Goal: Navigation & Orientation: Find specific page/section

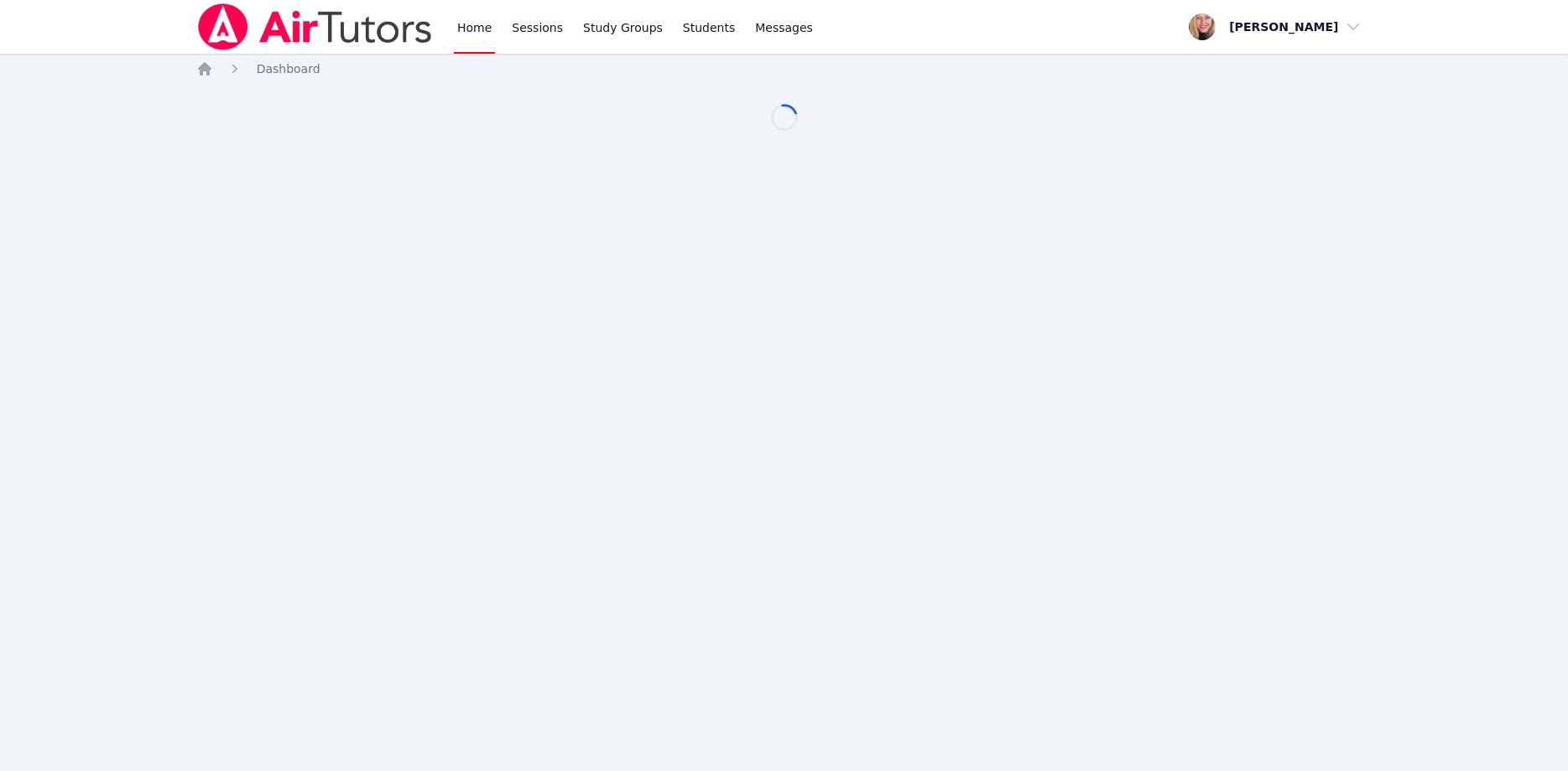
scroll to position [86, 0]
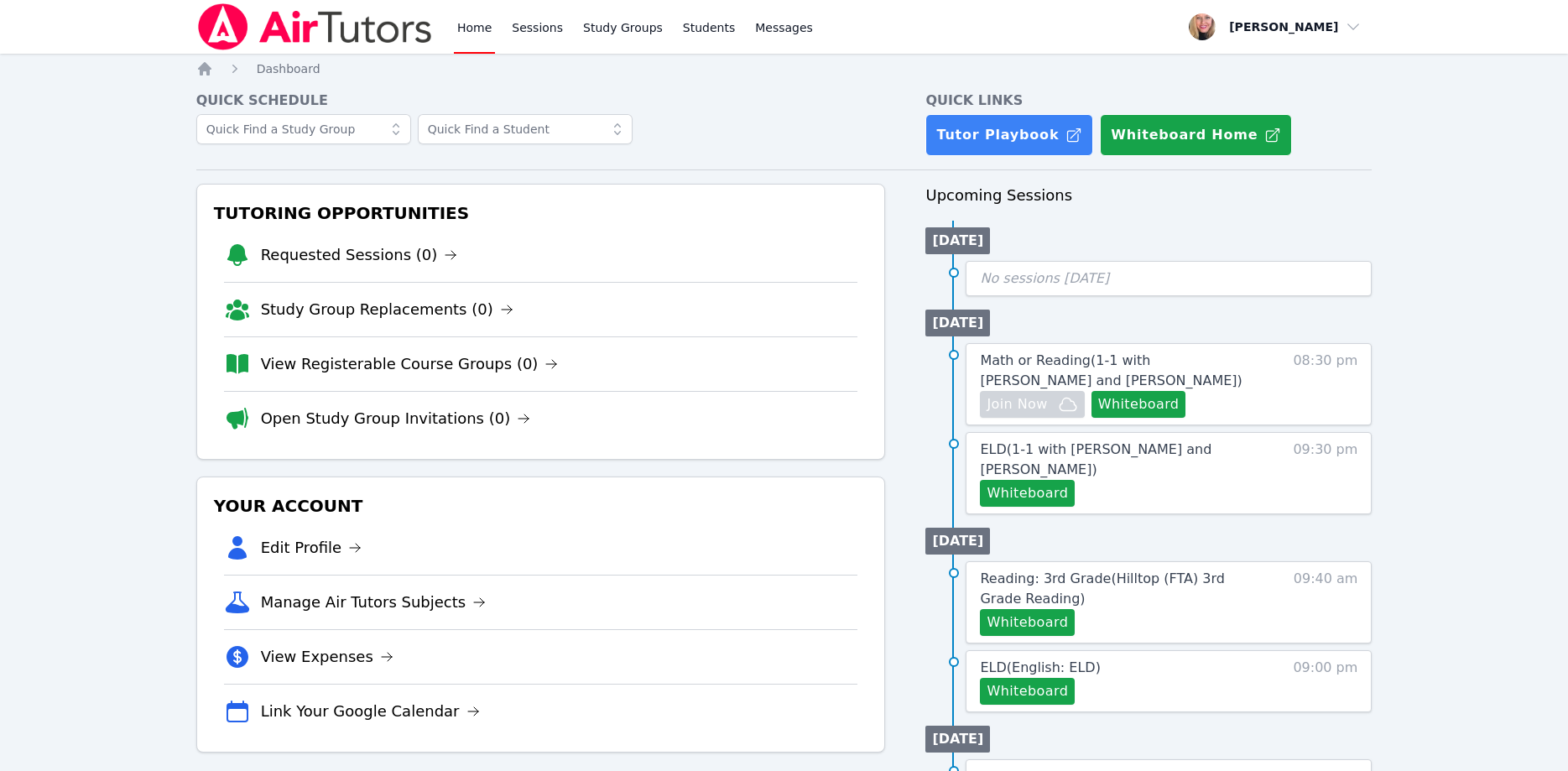
scroll to position [86, 0]
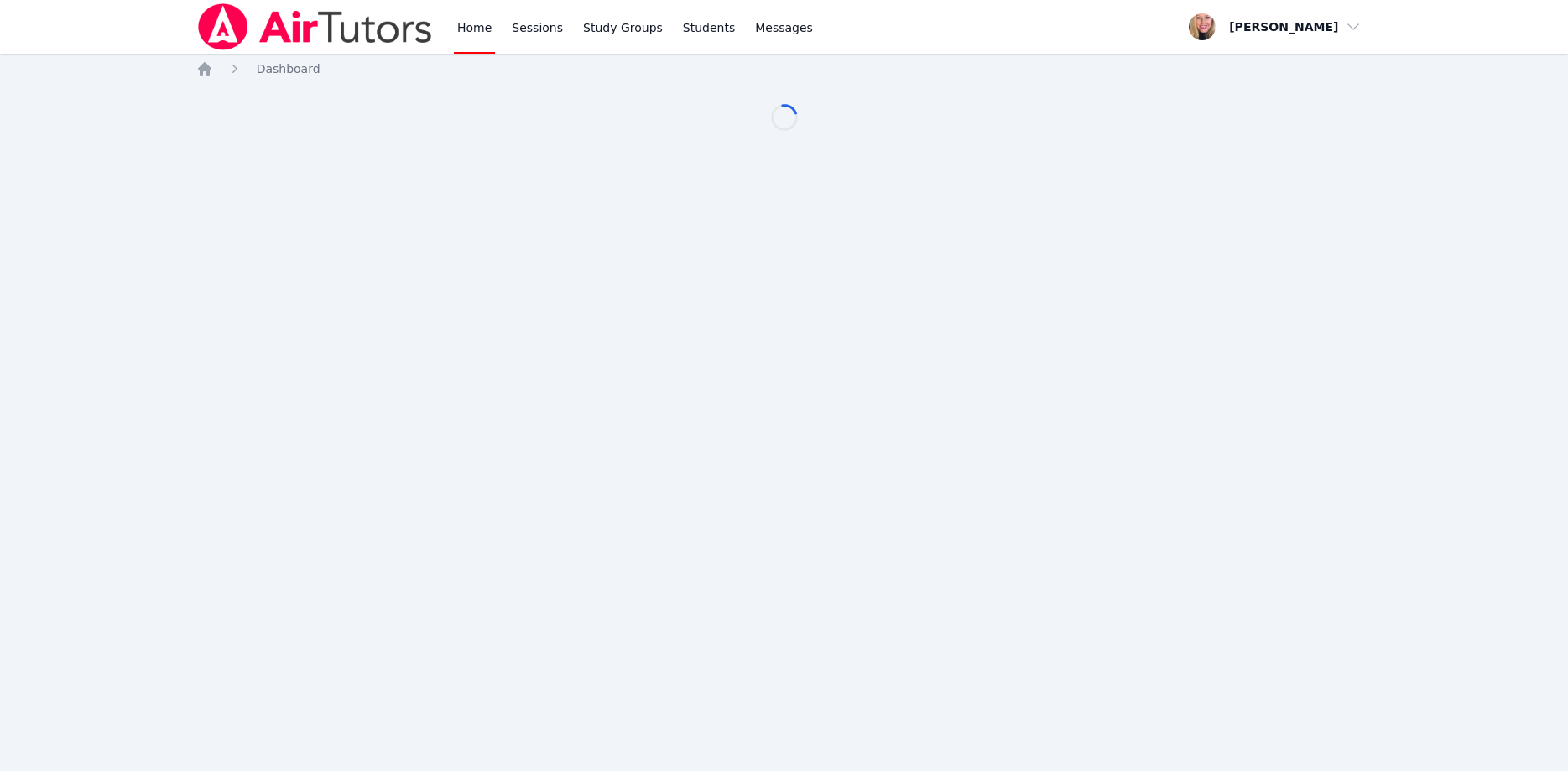
scroll to position [86, 0]
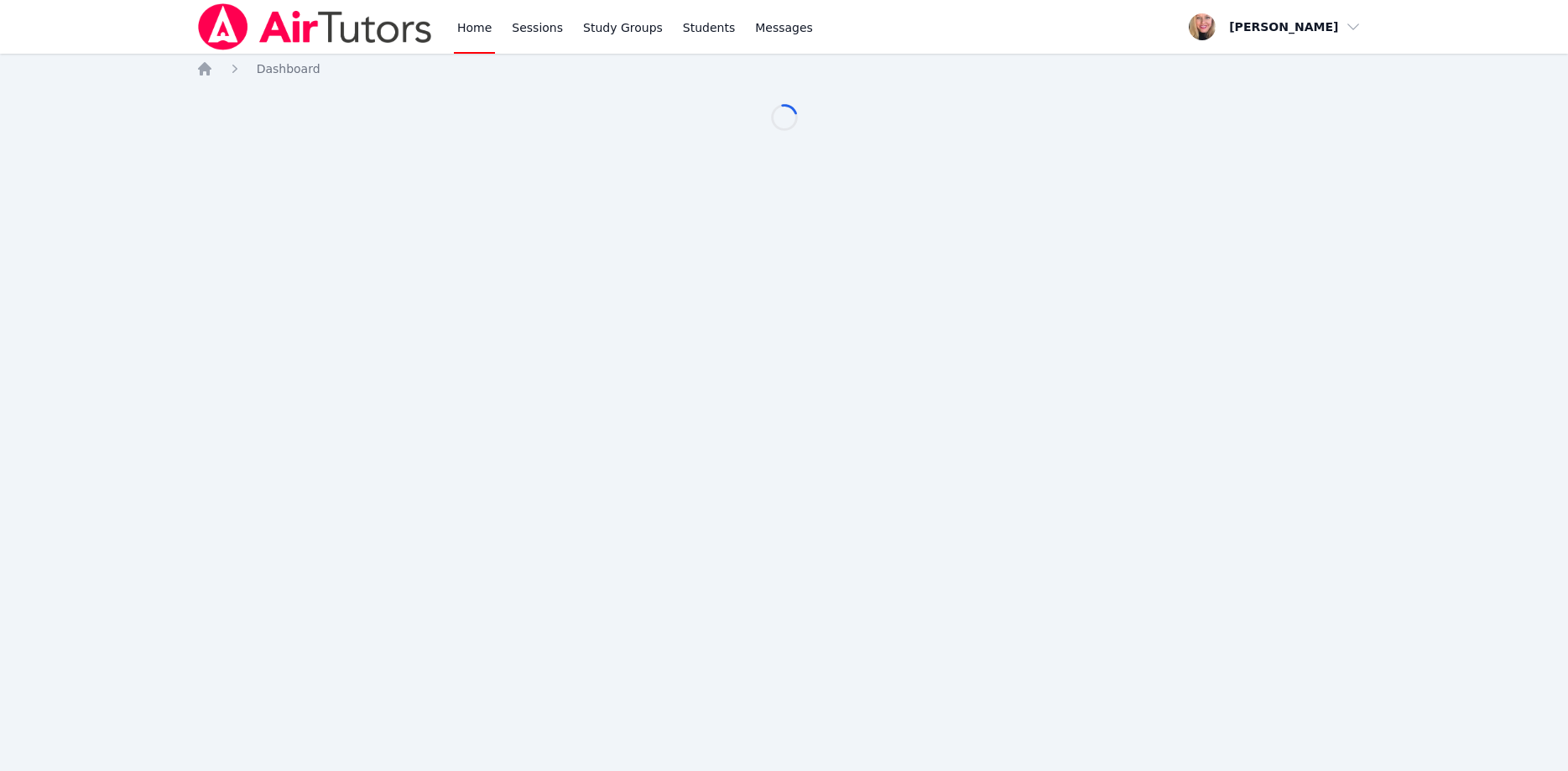
scroll to position [86, 0]
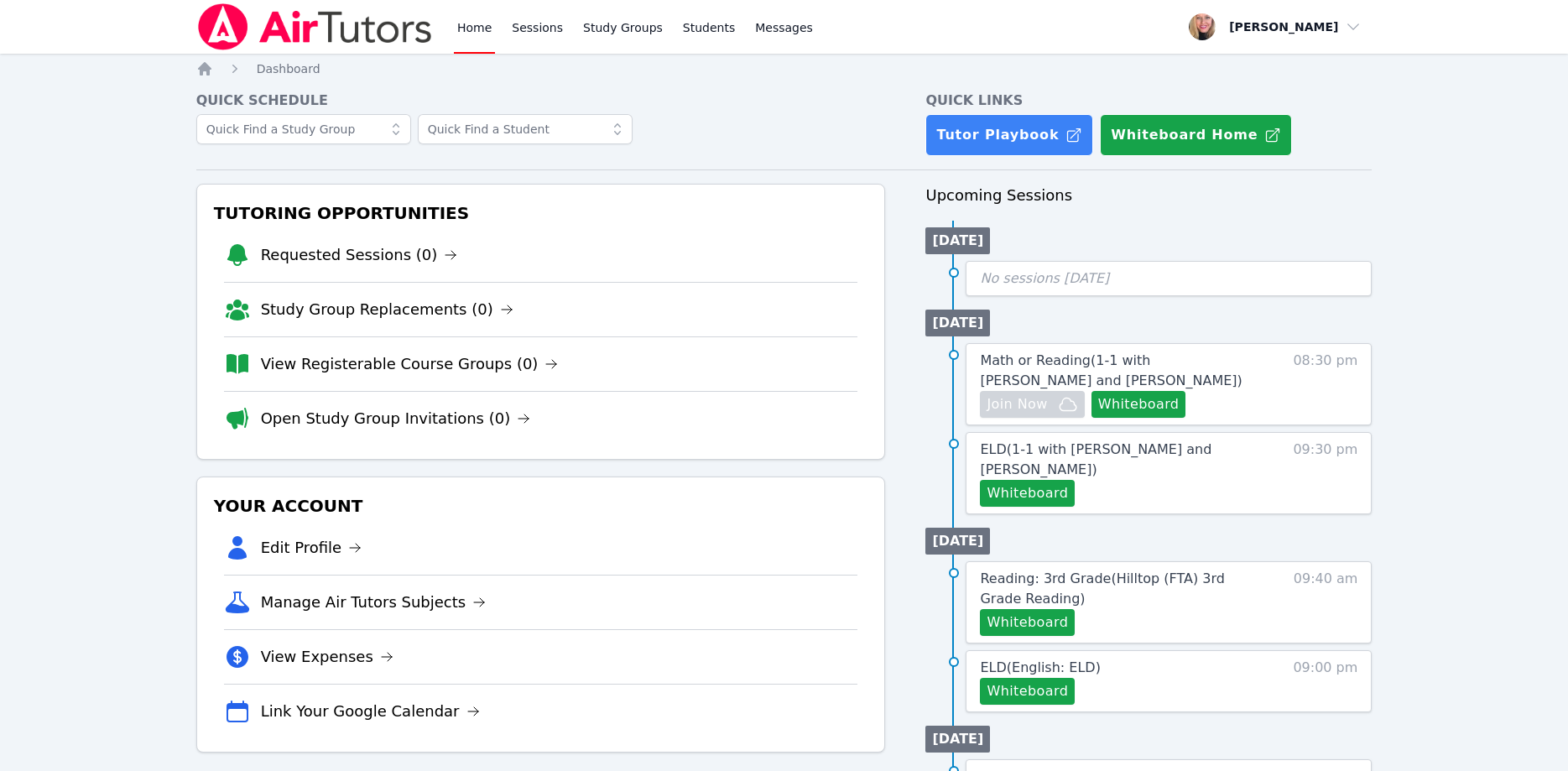
scroll to position [86, 0]
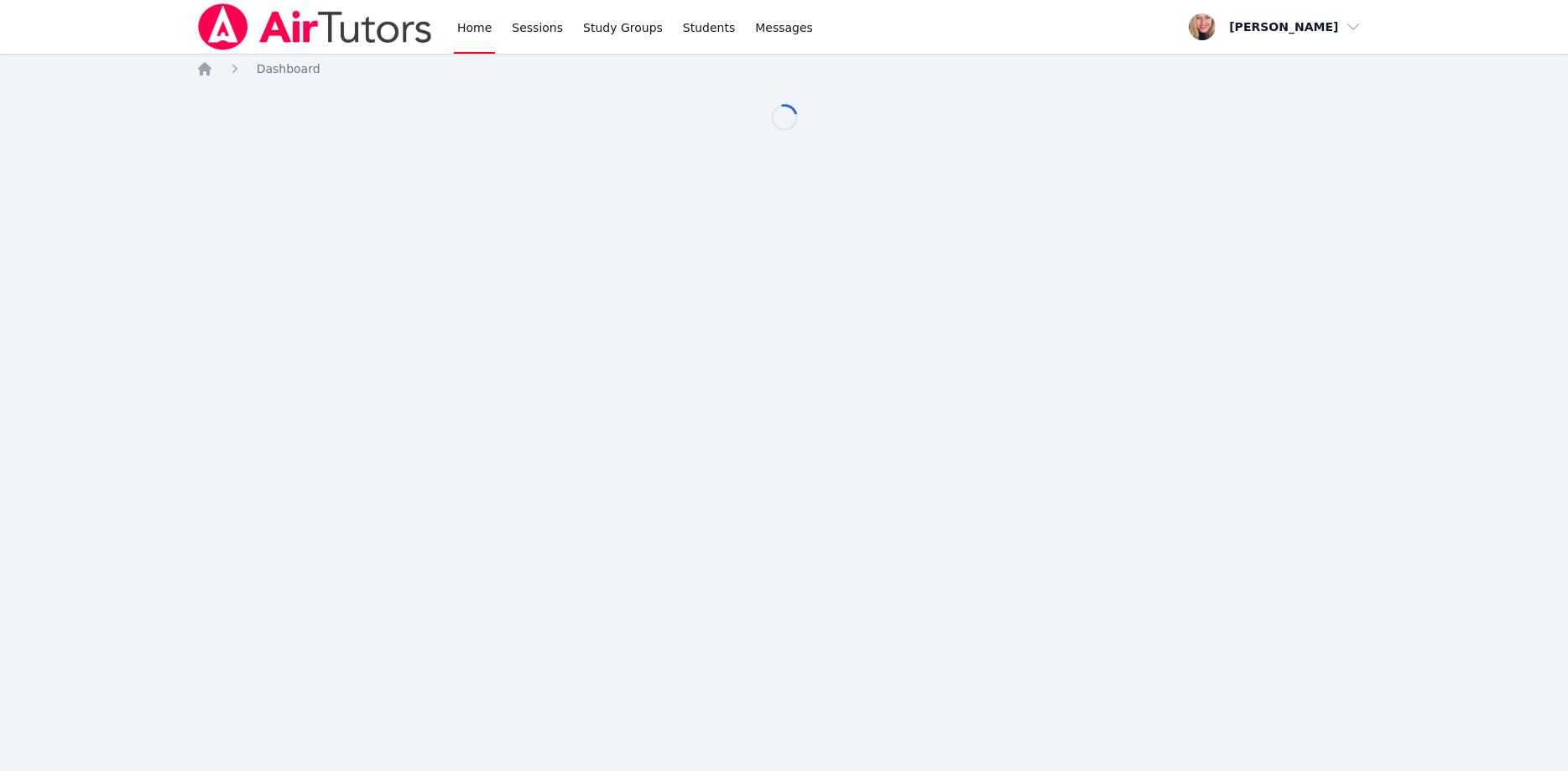
scroll to position [86, 0]
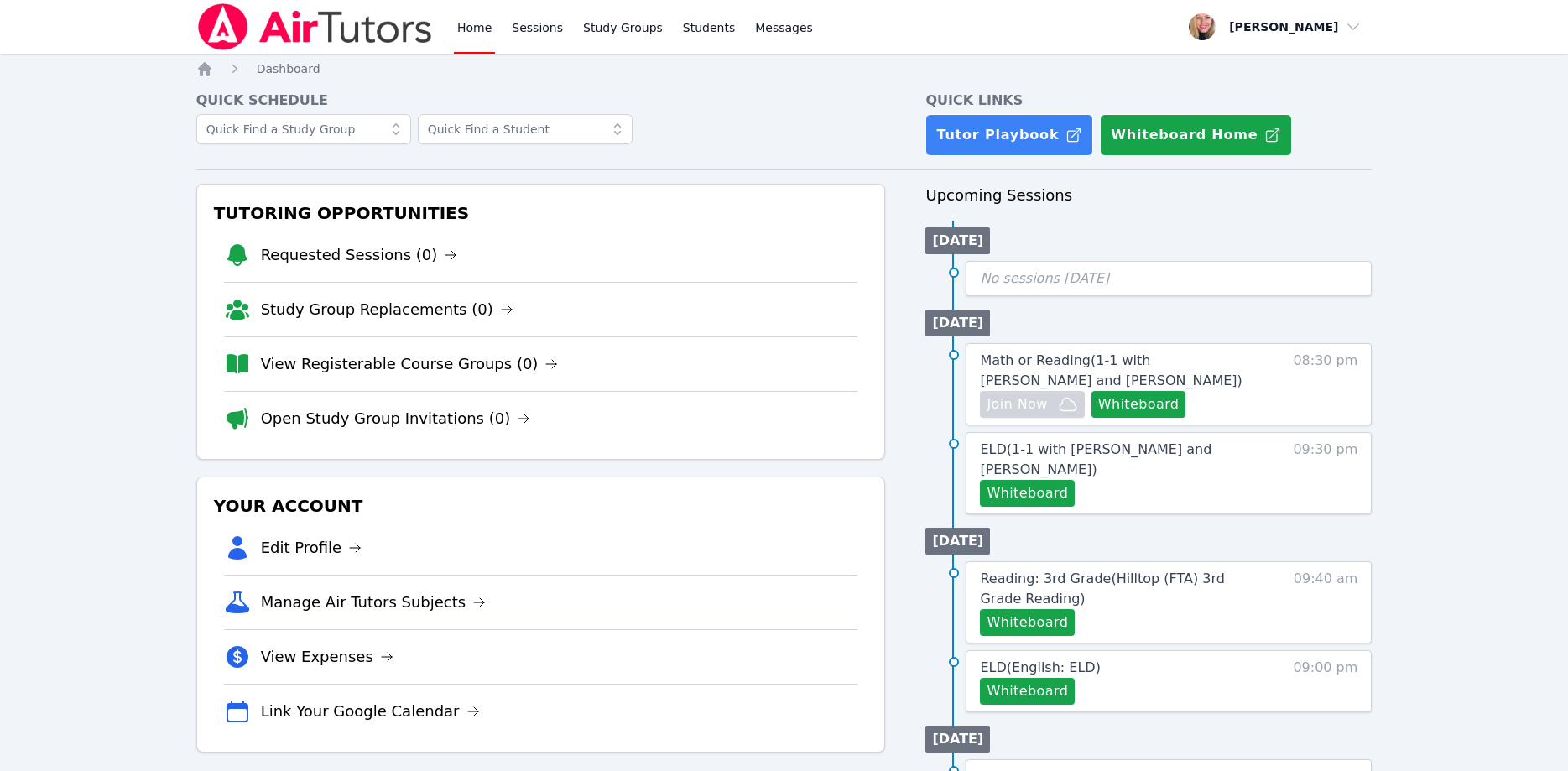
scroll to position [86, 0]
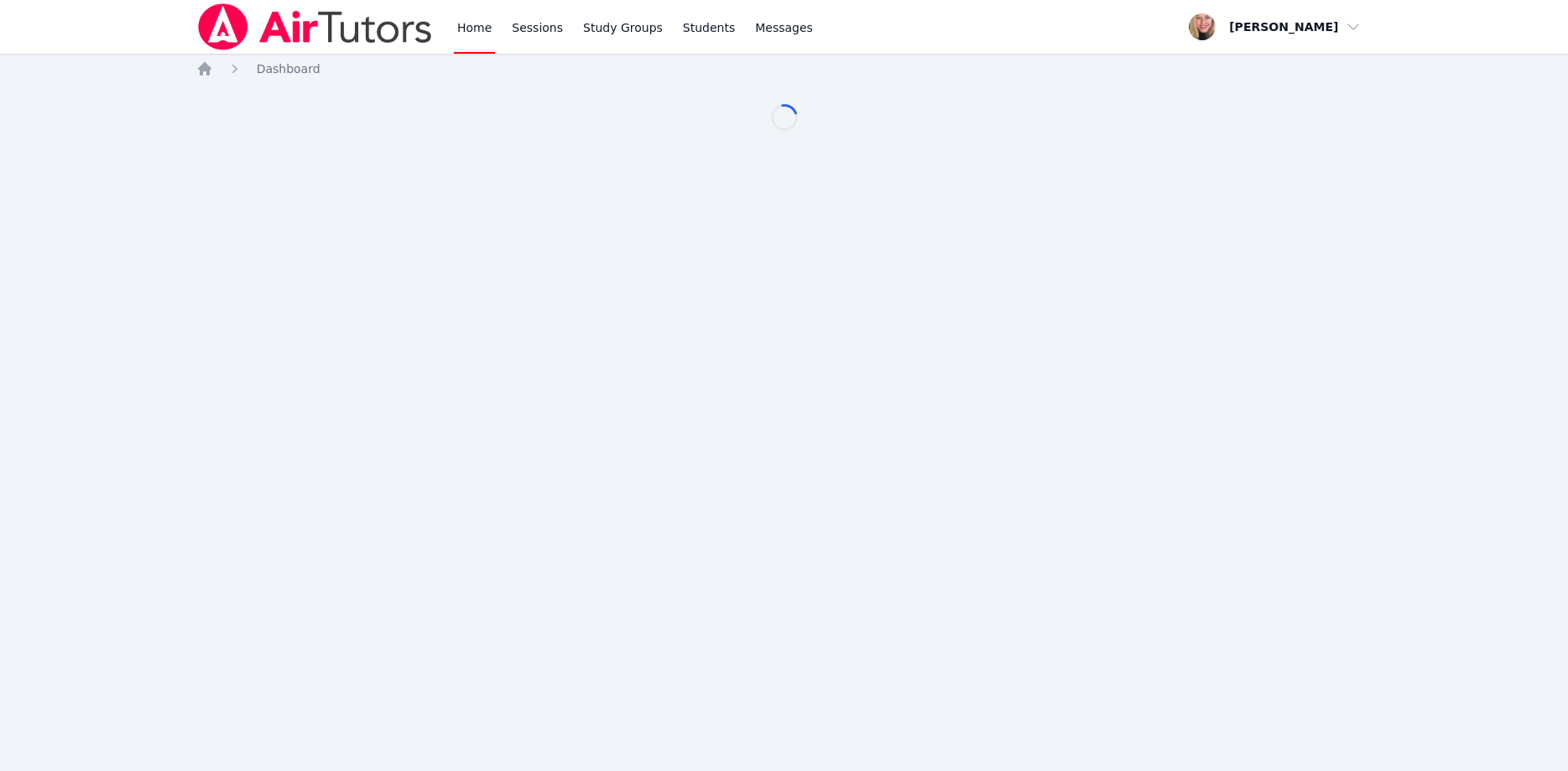
scroll to position [86, 0]
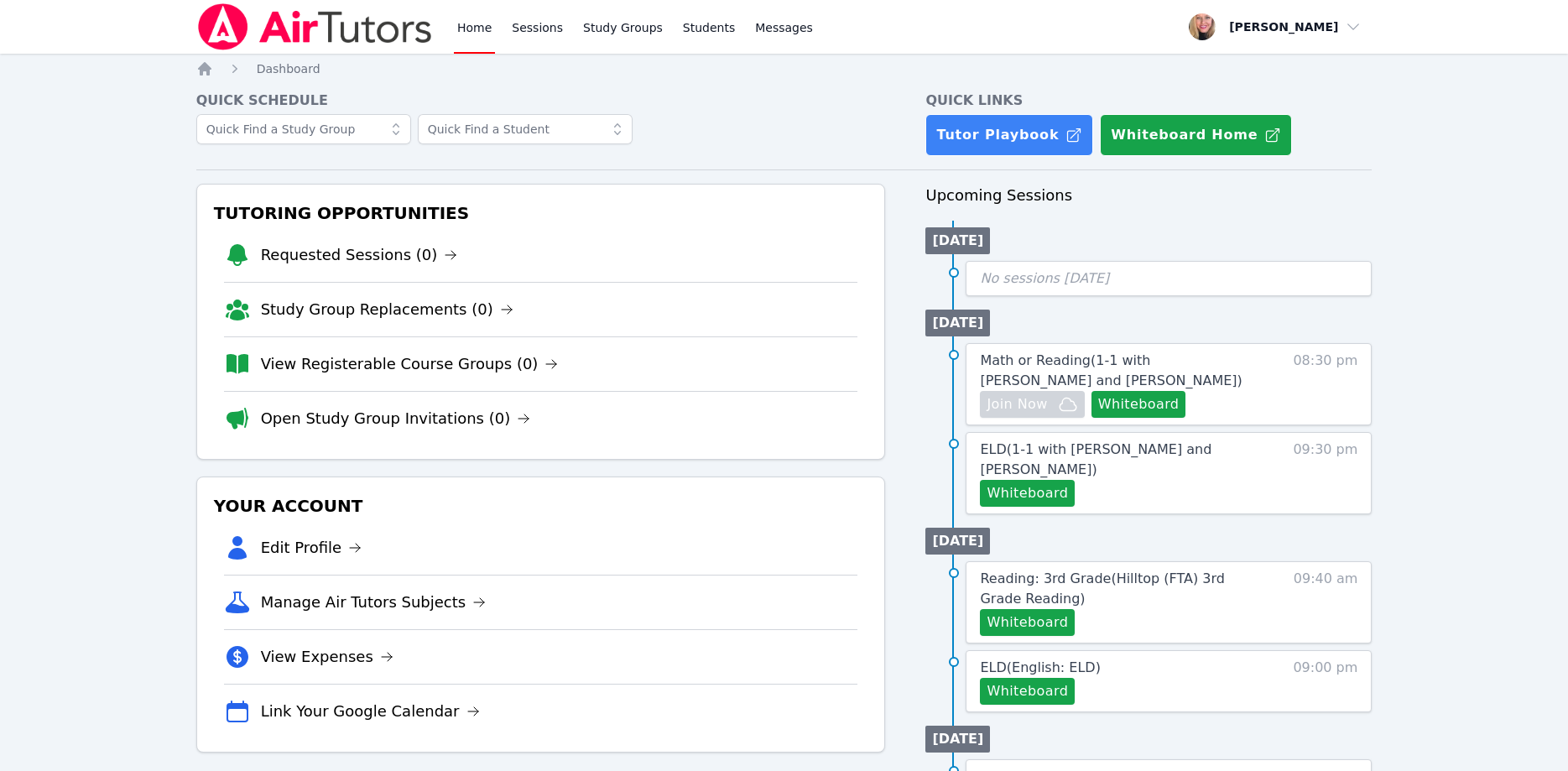
scroll to position [86, 0]
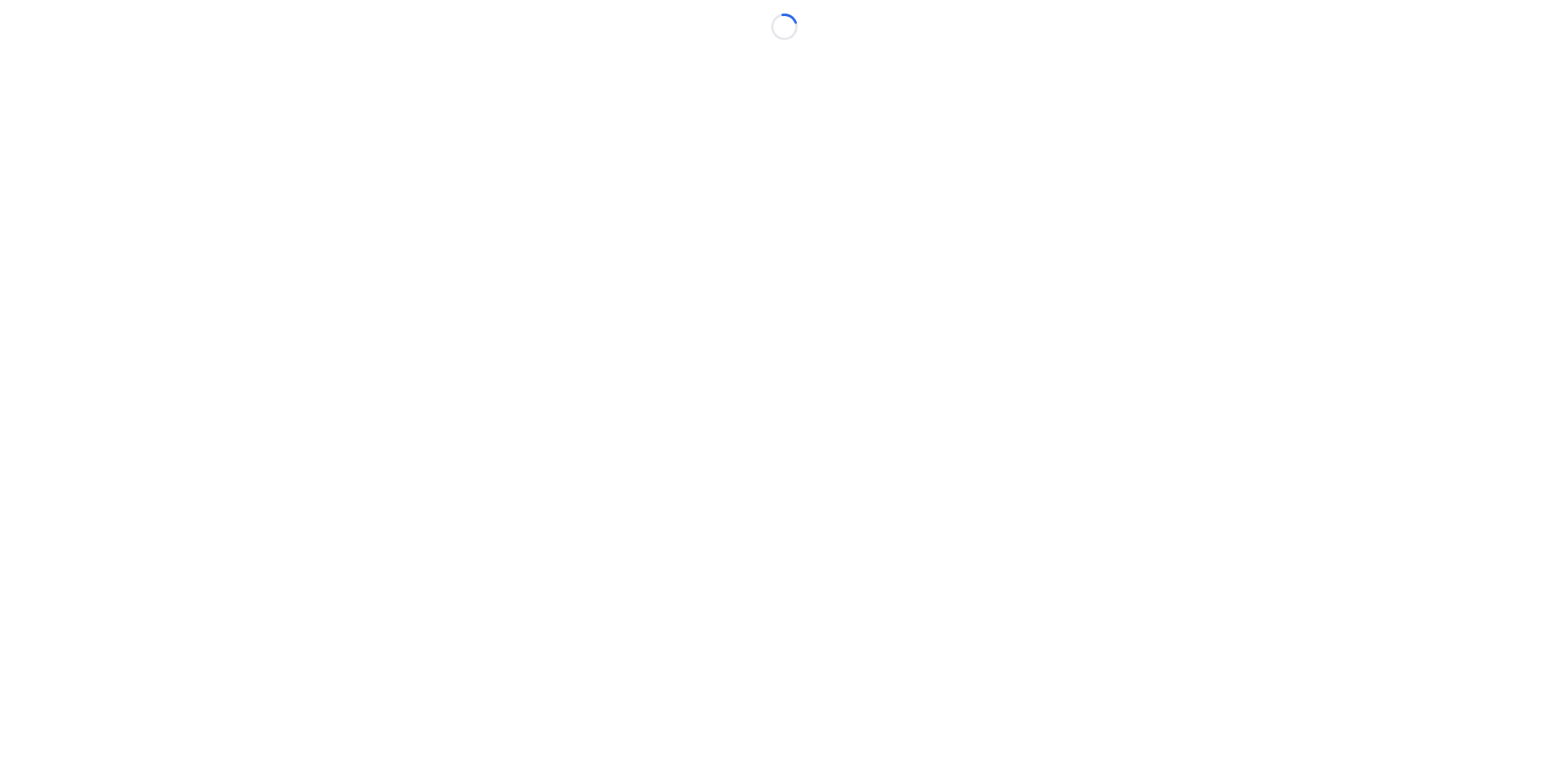
scroll to position [86, 0]
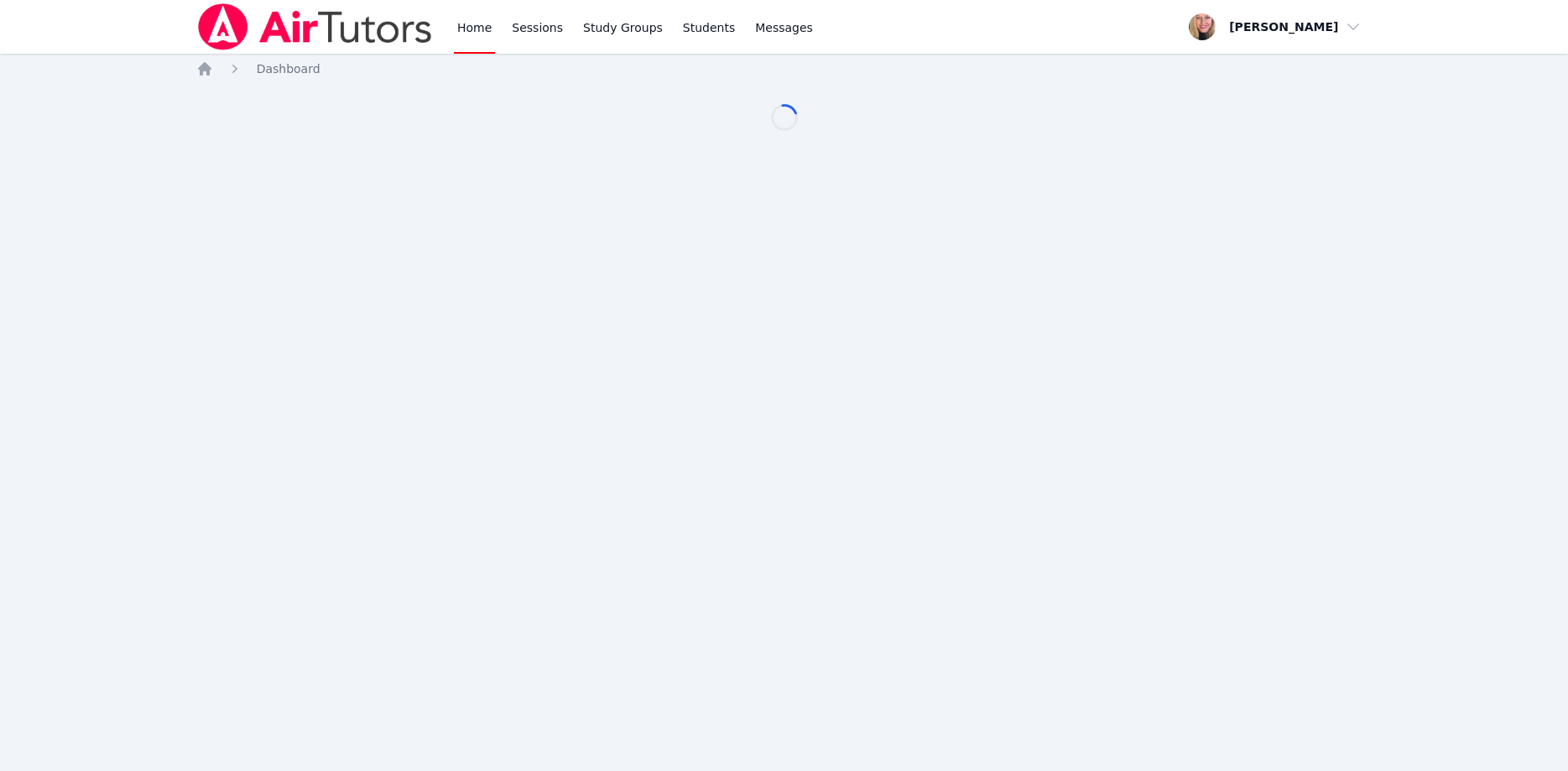
scroll to position [86, 0]
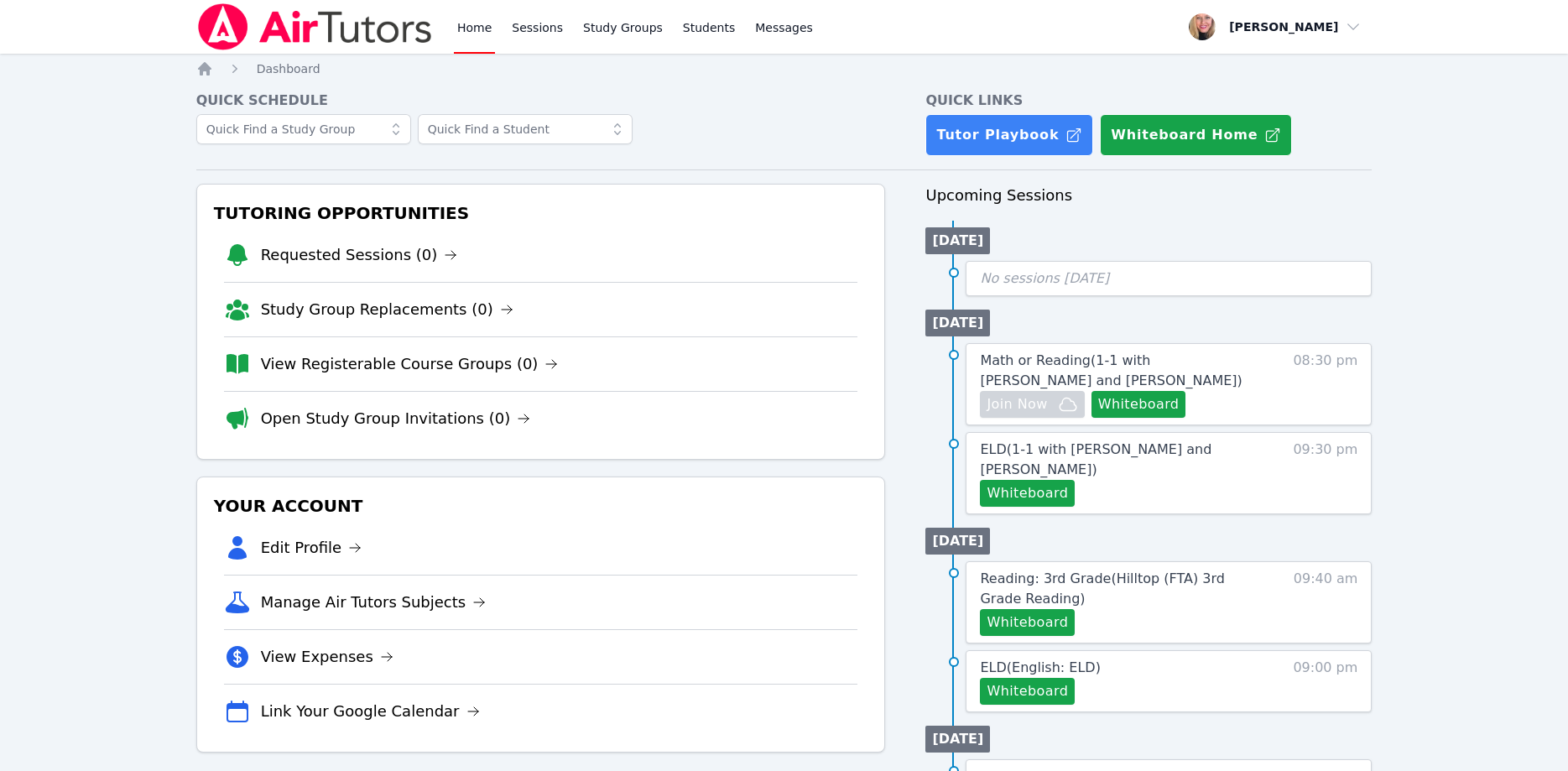
scroll to position [86, 0]
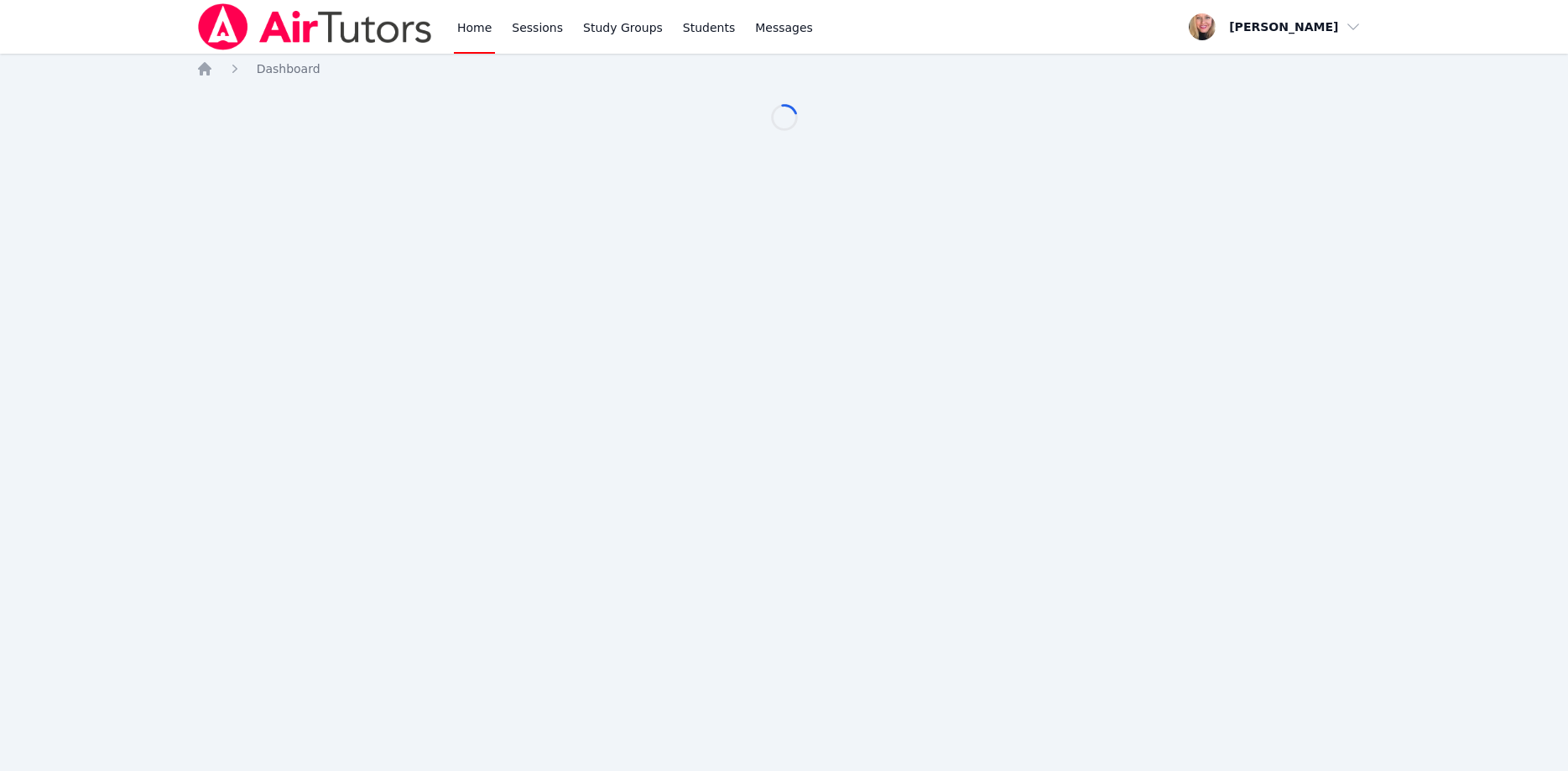
scroll to position [86, 0]
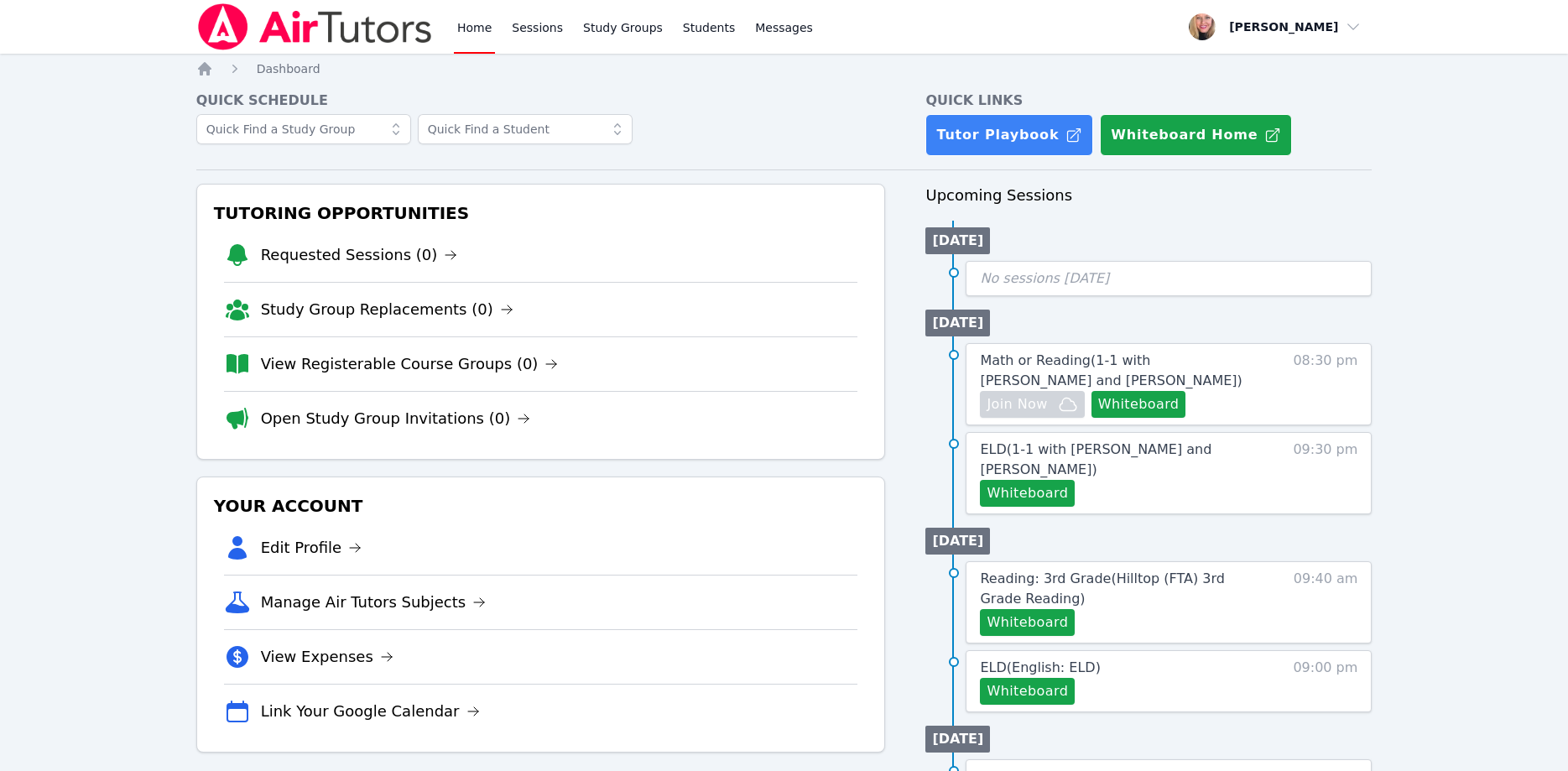
scroll to position [86, 0]
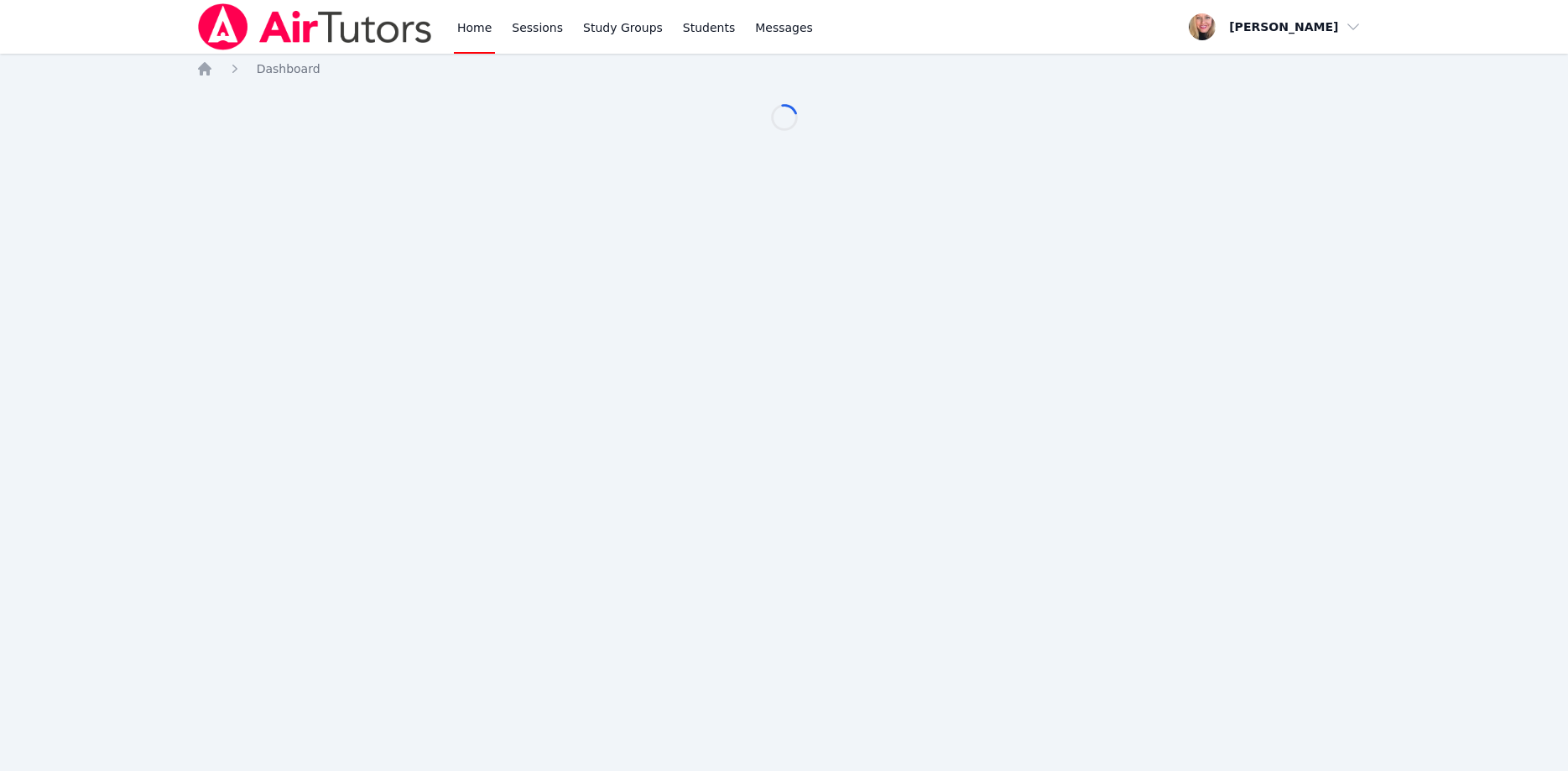
scroll to position [86, 0]
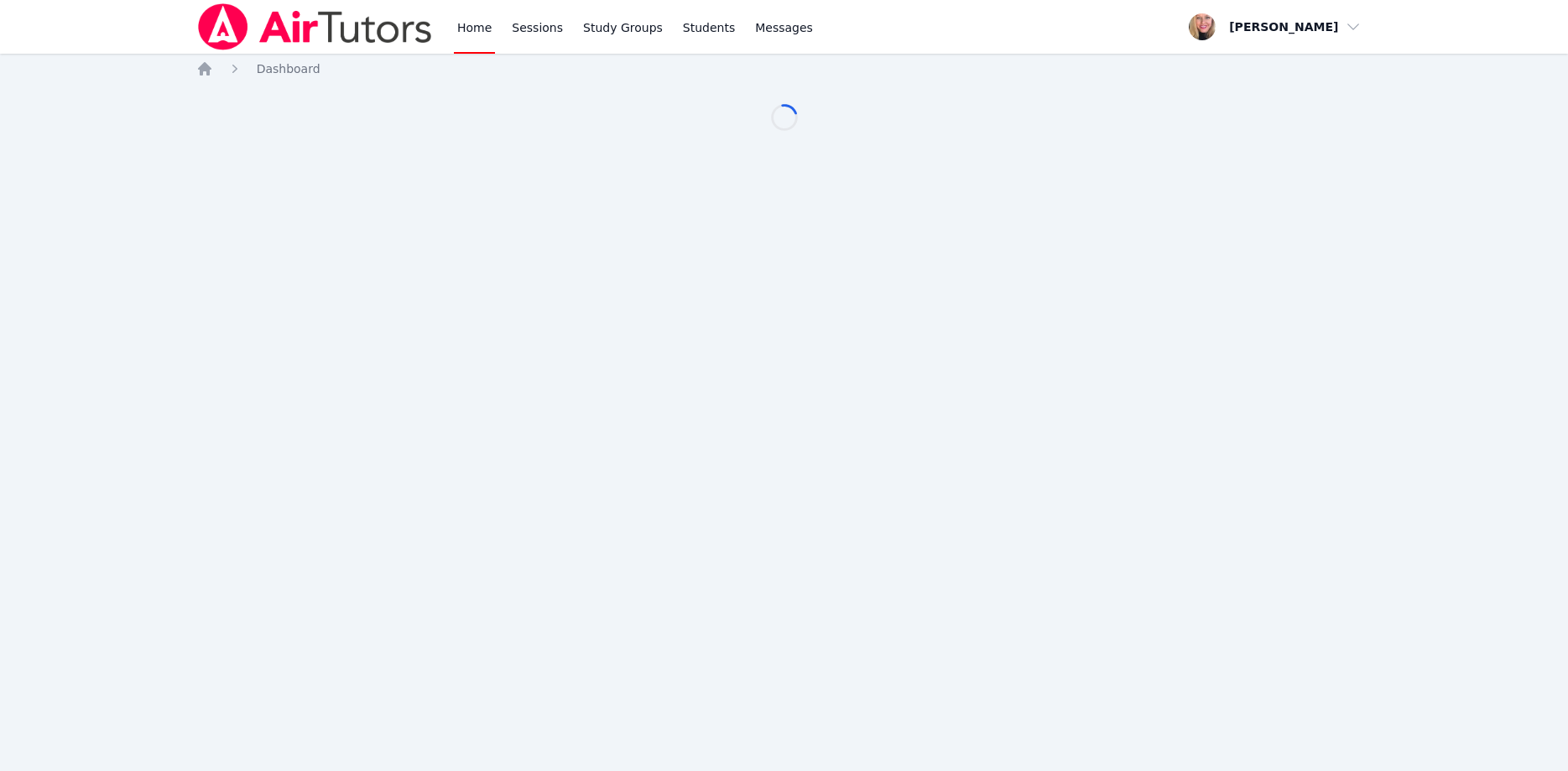
scroll to position [86, 0]
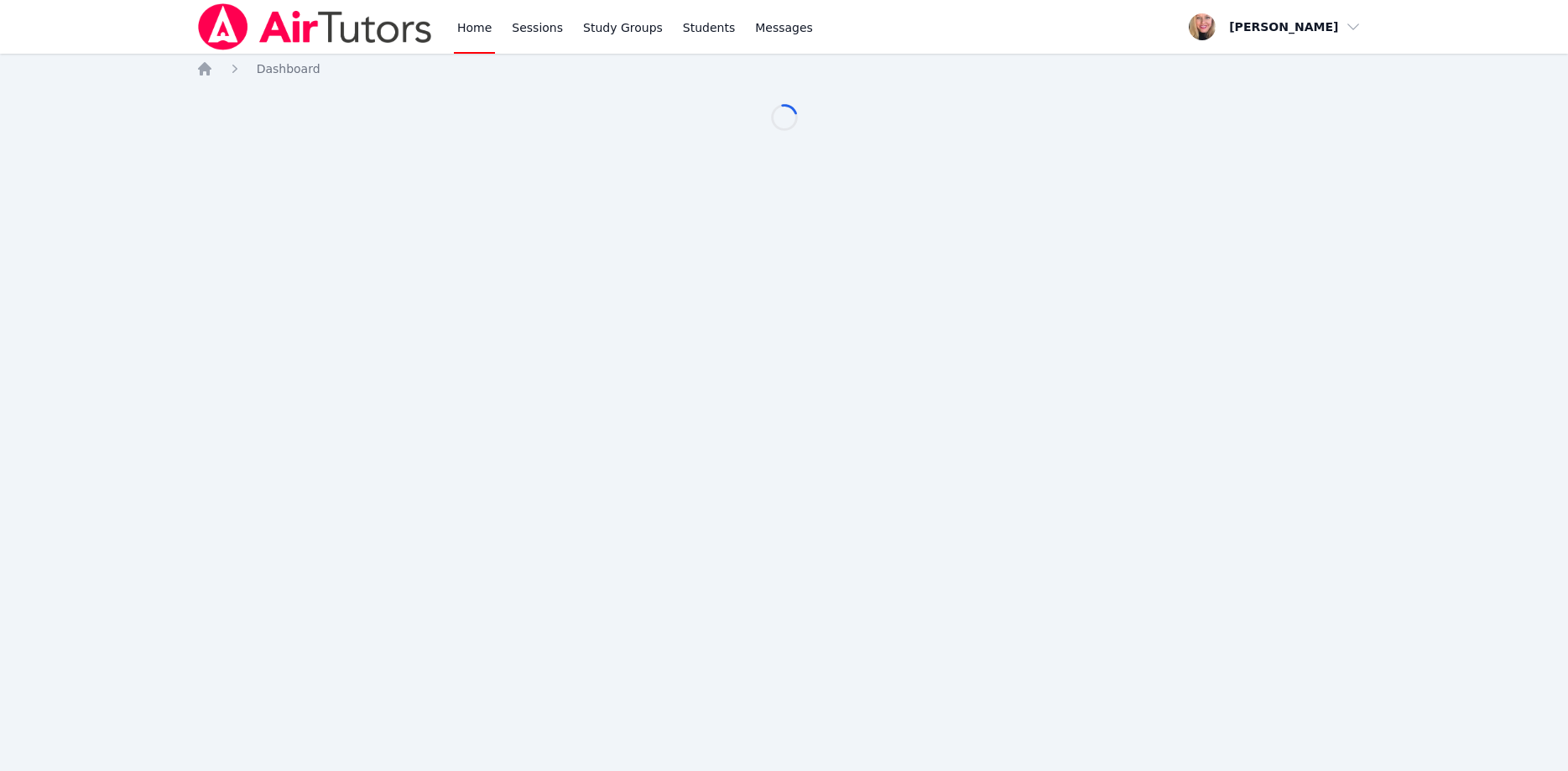
scroll to position [86, 0]
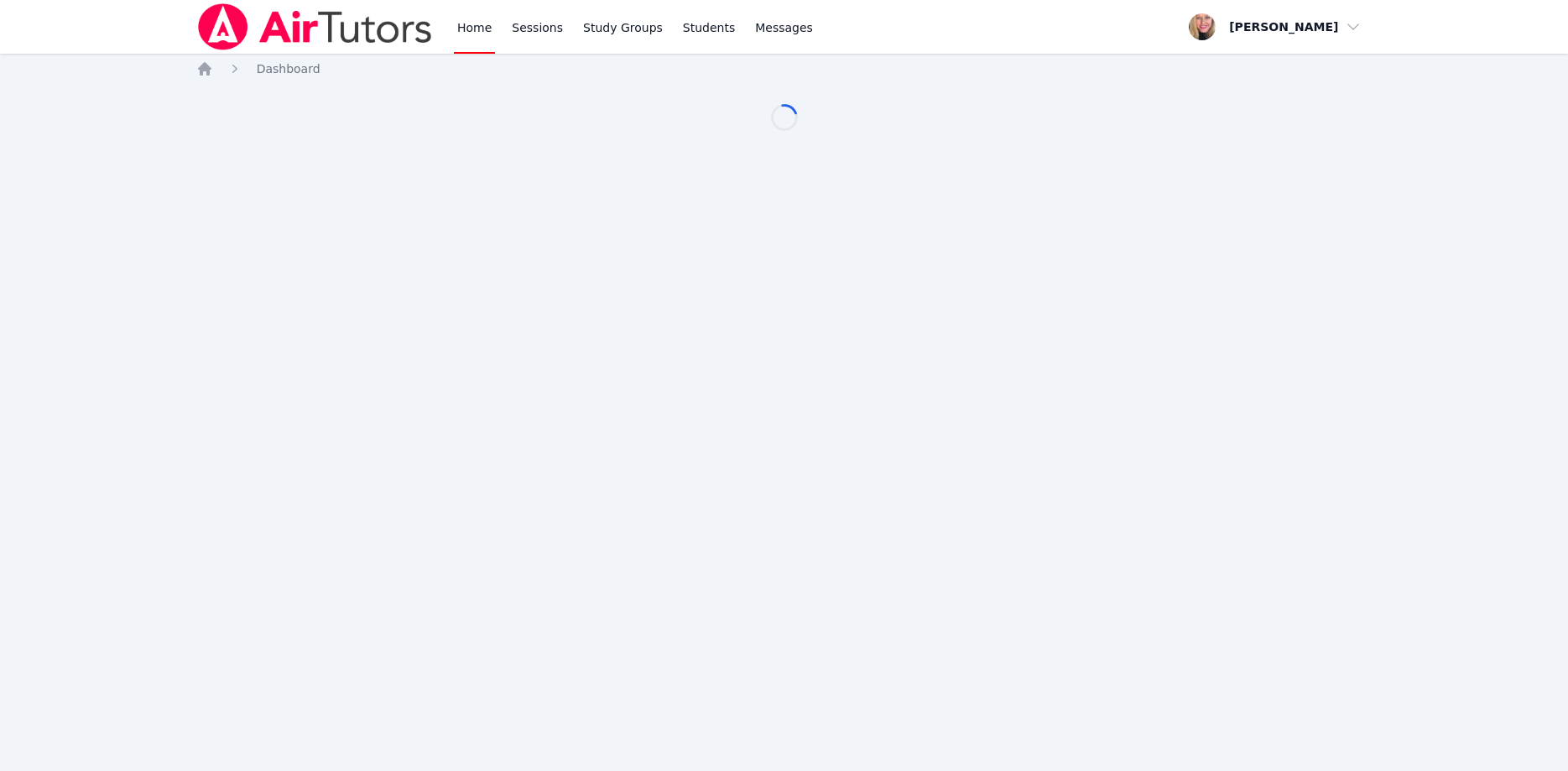
scroll to position [86, 0]
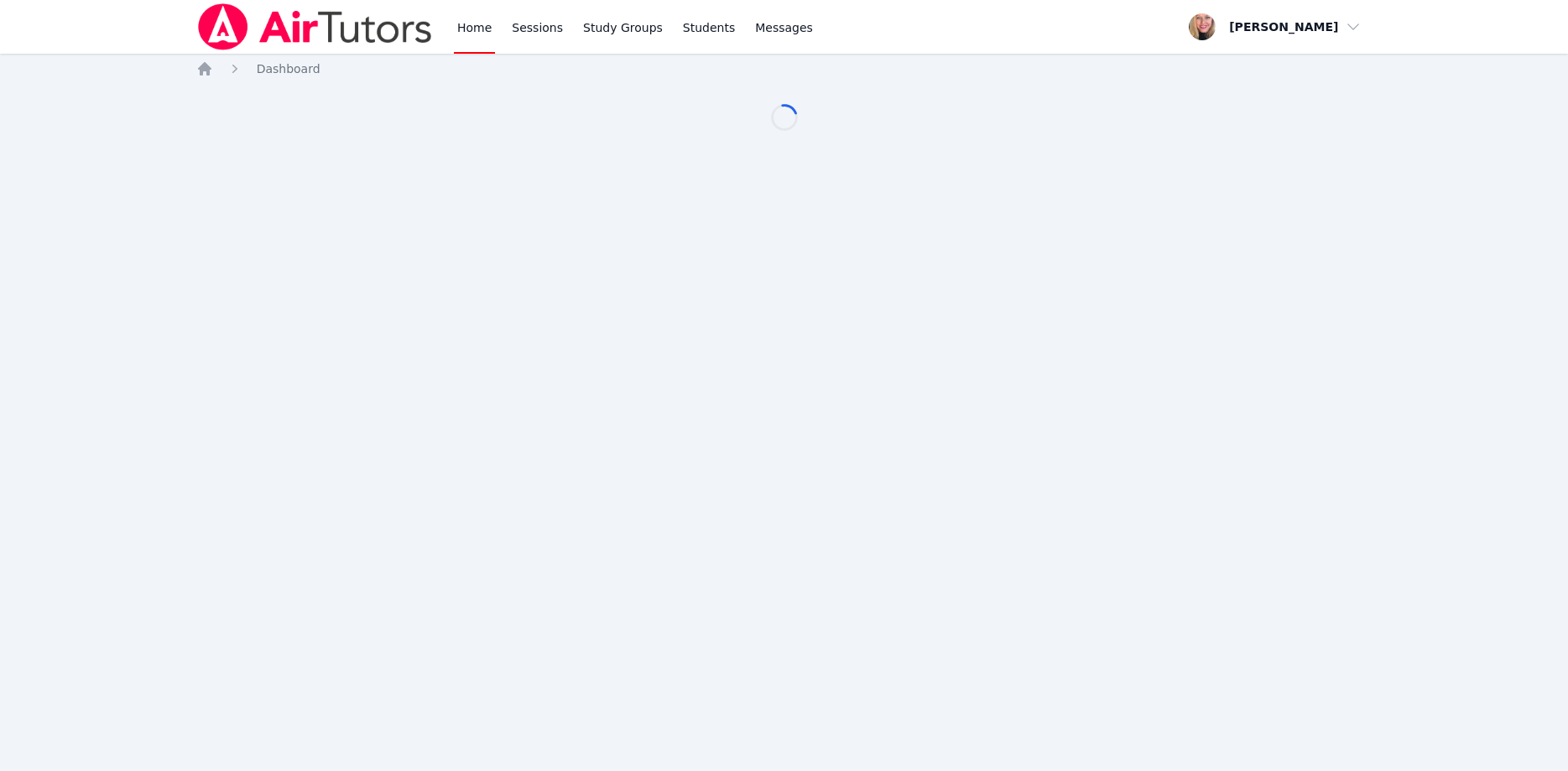
scroll to position [86, 0]
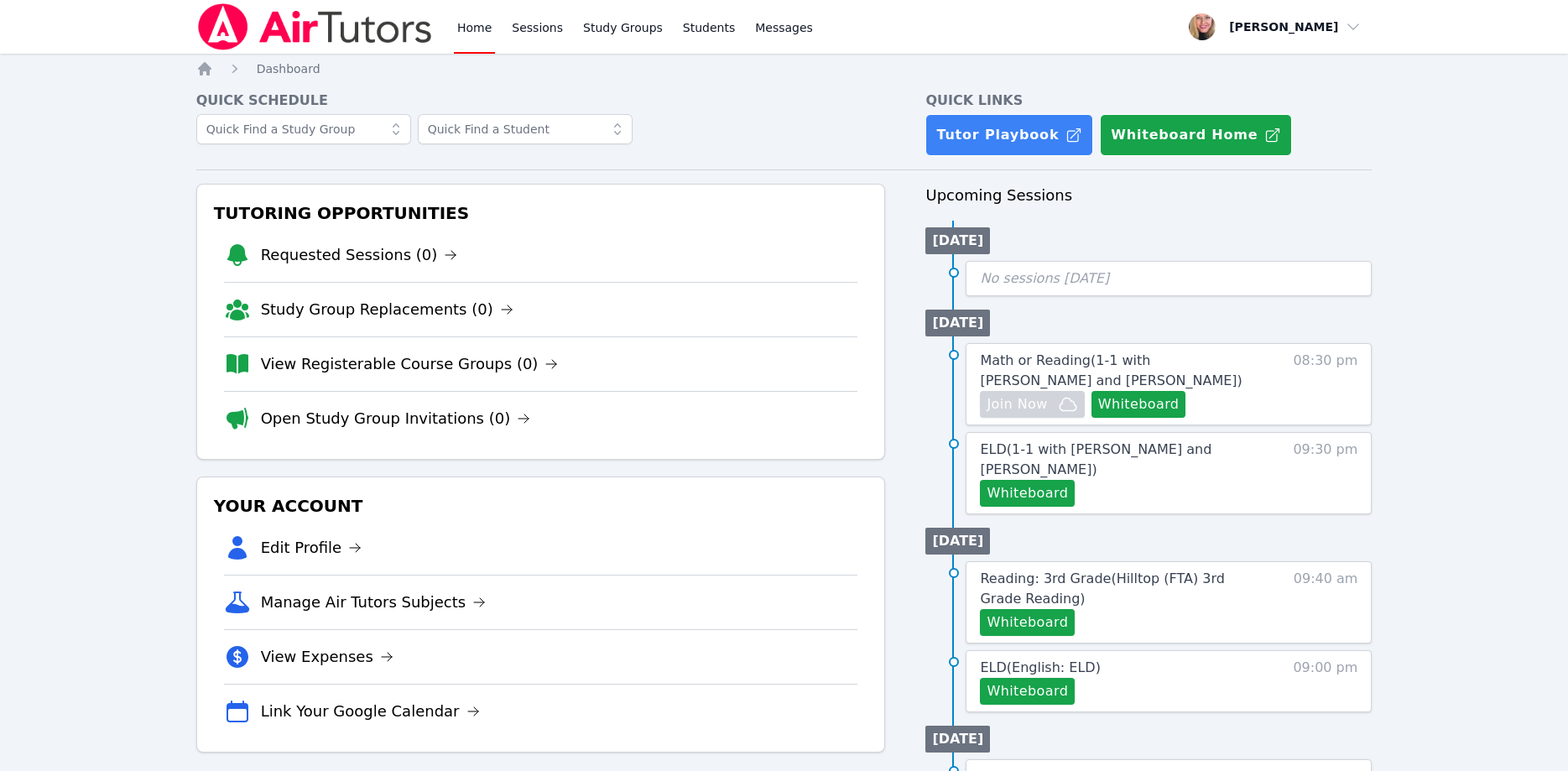
scroll to position [86, 0]
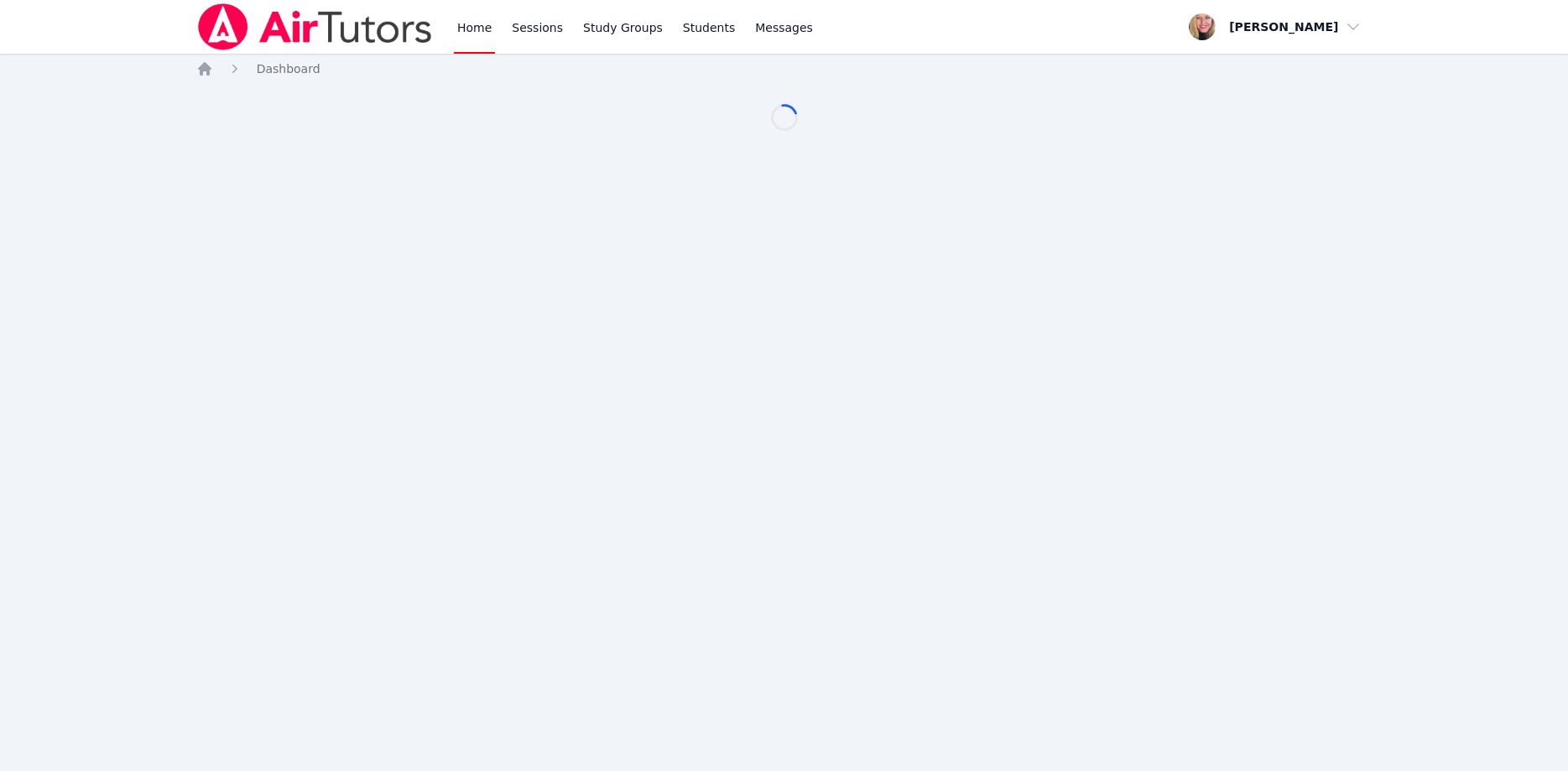
scroll to position [86, 0]
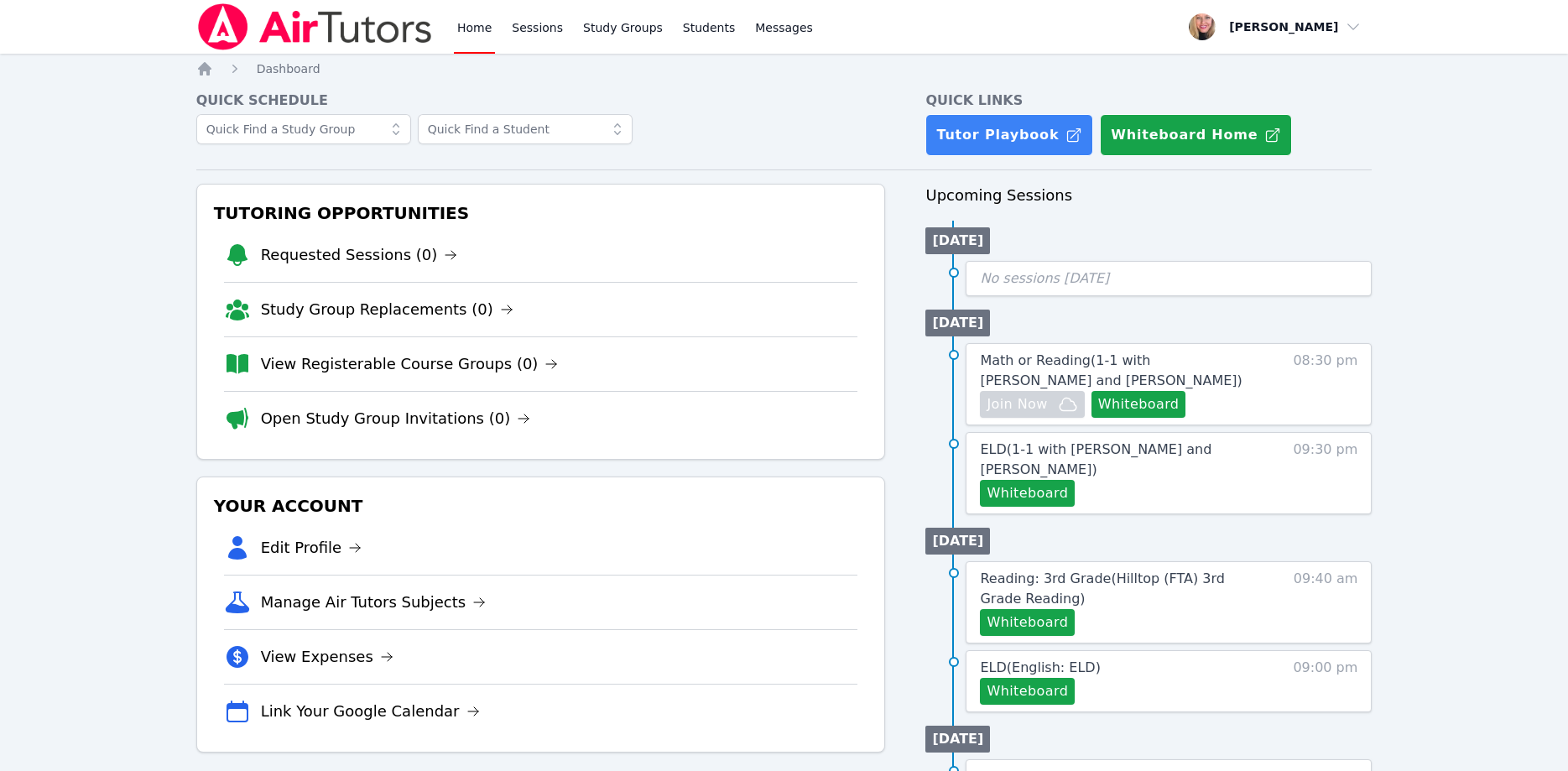
scroll to position [86, 0]
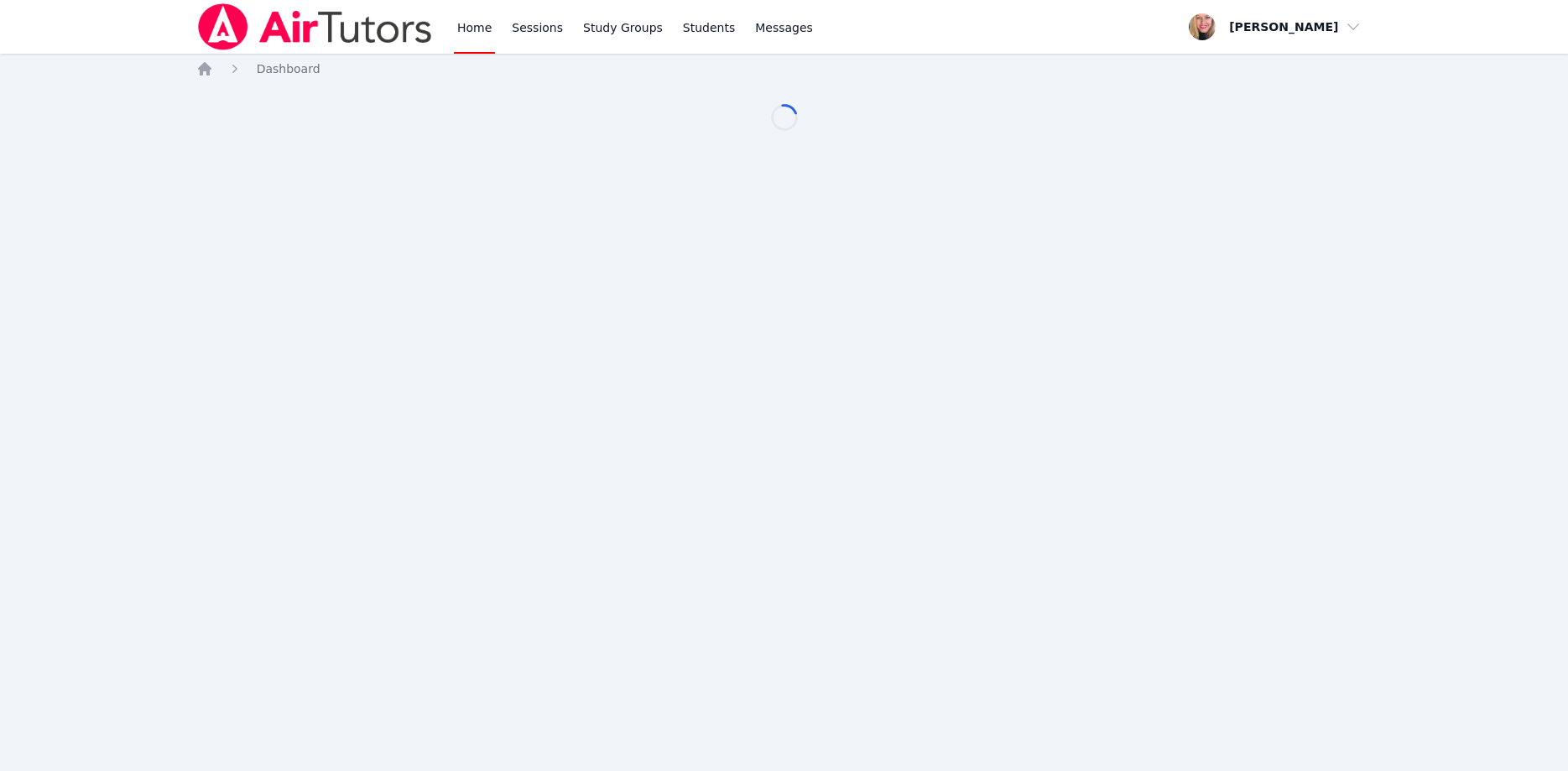
scroll to position [86, 0]
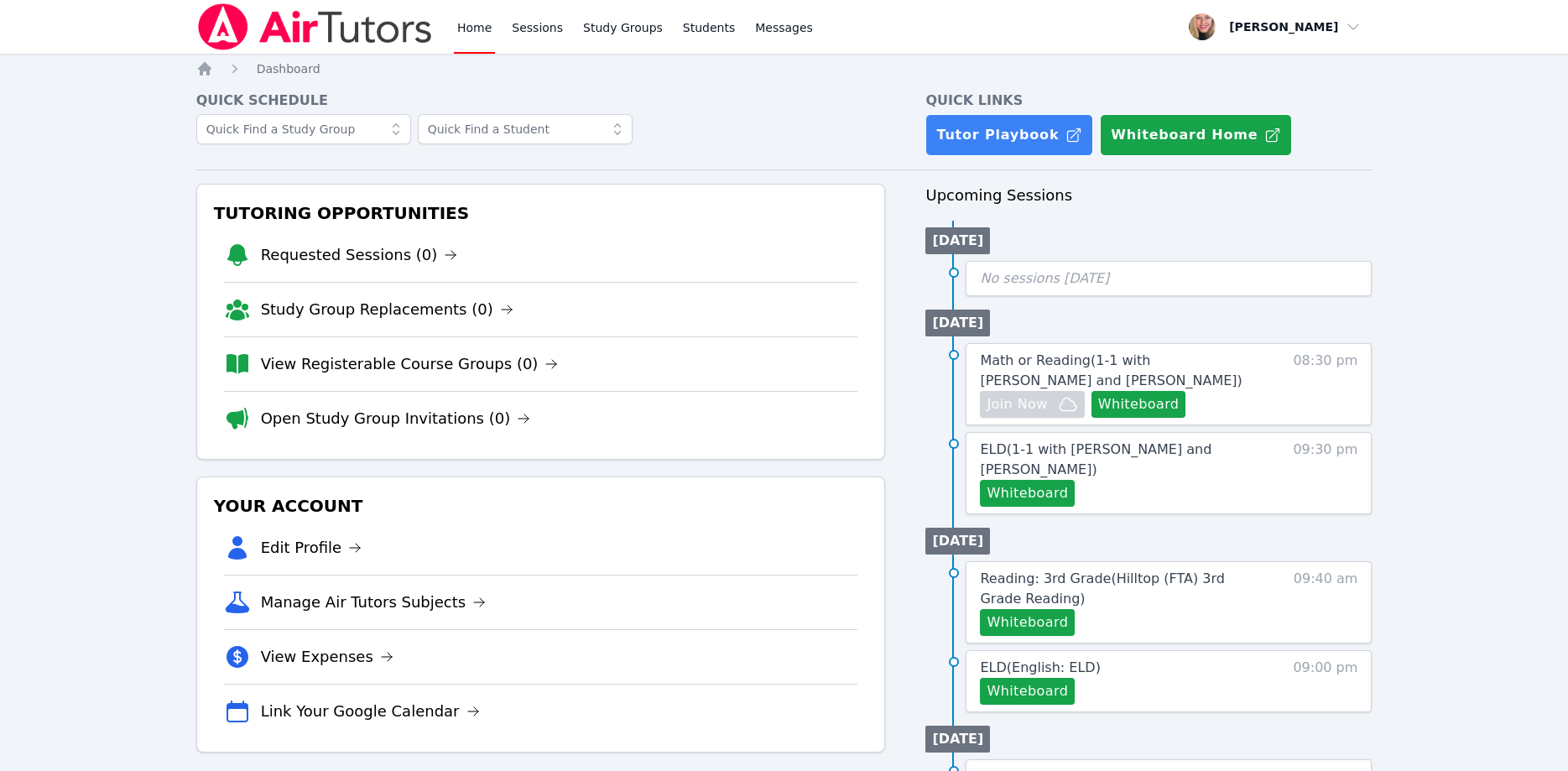
scroll to position [86, 0]
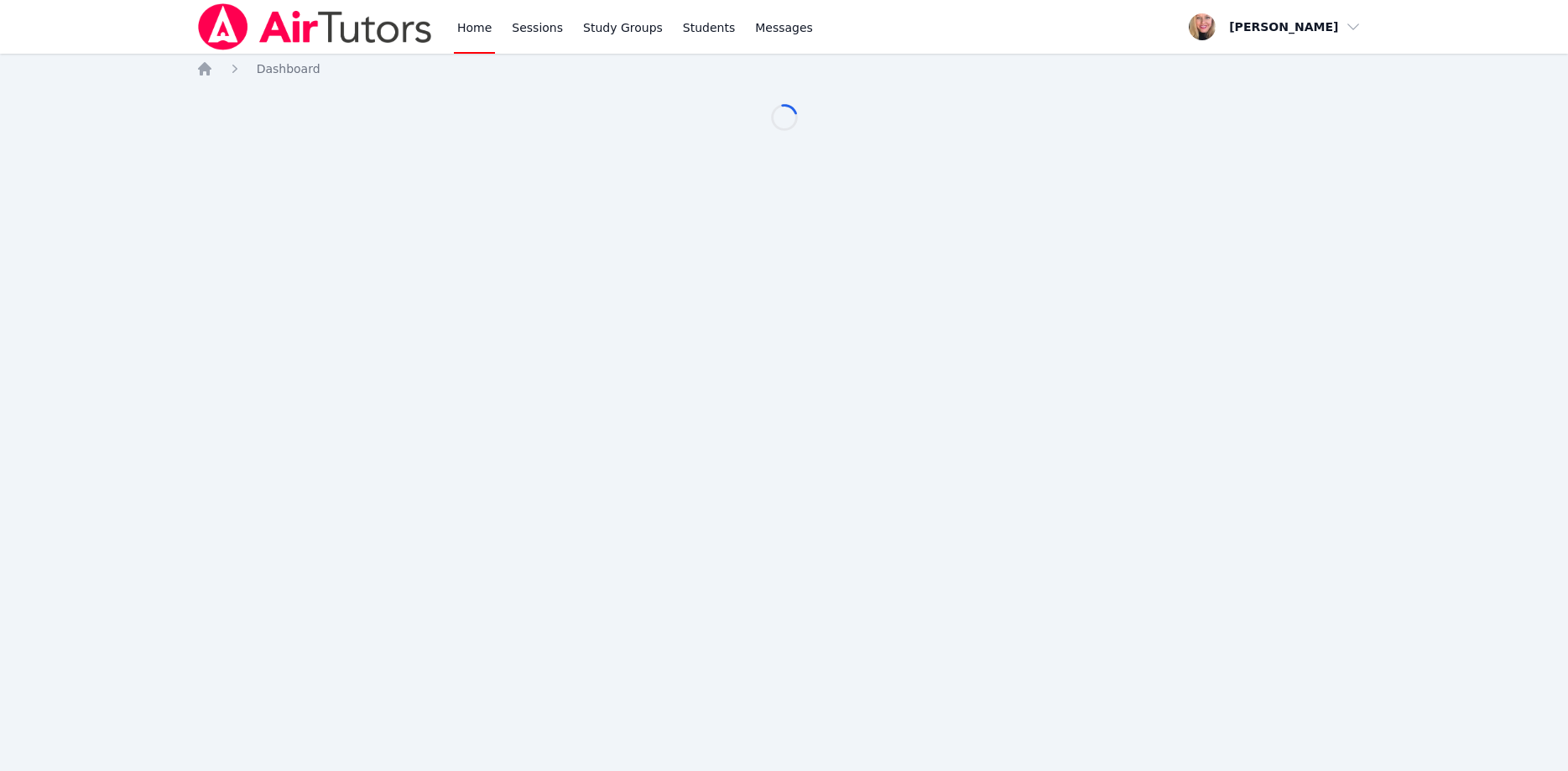
scroll to position [86, 0]
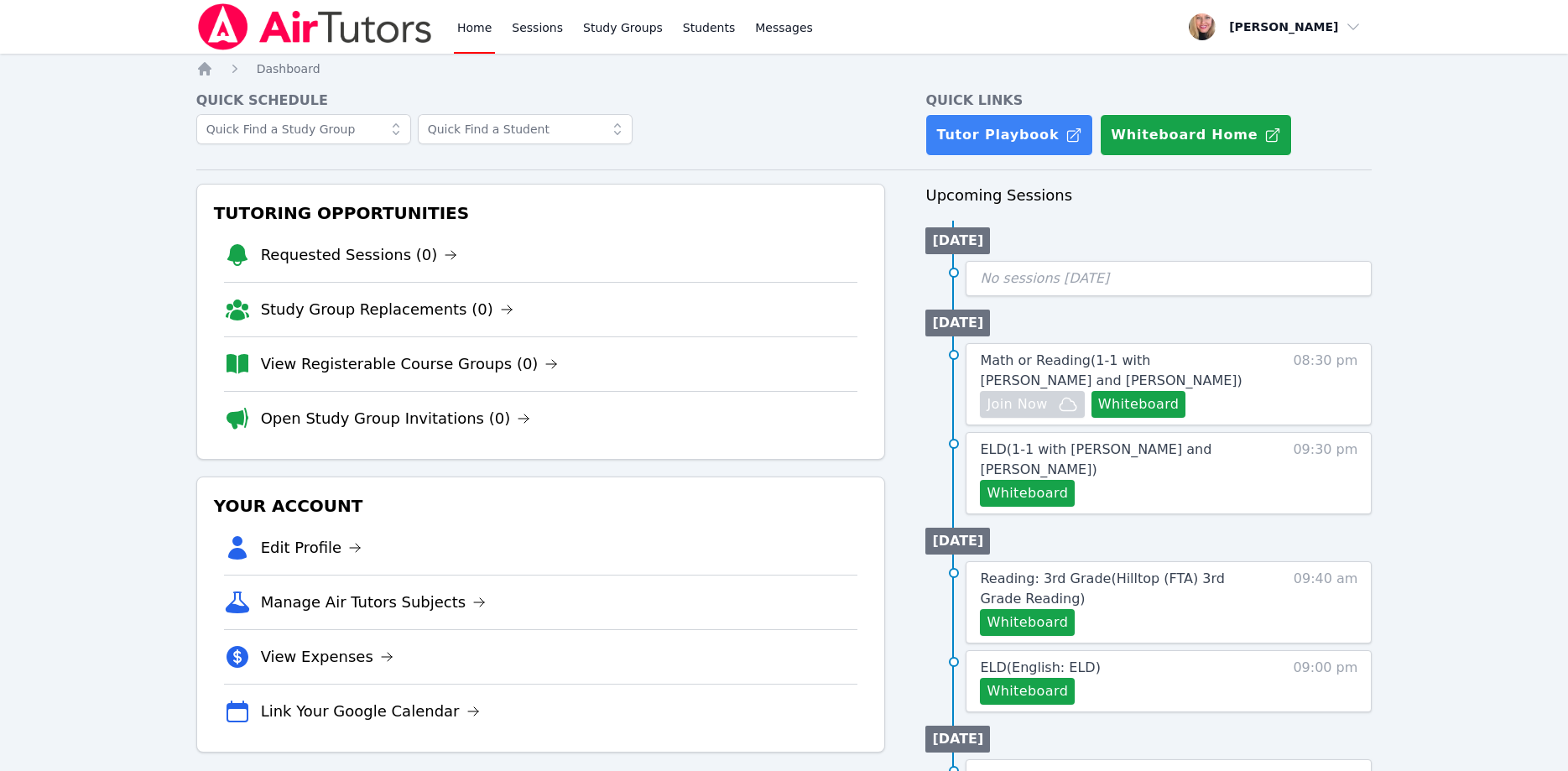
scroll to position [86, 0]
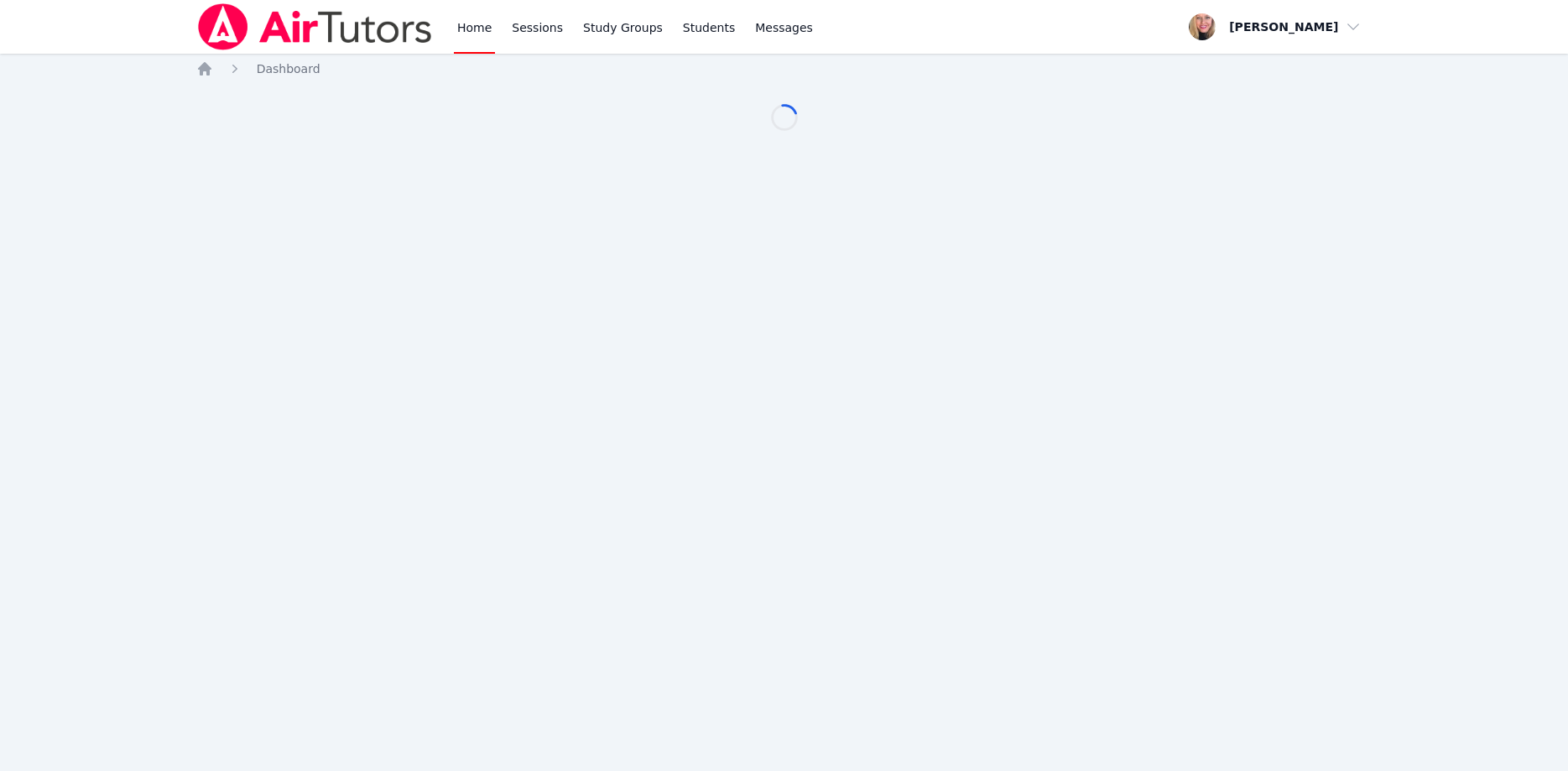
scroll to position [86, 0]
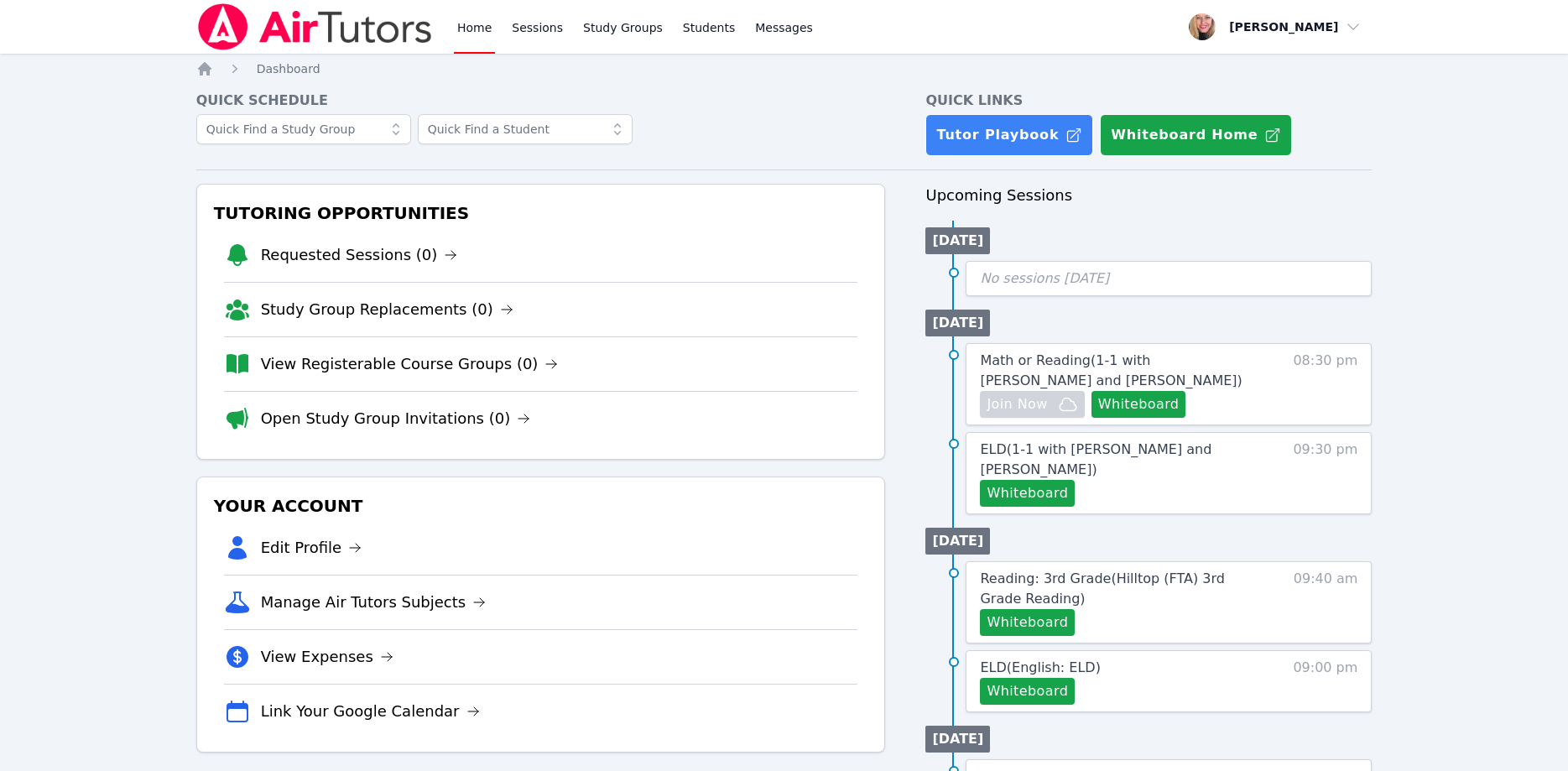
scroll to position [86, 0]
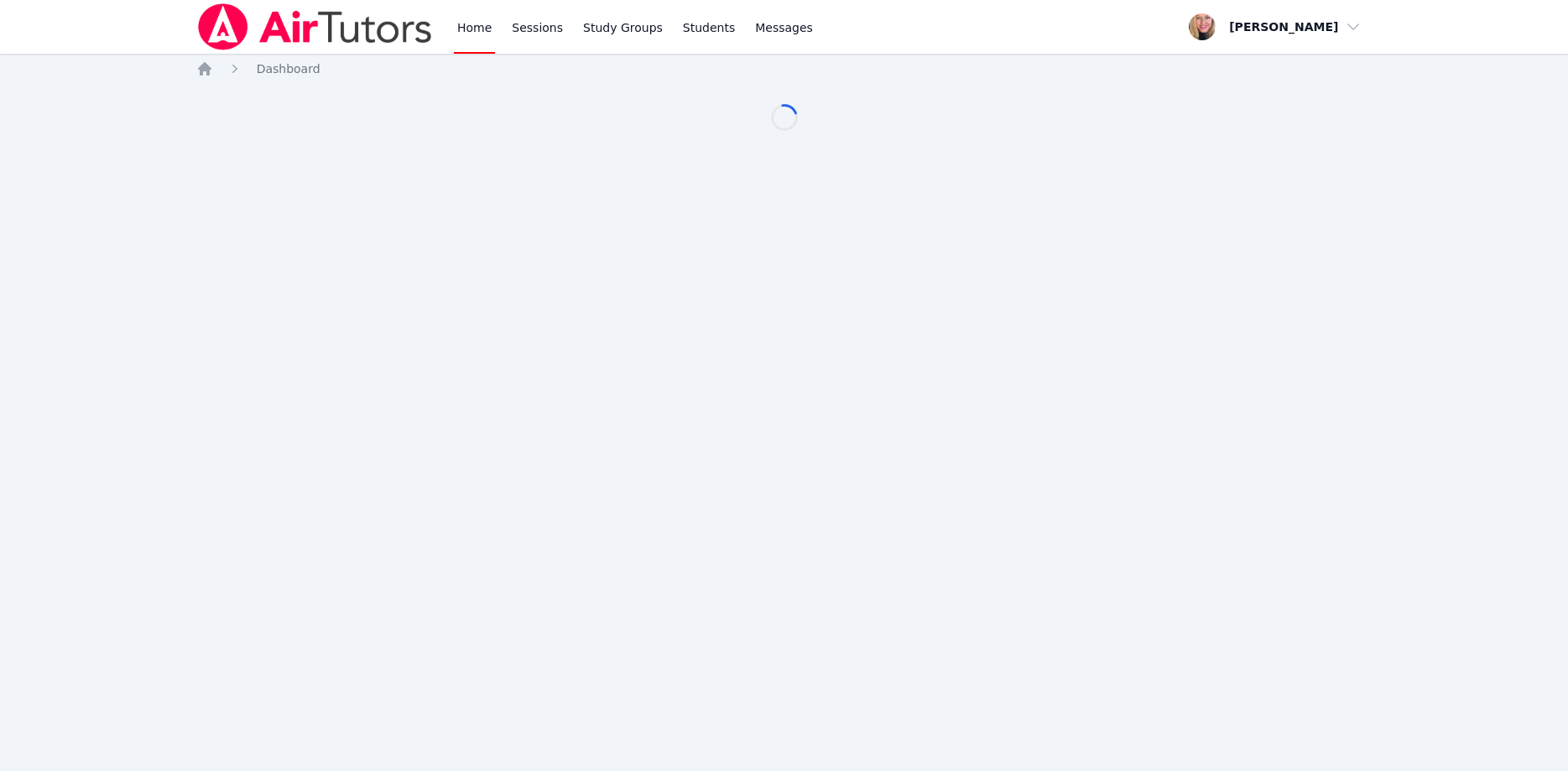
scroll to position [86, 0]
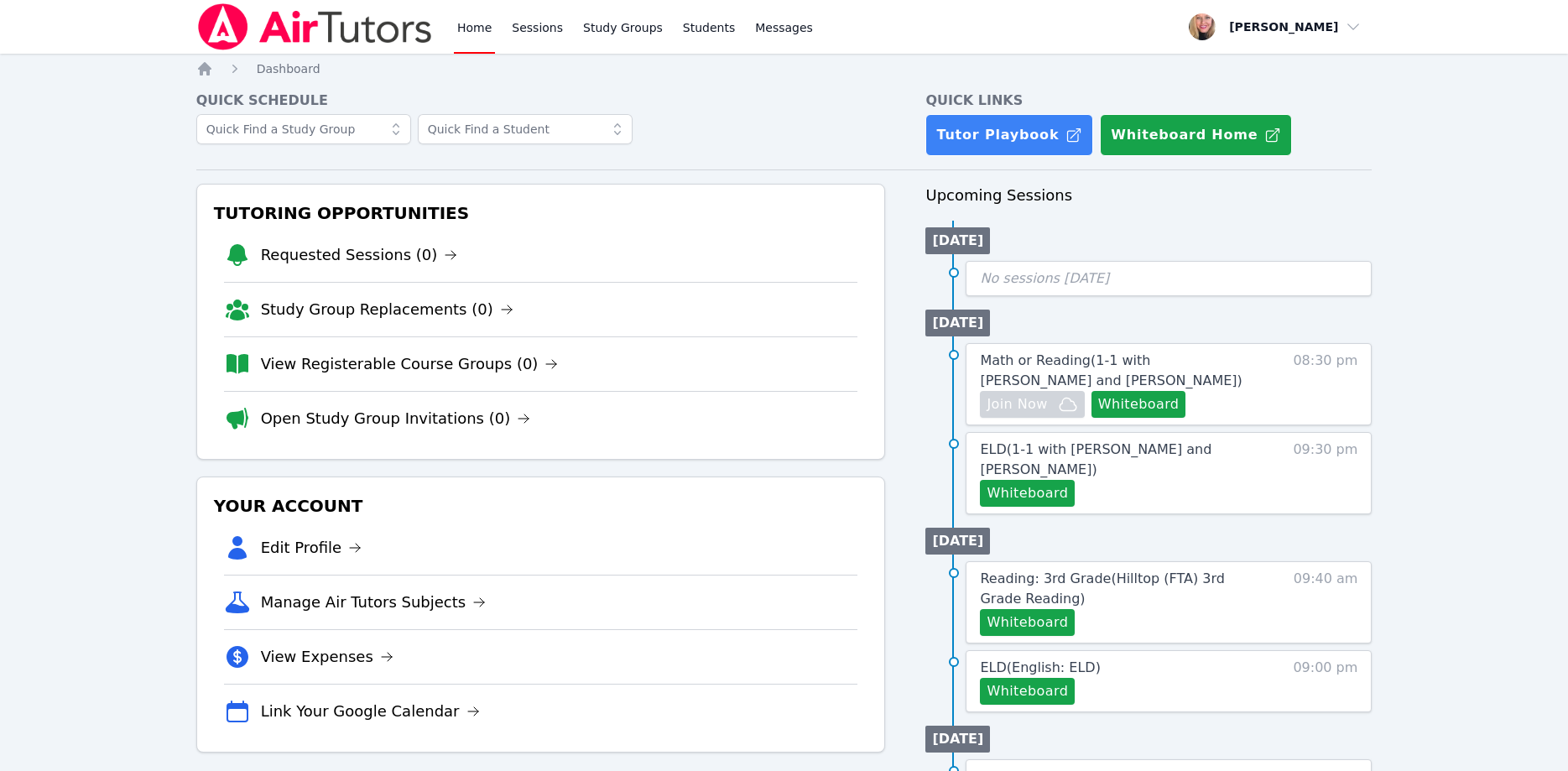
scroll to position [86, 0]
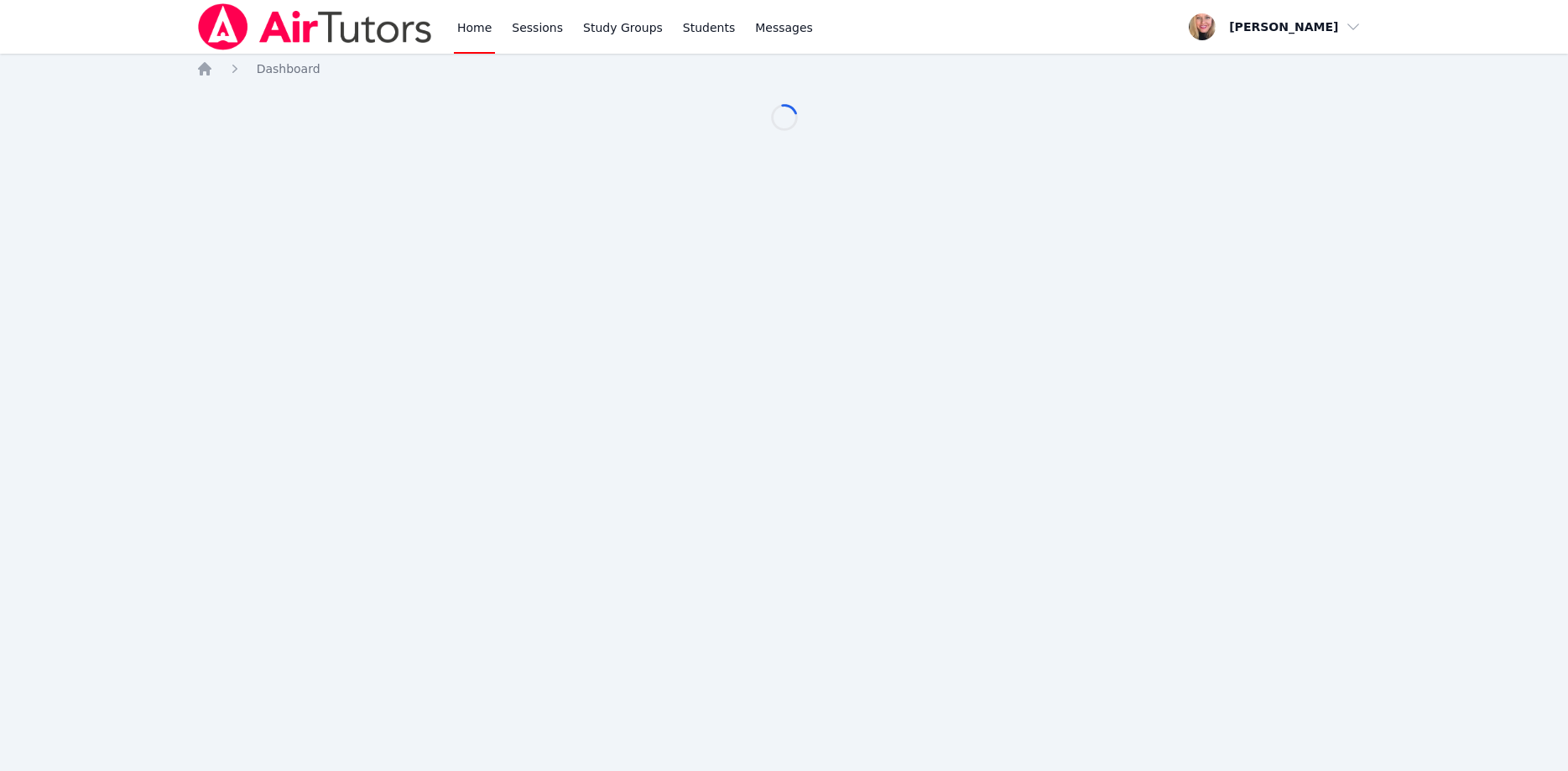
scroll to position [86, 0]
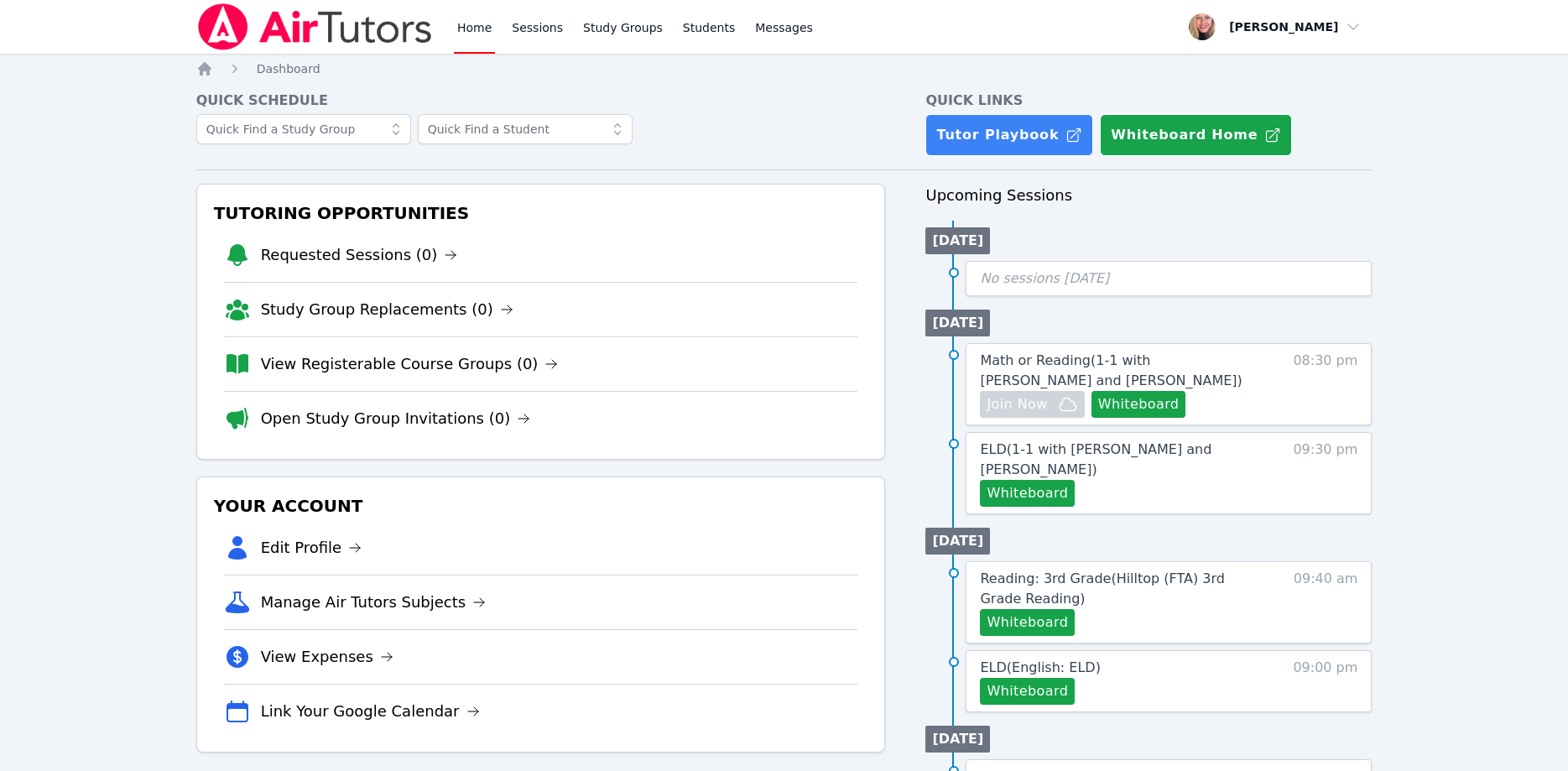
scroll to position [86, 0]
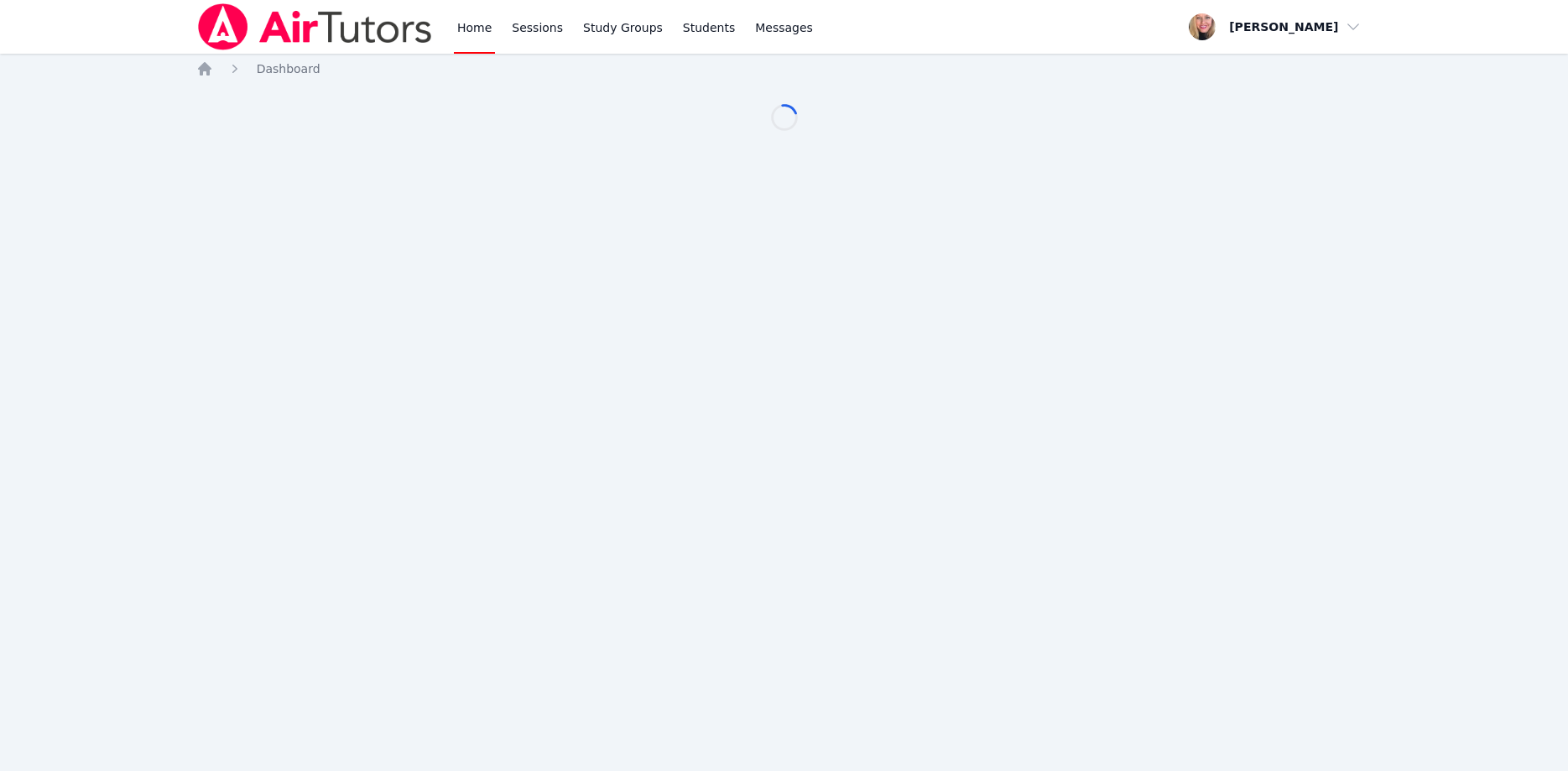
scroll to position [86, 0]
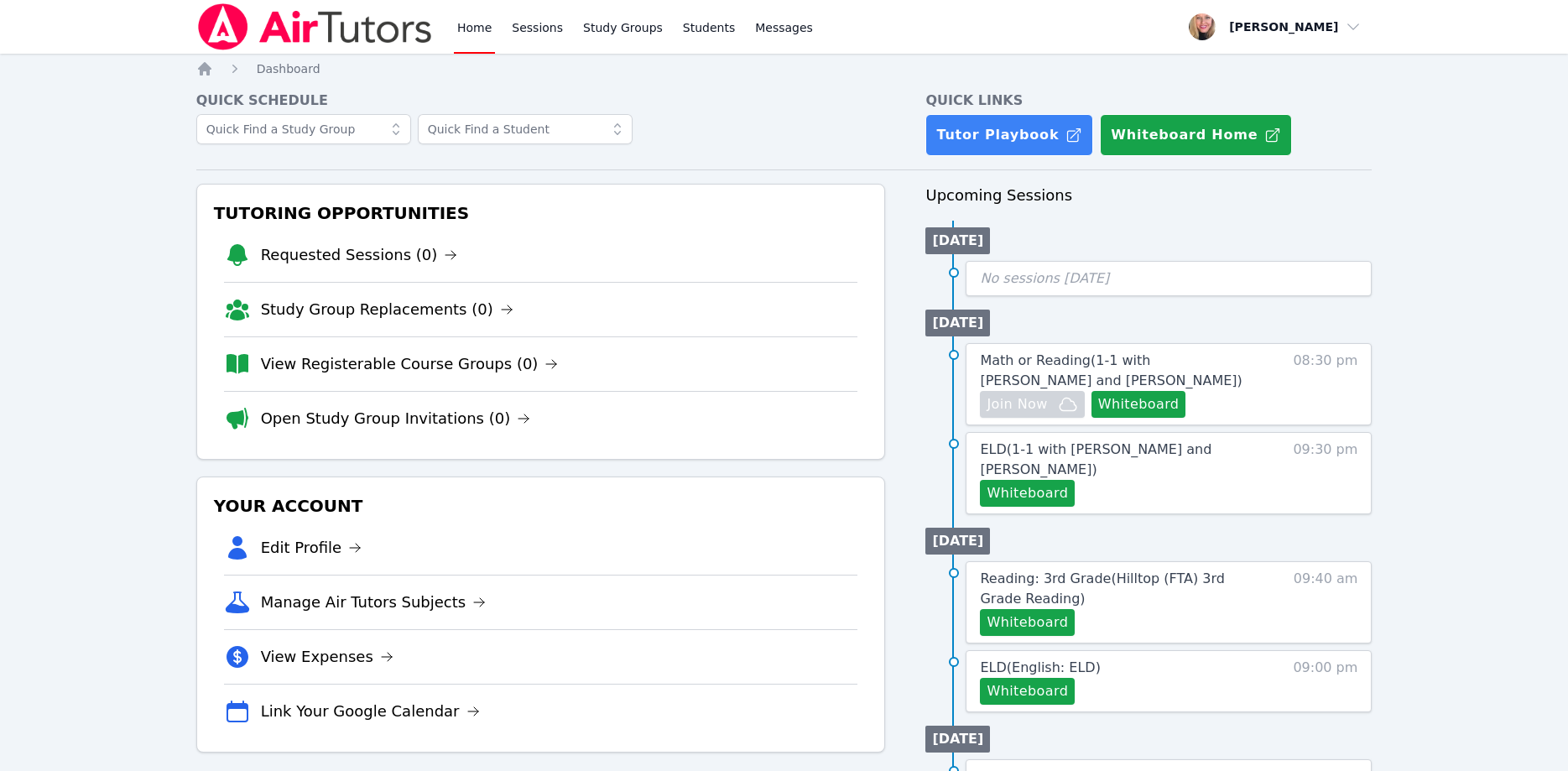
scroll to position [86, 0]
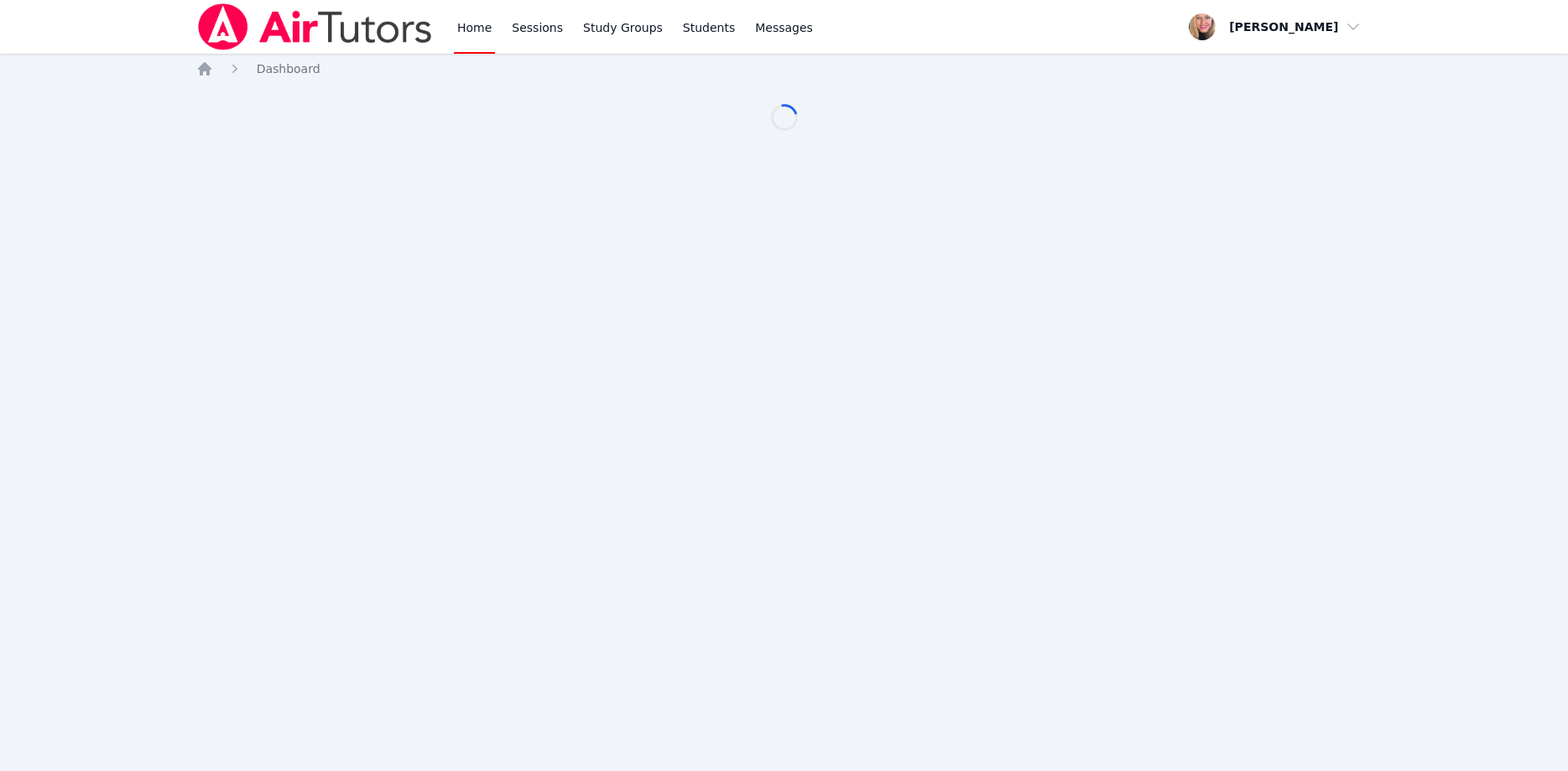
scroll to position [86, 0]
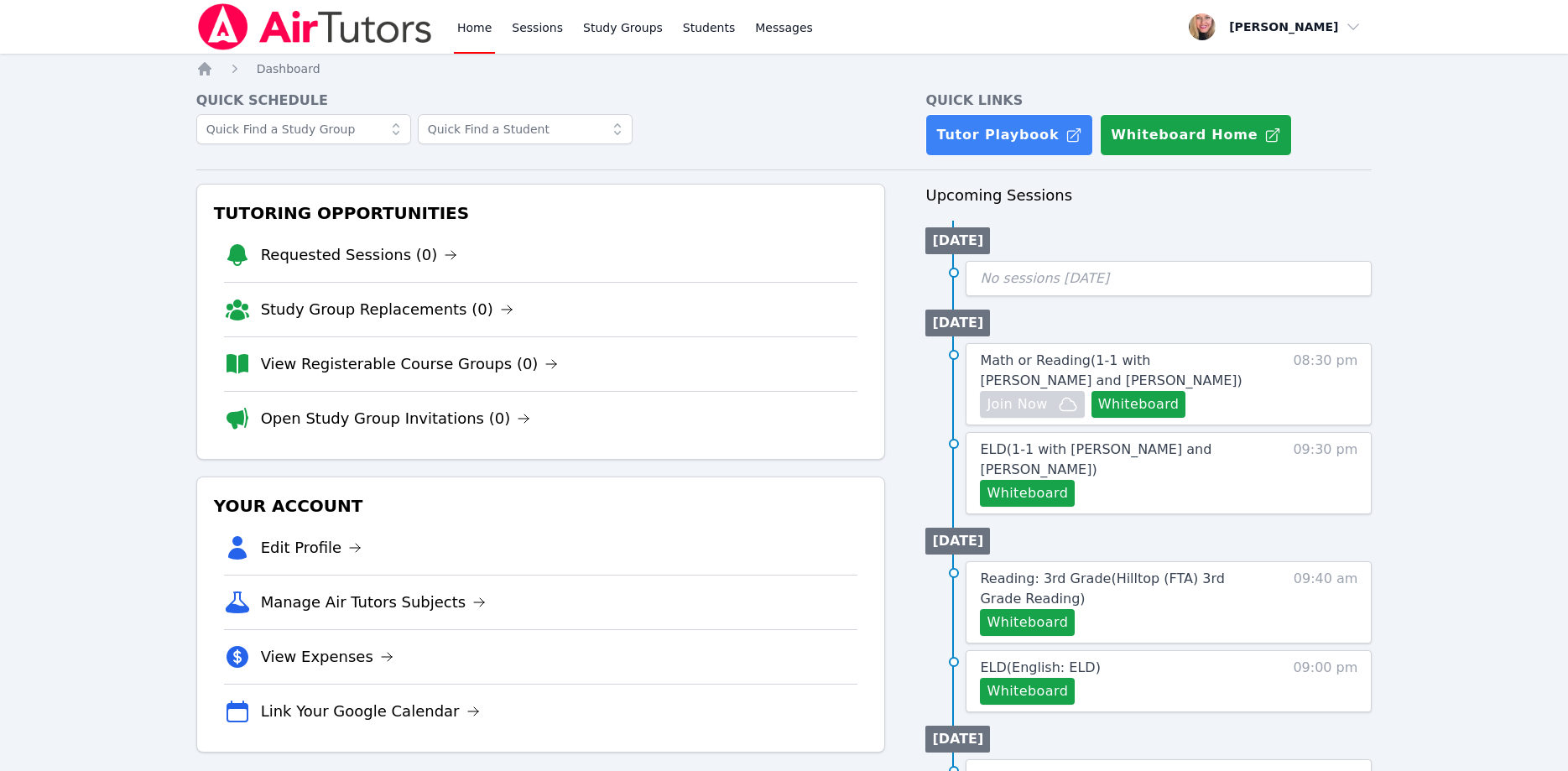
scroll to position [86, 0]
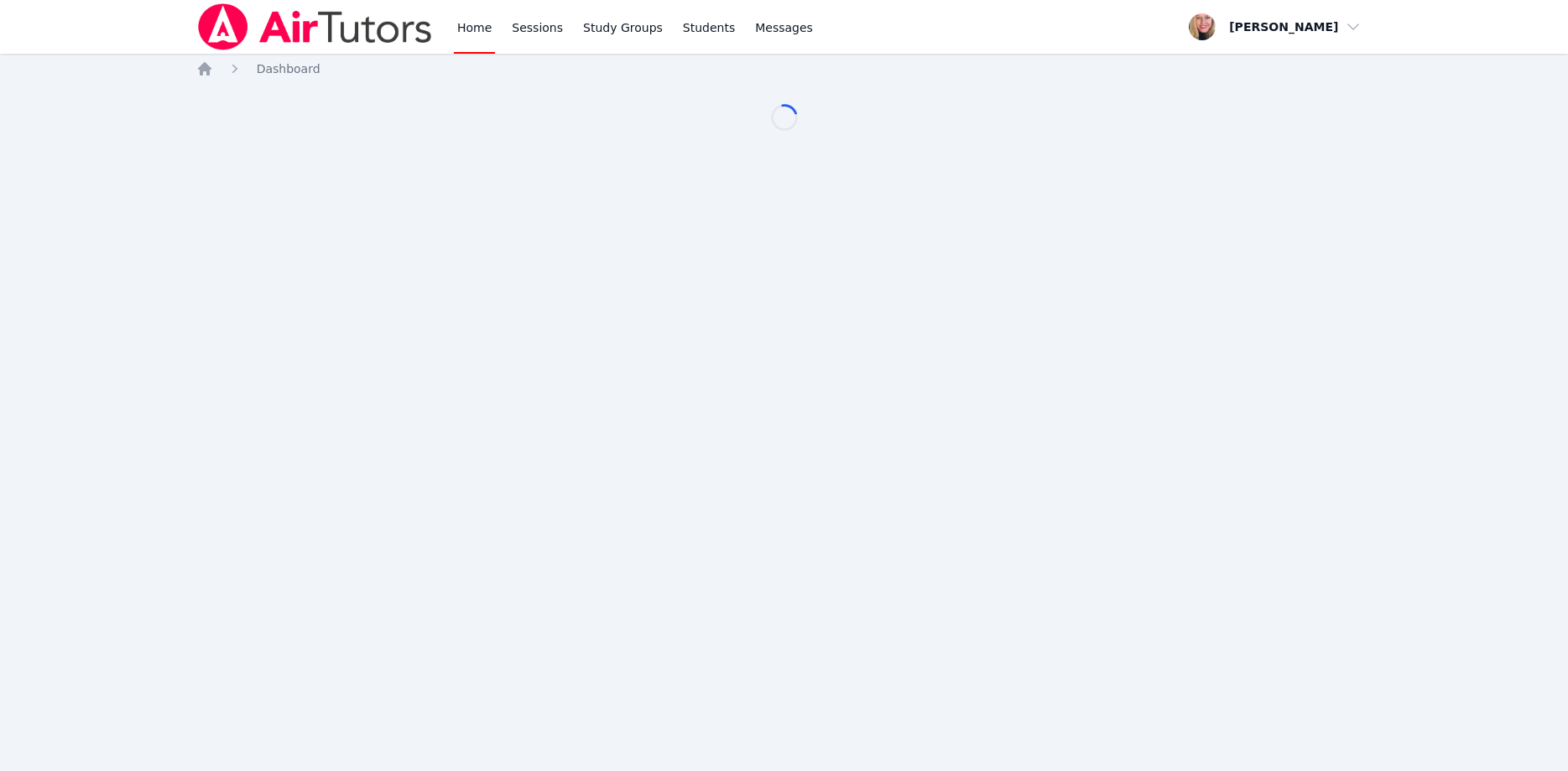
scroll to position [86, 0]
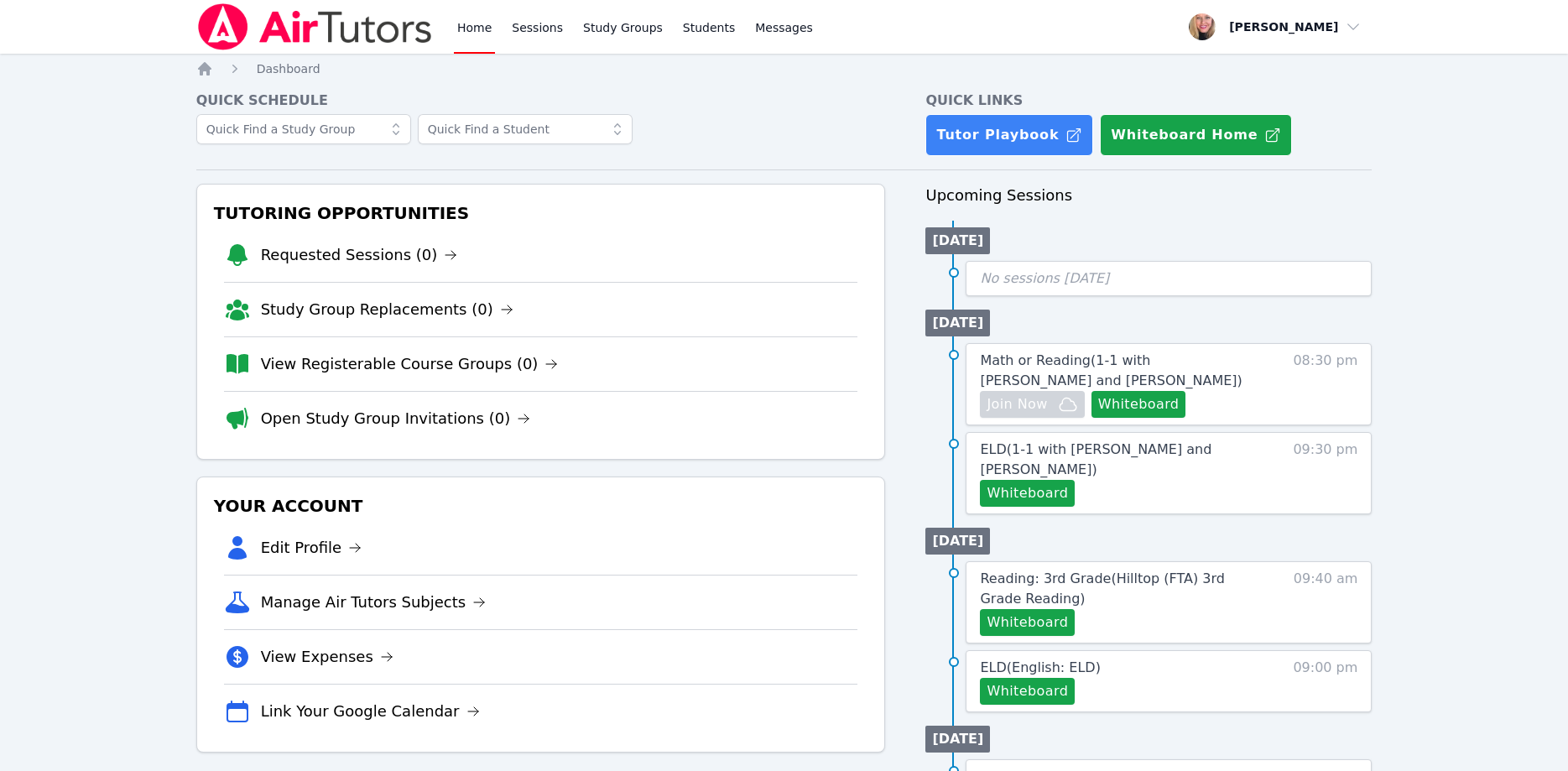
scroll to position [86, 0]
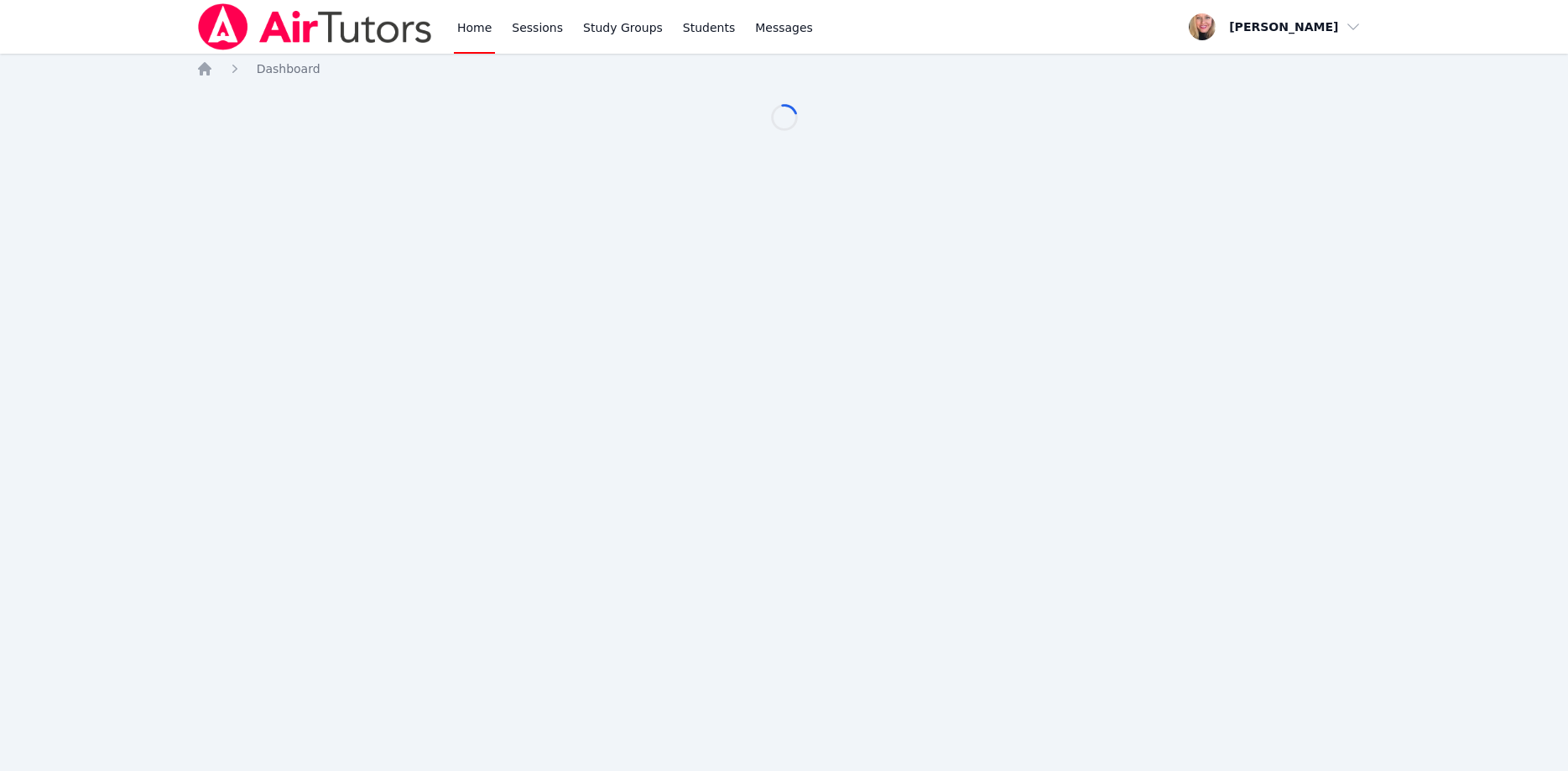
scroll to position [86, 0]
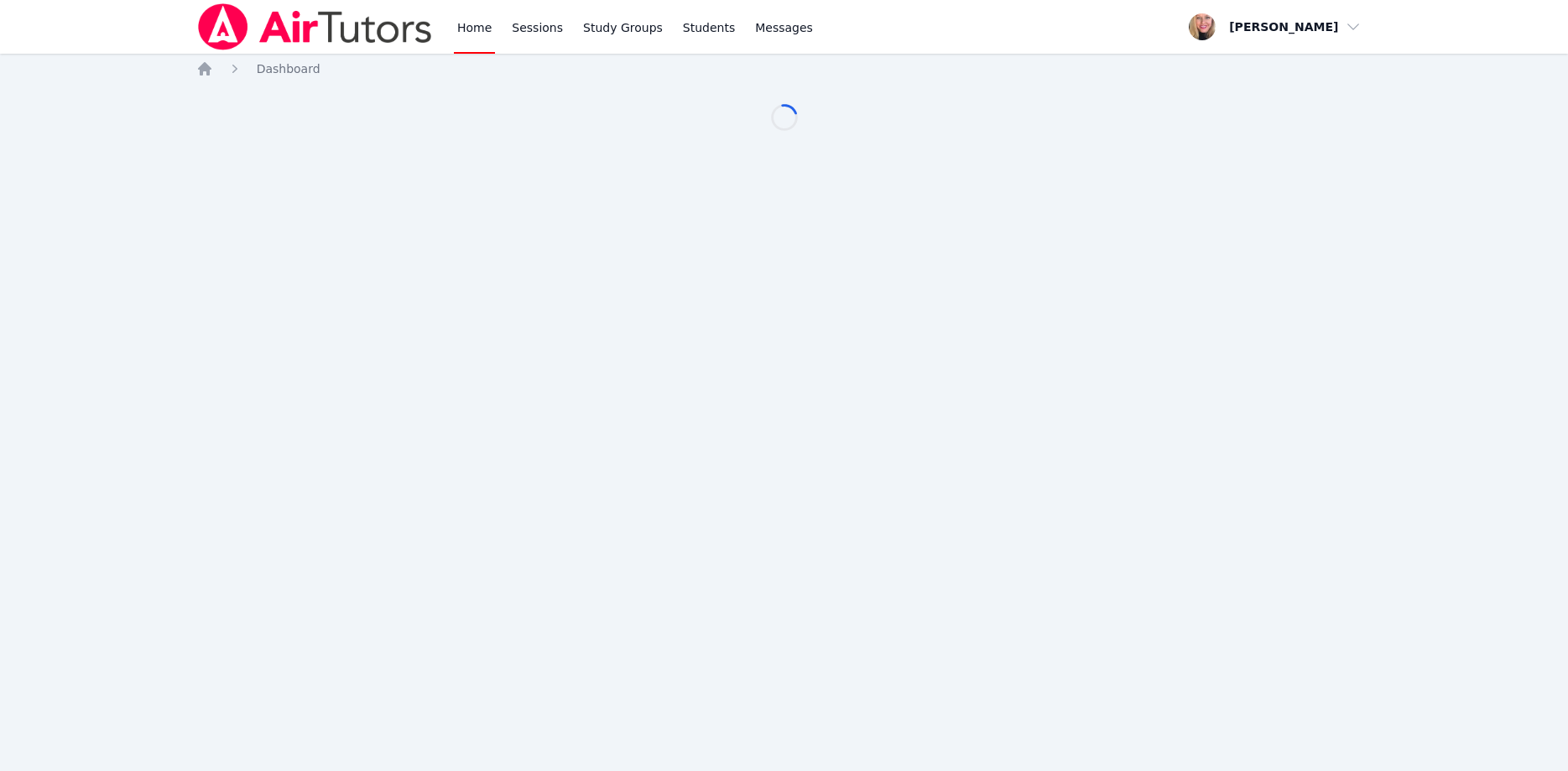
scroll to position [86, 0]
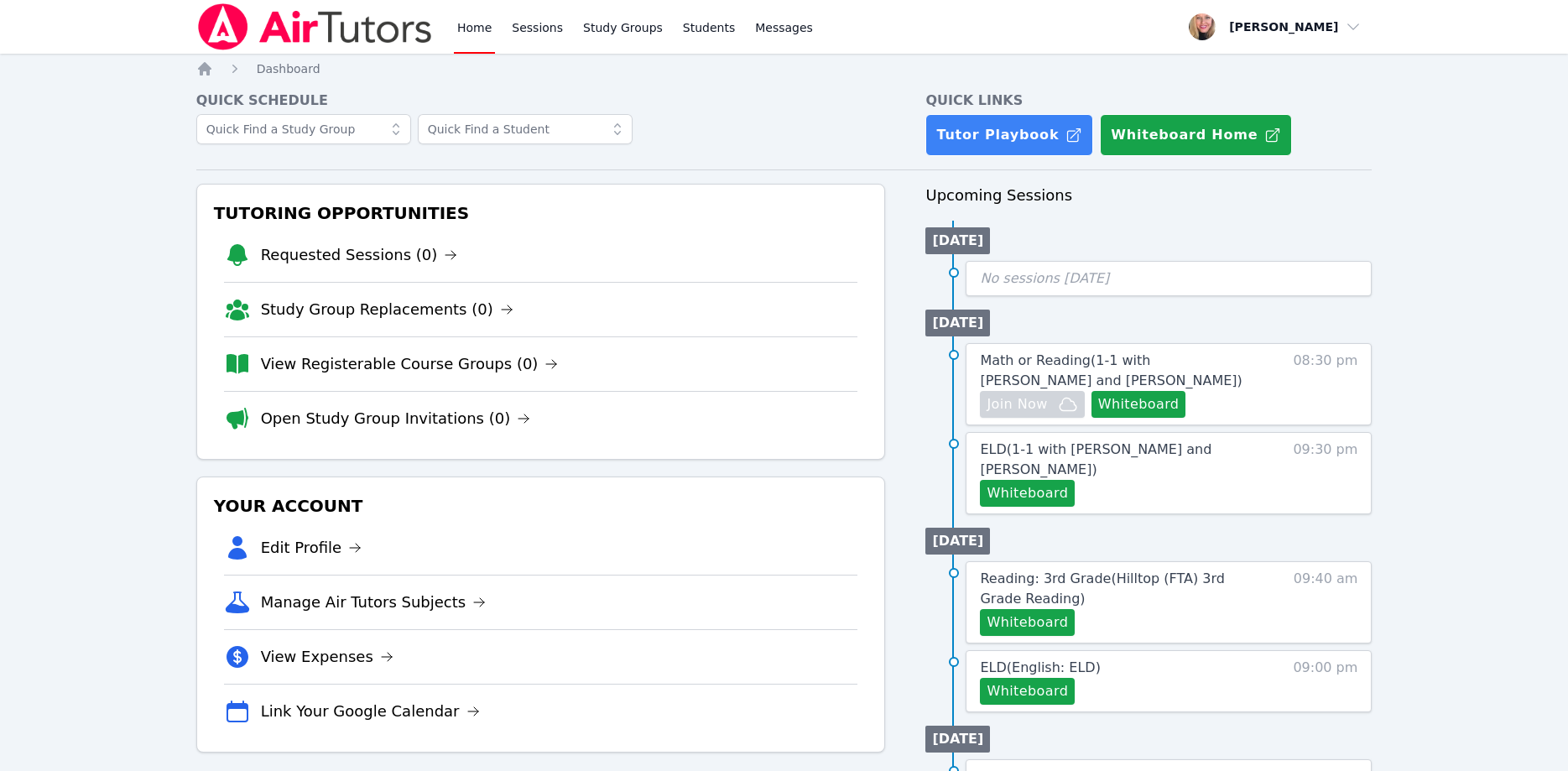
scroll to position [86, 0]
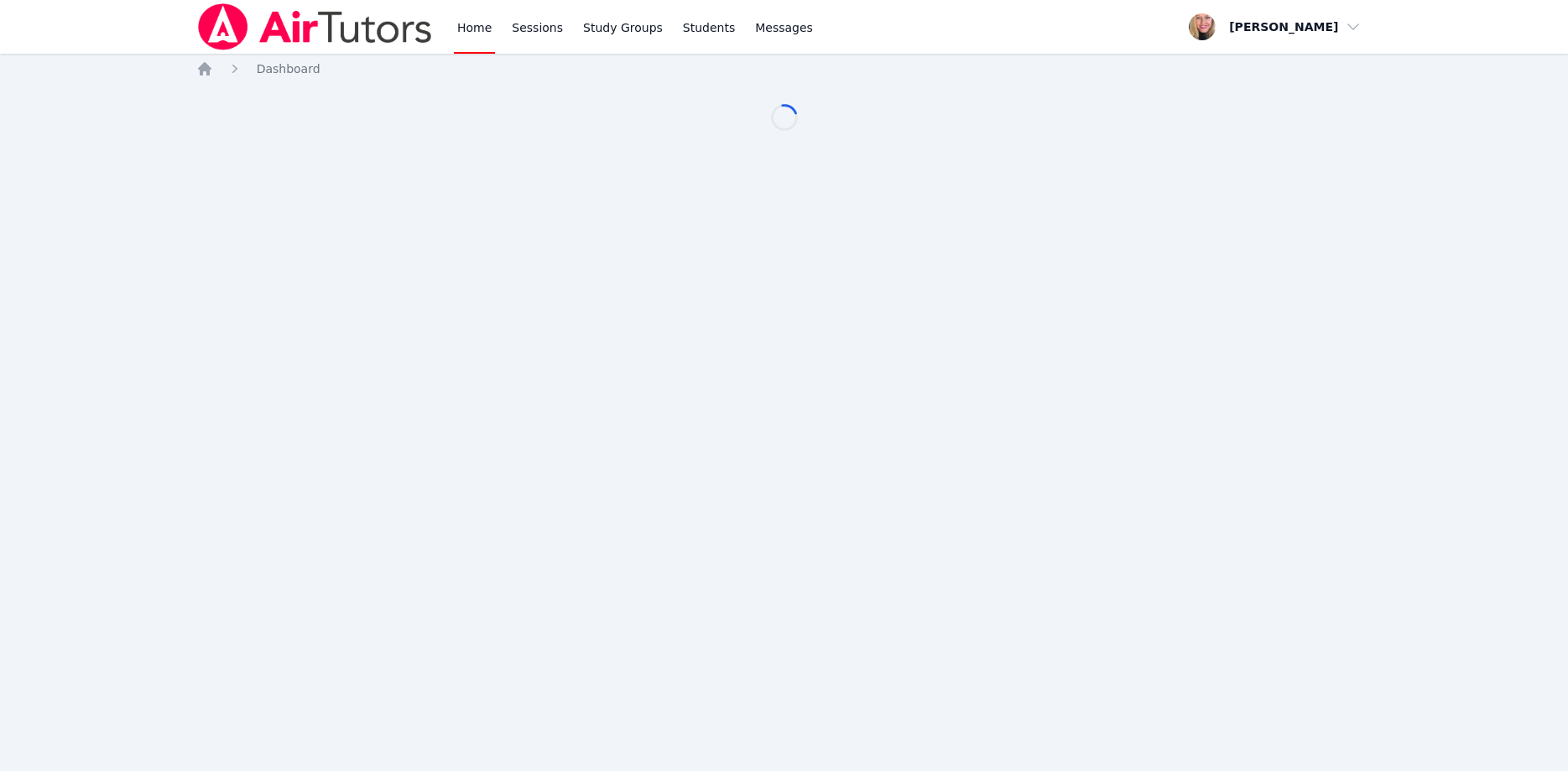
scroll to position [86, 0]
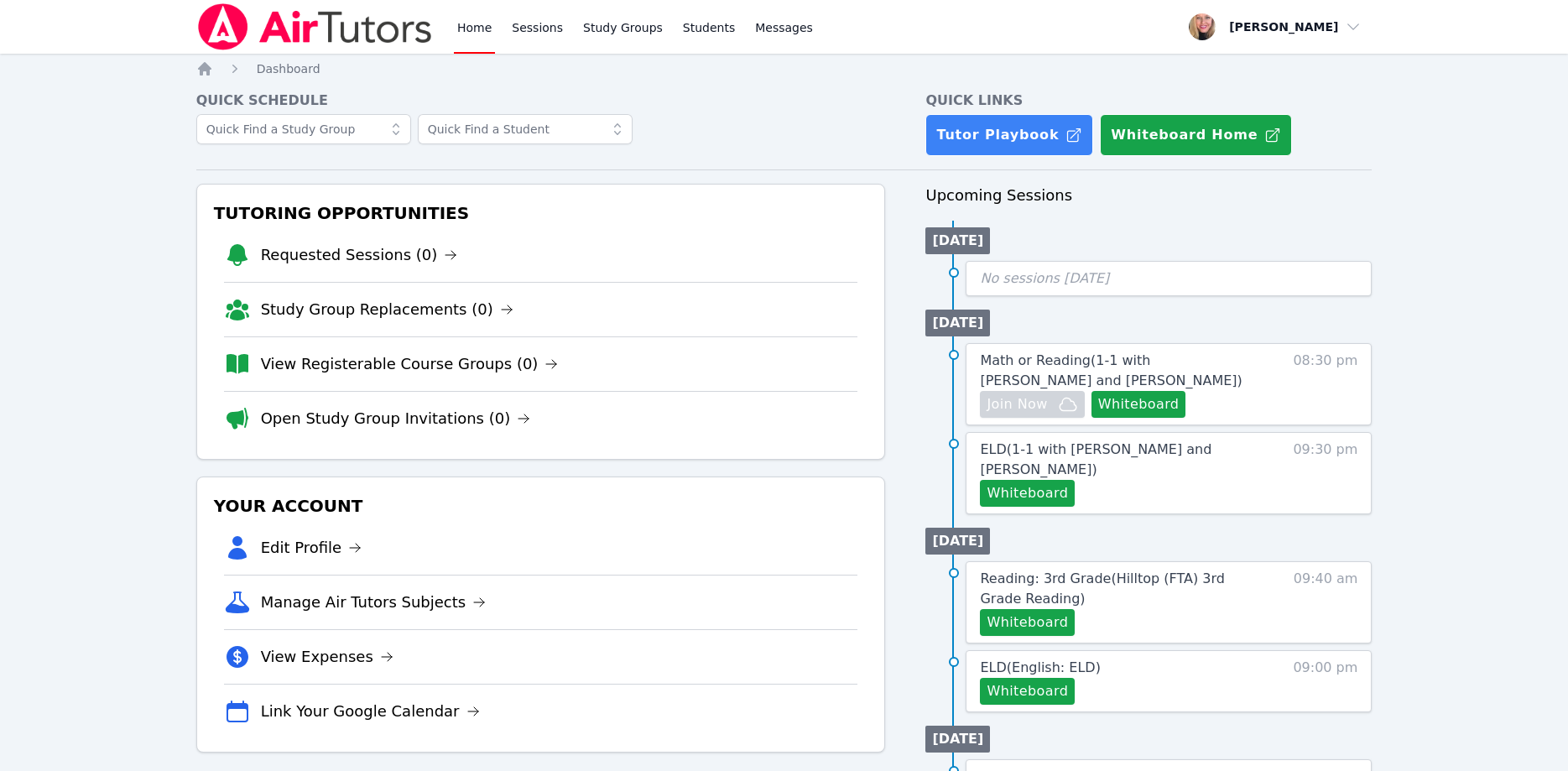
scroll to position [86, 0]
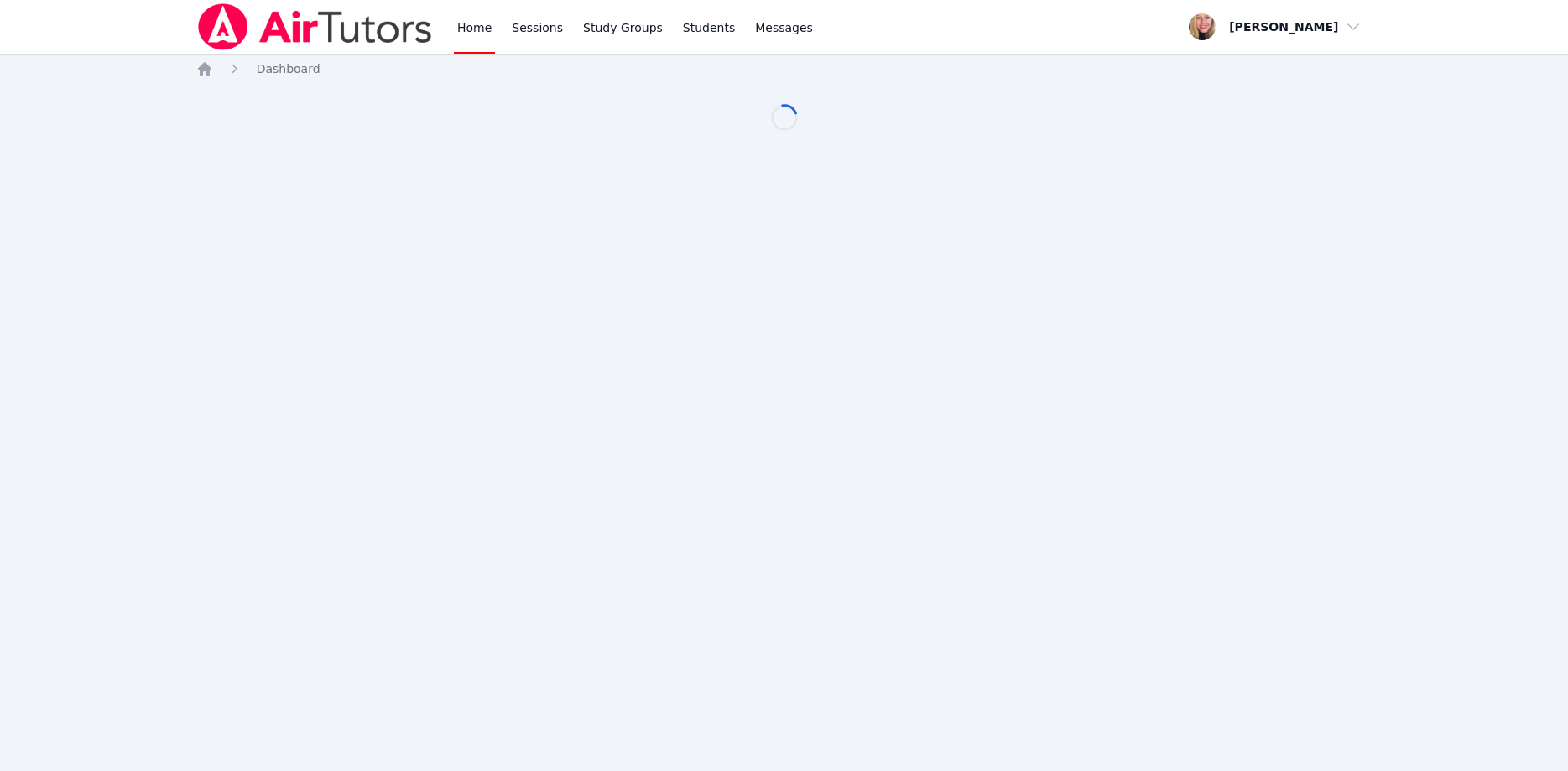
scroll to position [86, 0]
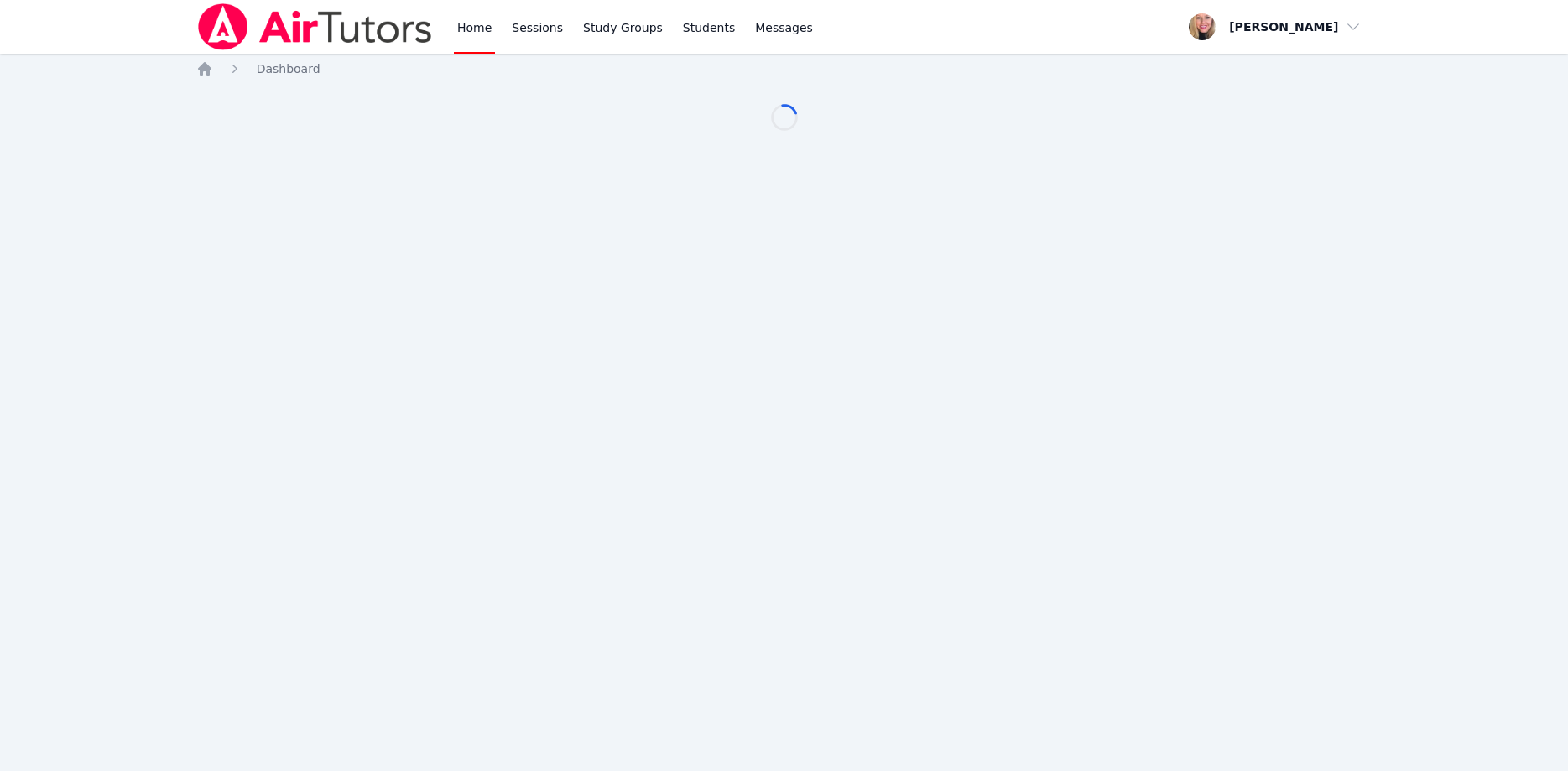
scroll to position [86, 0]
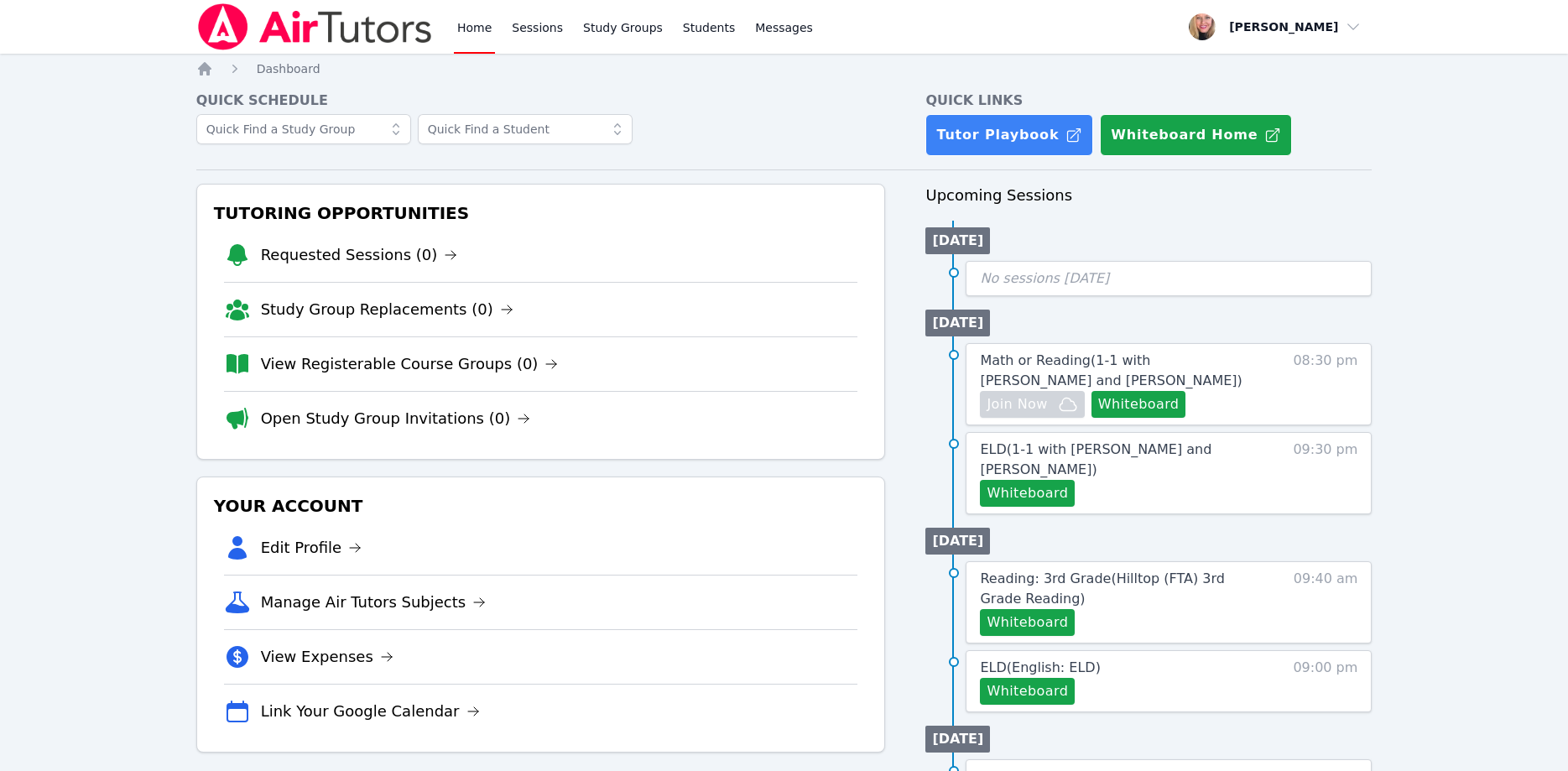
scroll to position [86, 0]
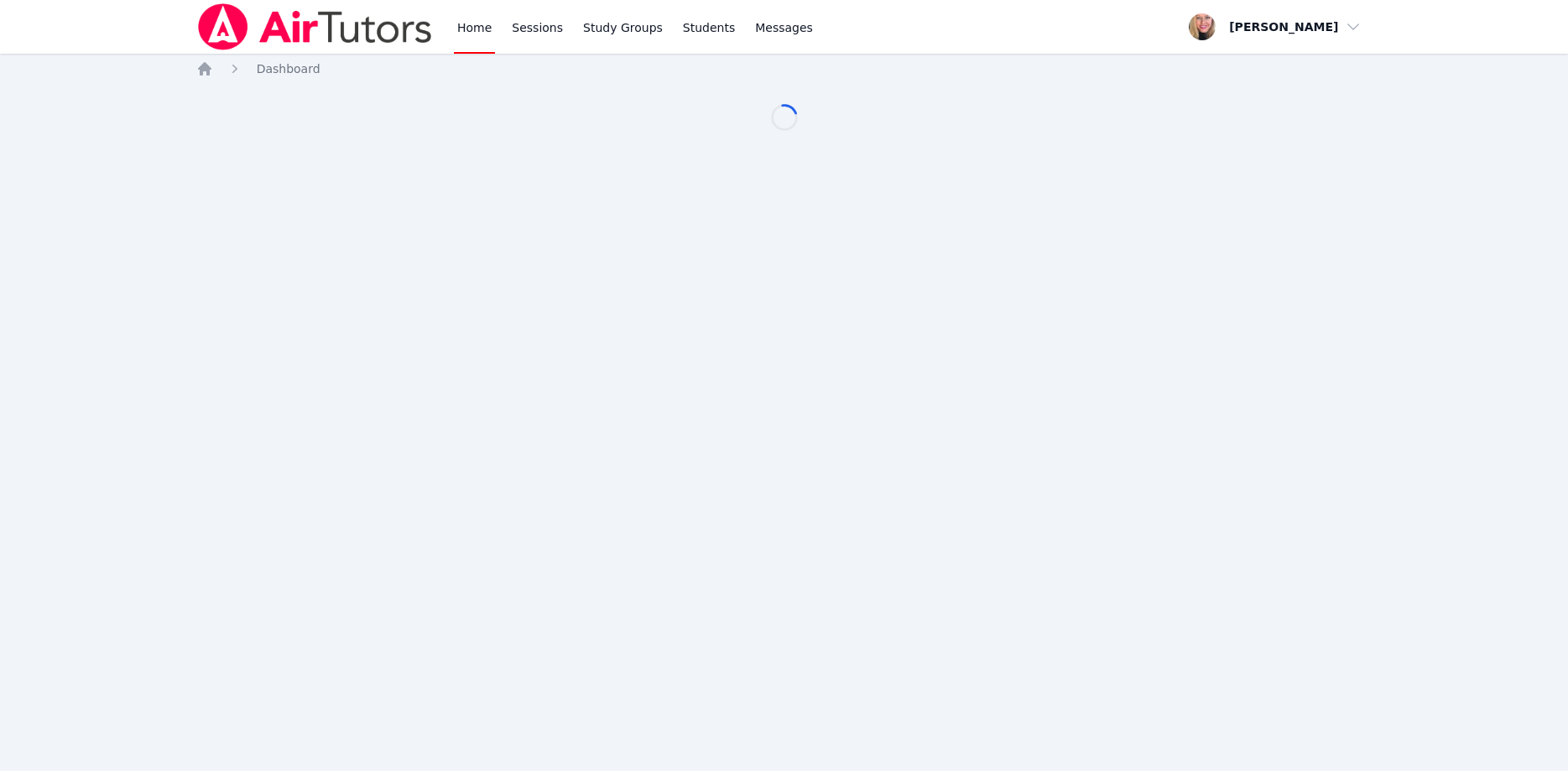
scroll to position [86, 0]
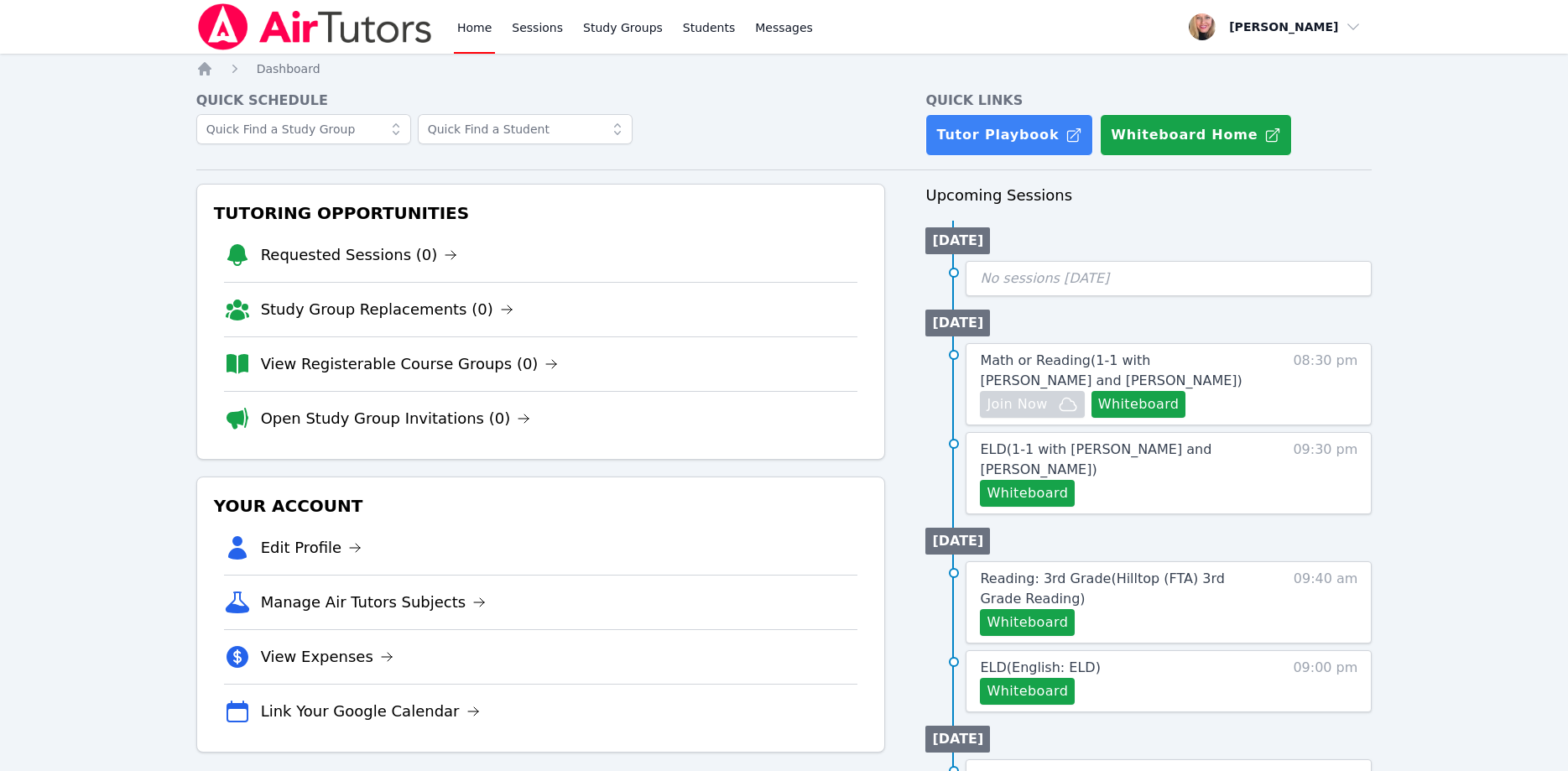
scroll to position [86, 0]
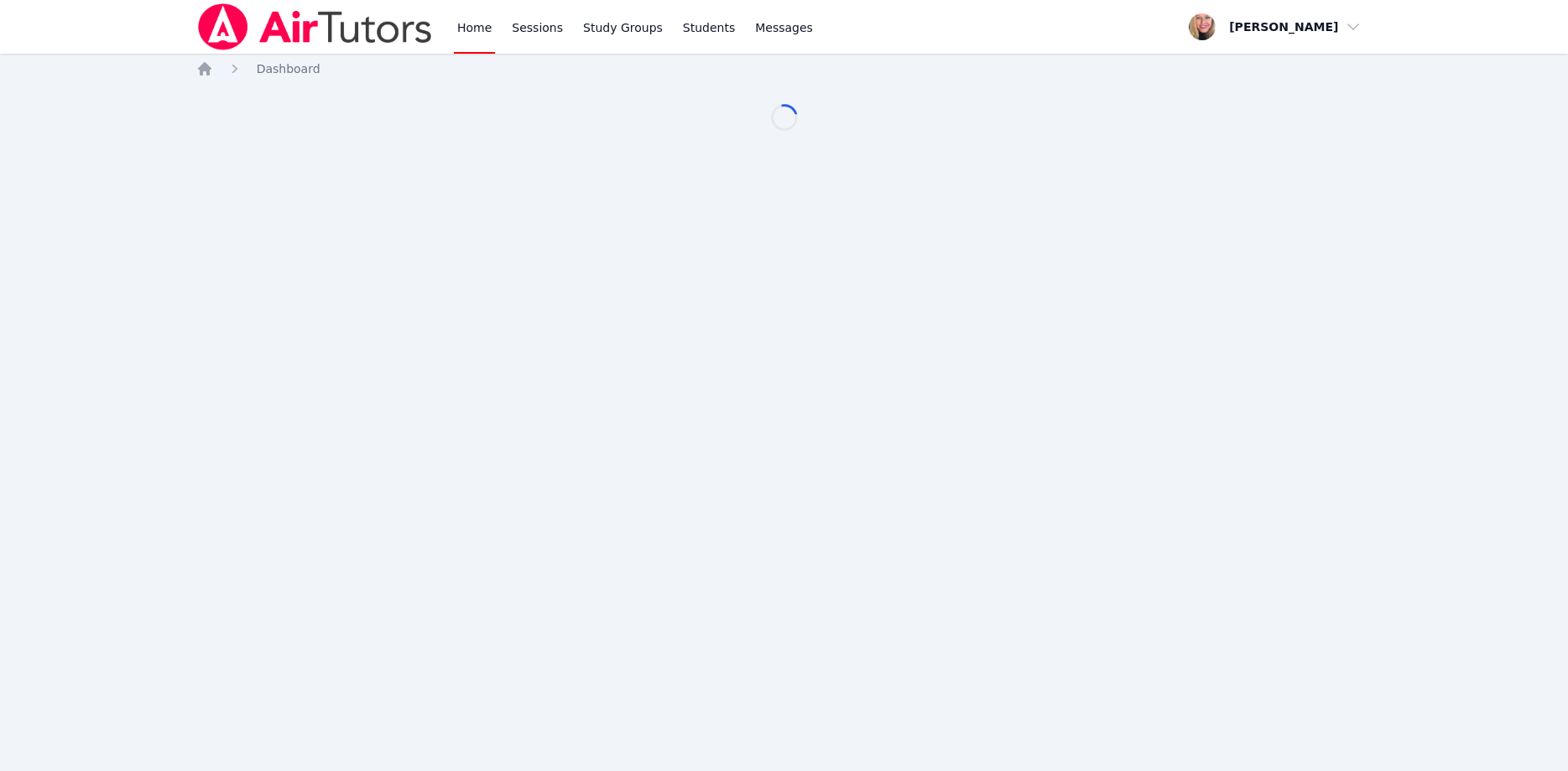
scroll to position [86, 0]
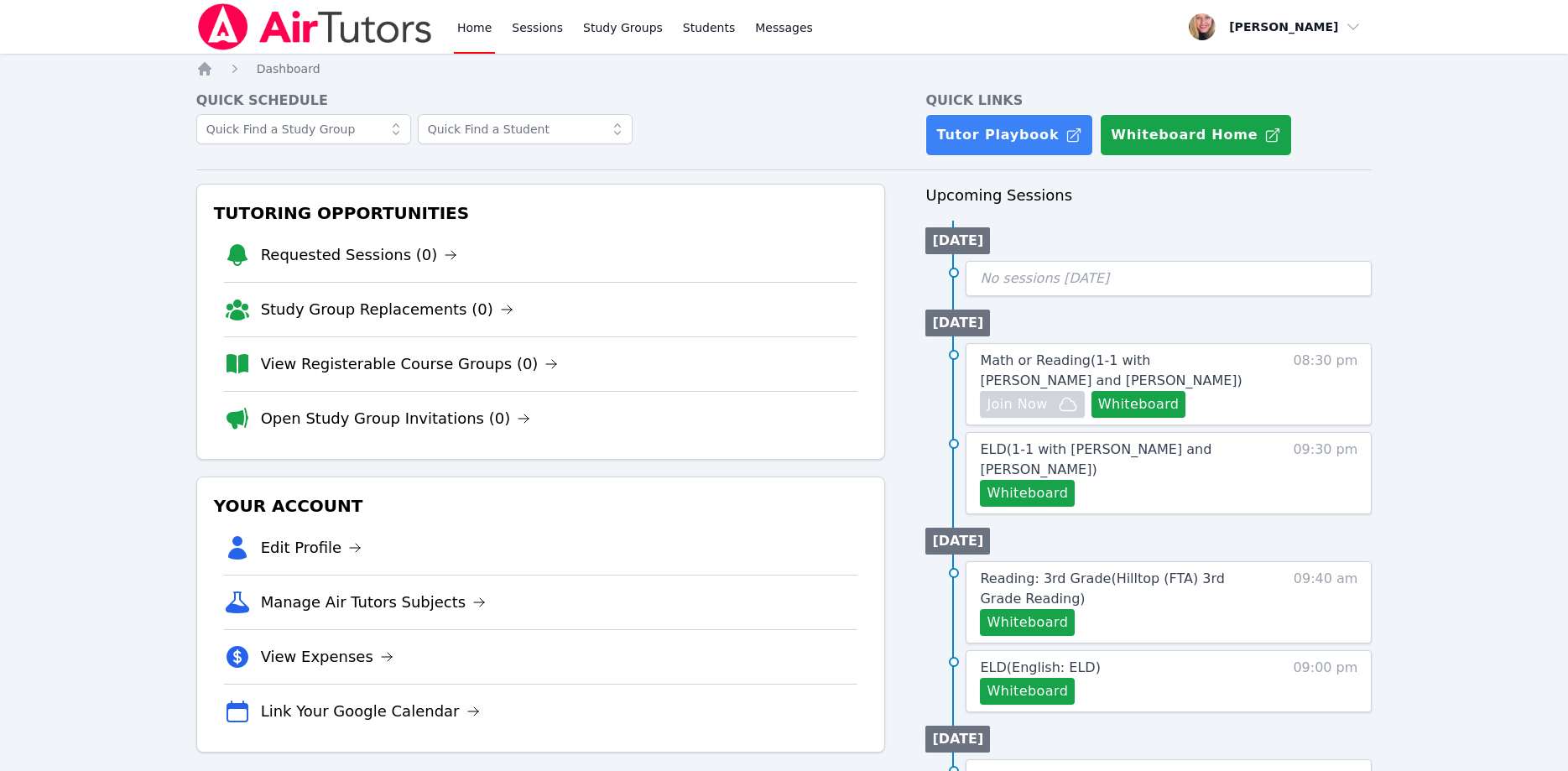
scroll to position [86, 0]
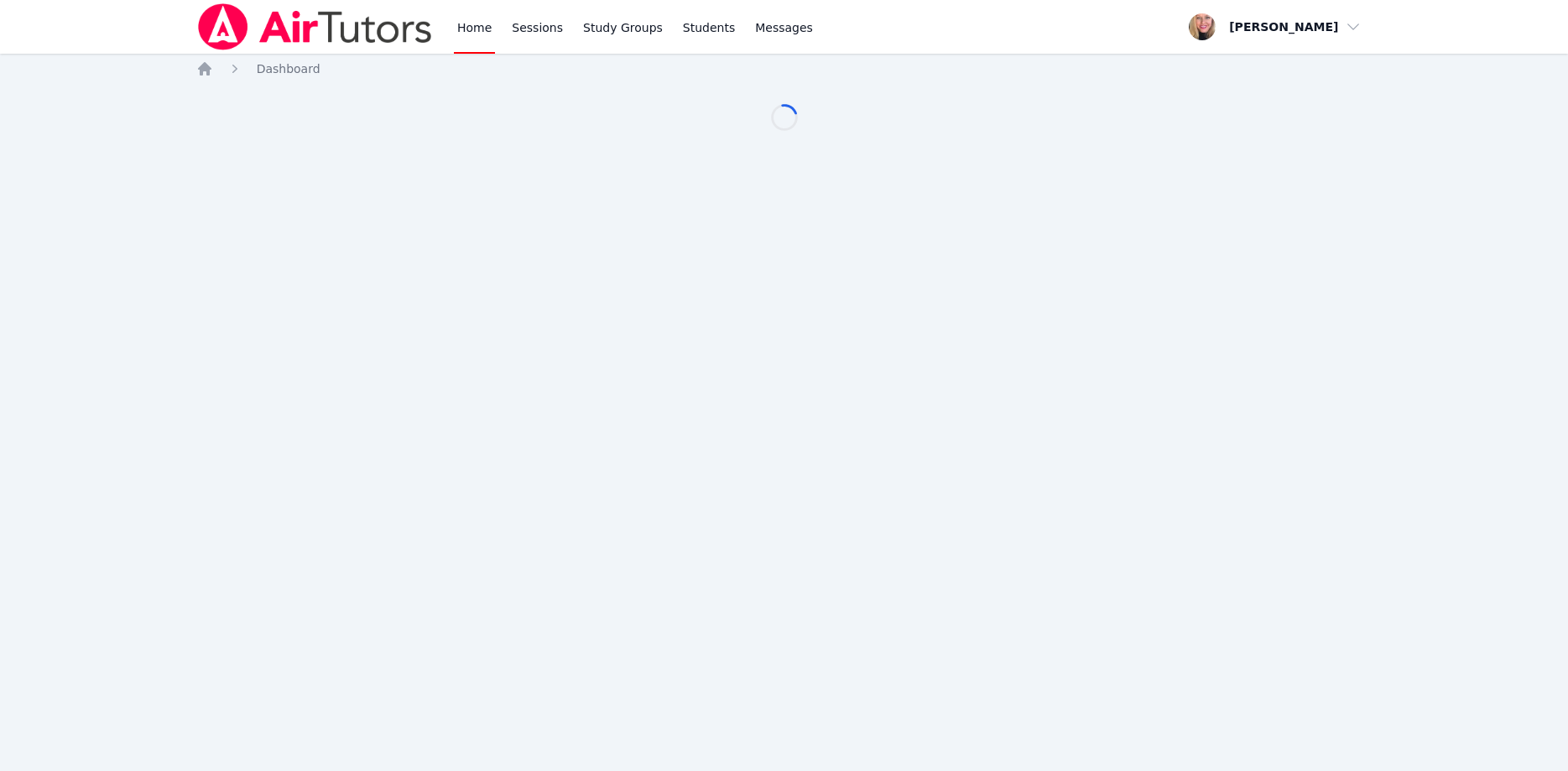
scroll to position [86, 0]
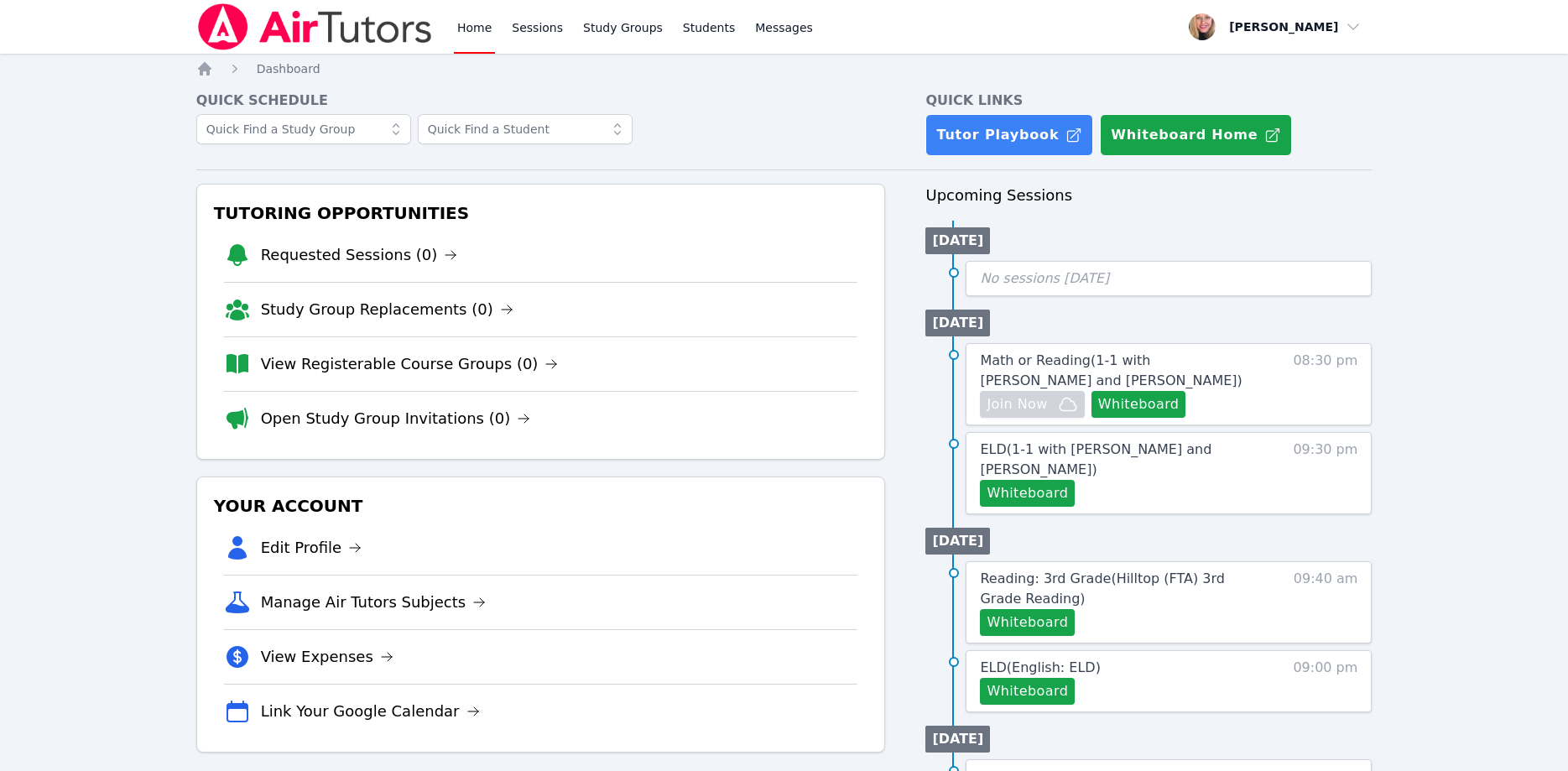
scroll to position [86, 0]
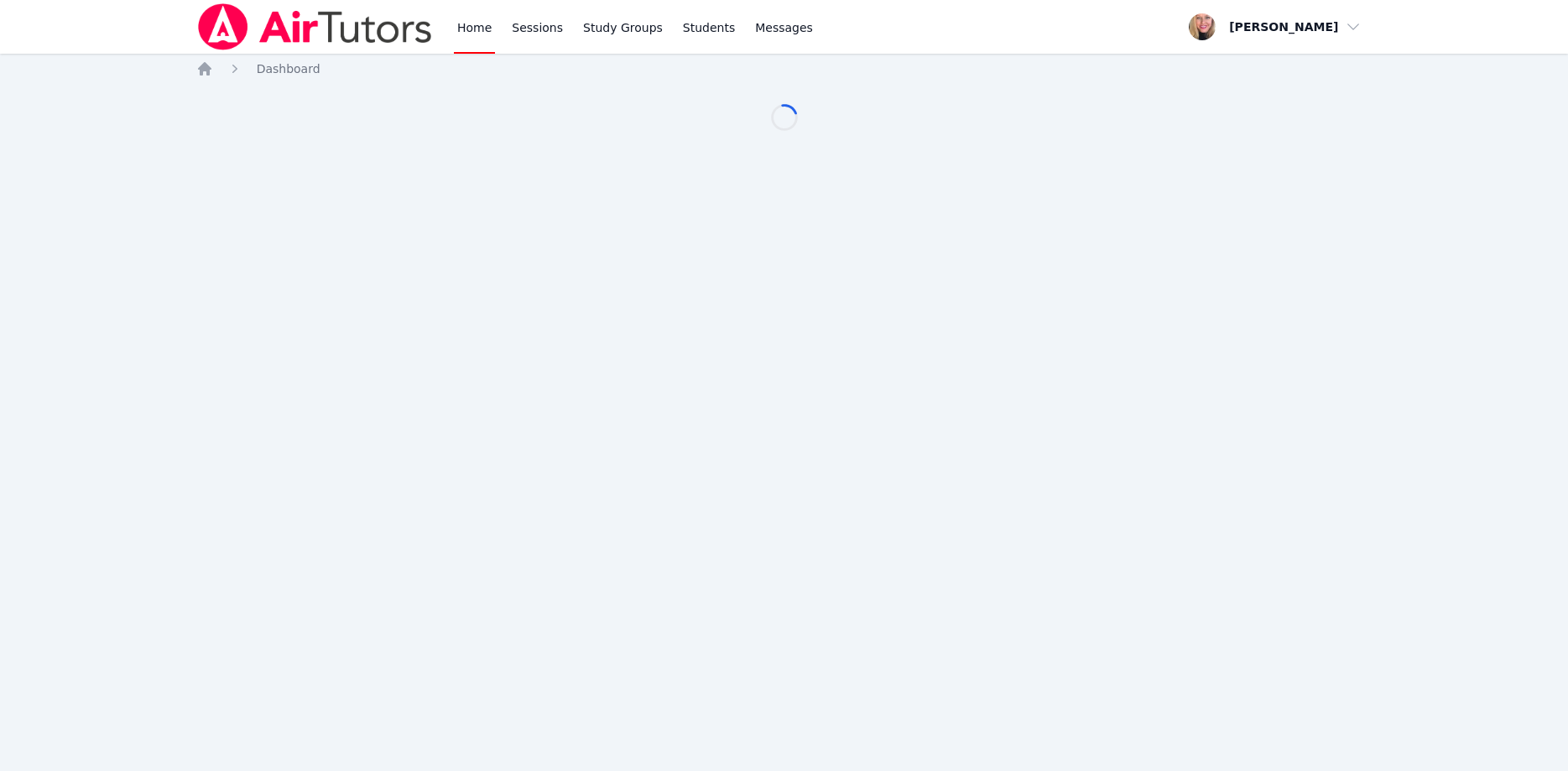
scroll to position [86, 0]
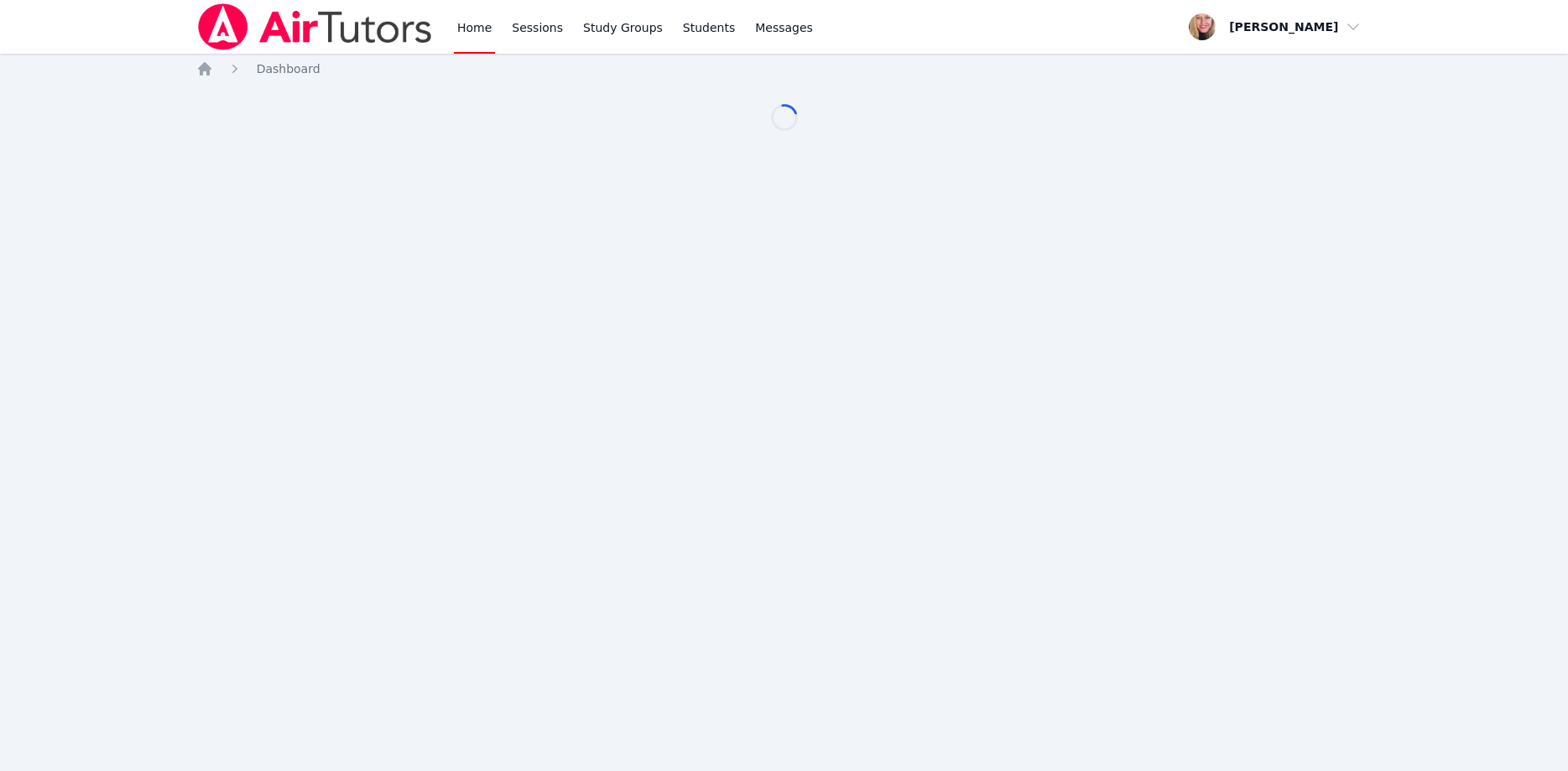
scroll to position [86, 0]
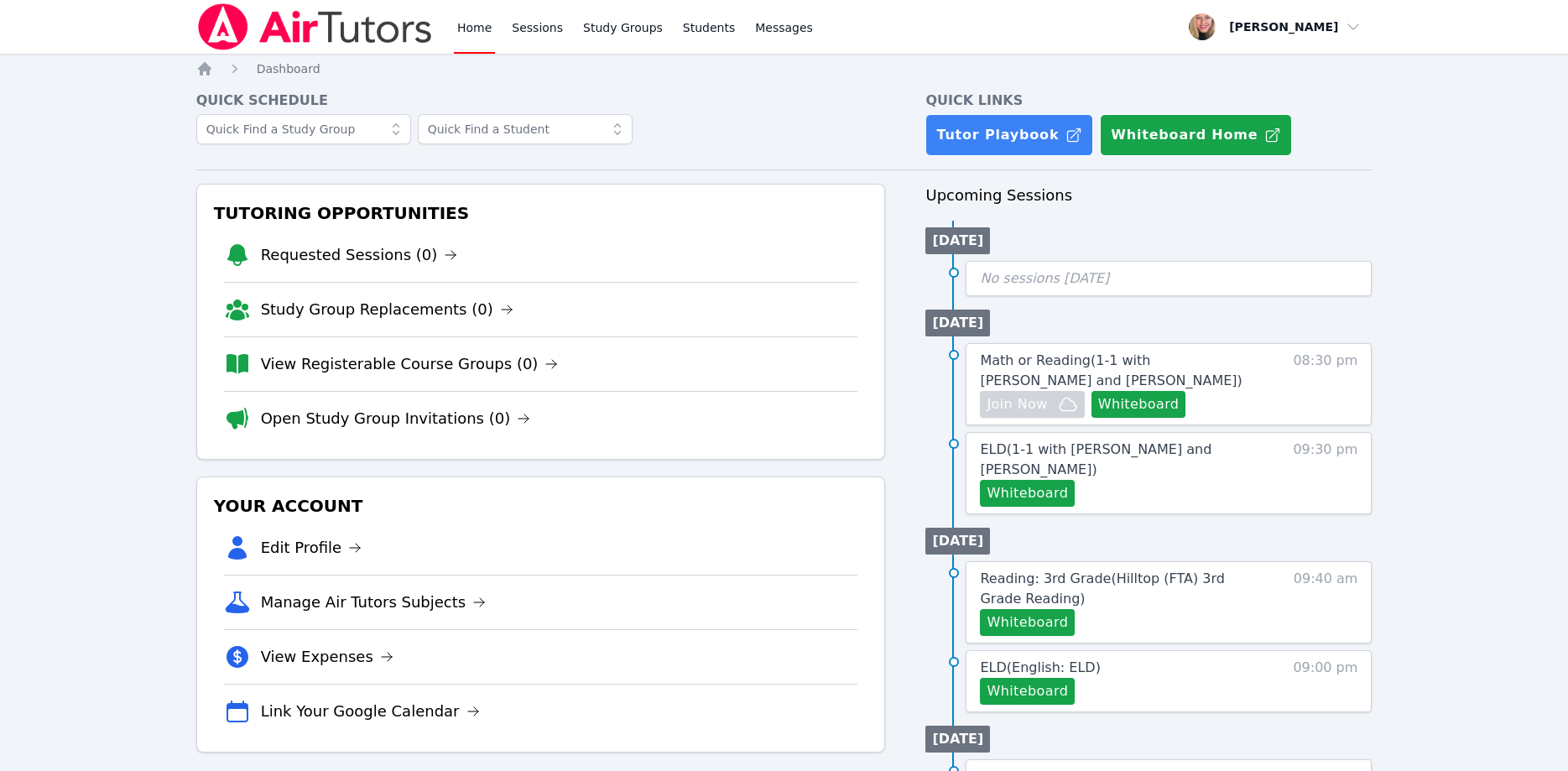
scroll to position [86, 0]
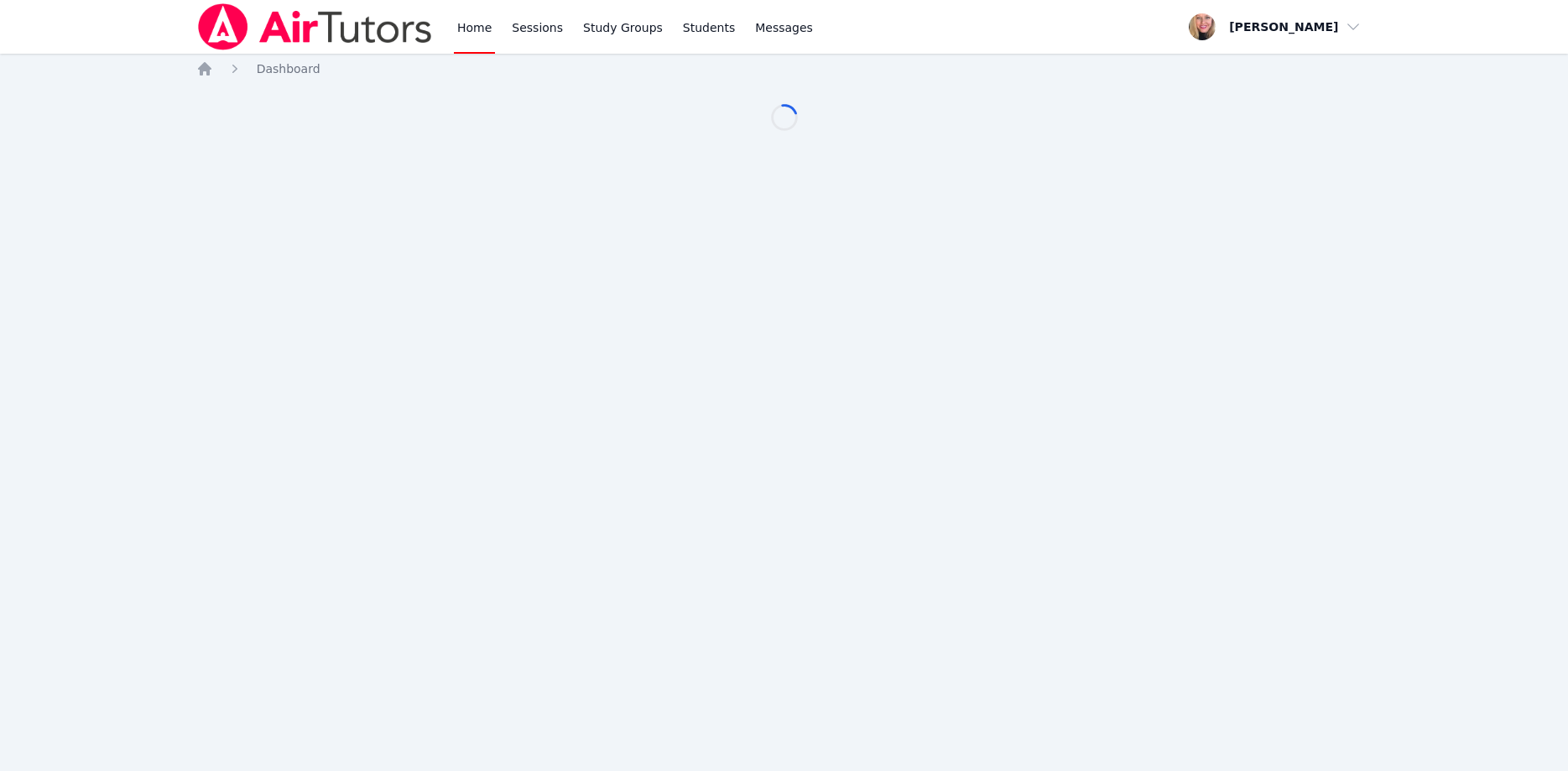
scroll to position [86, 0]
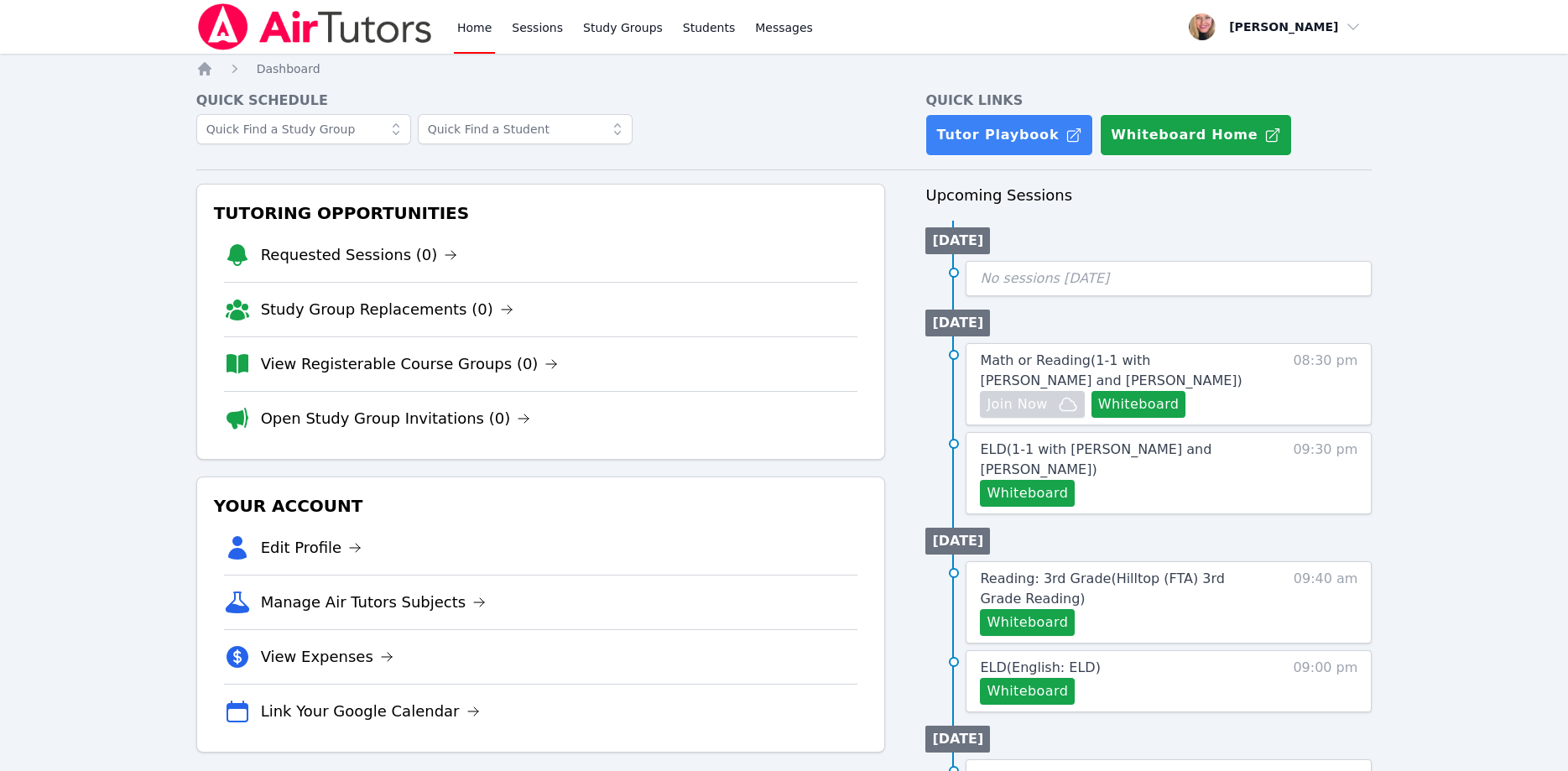
scroll to position [86, 0]
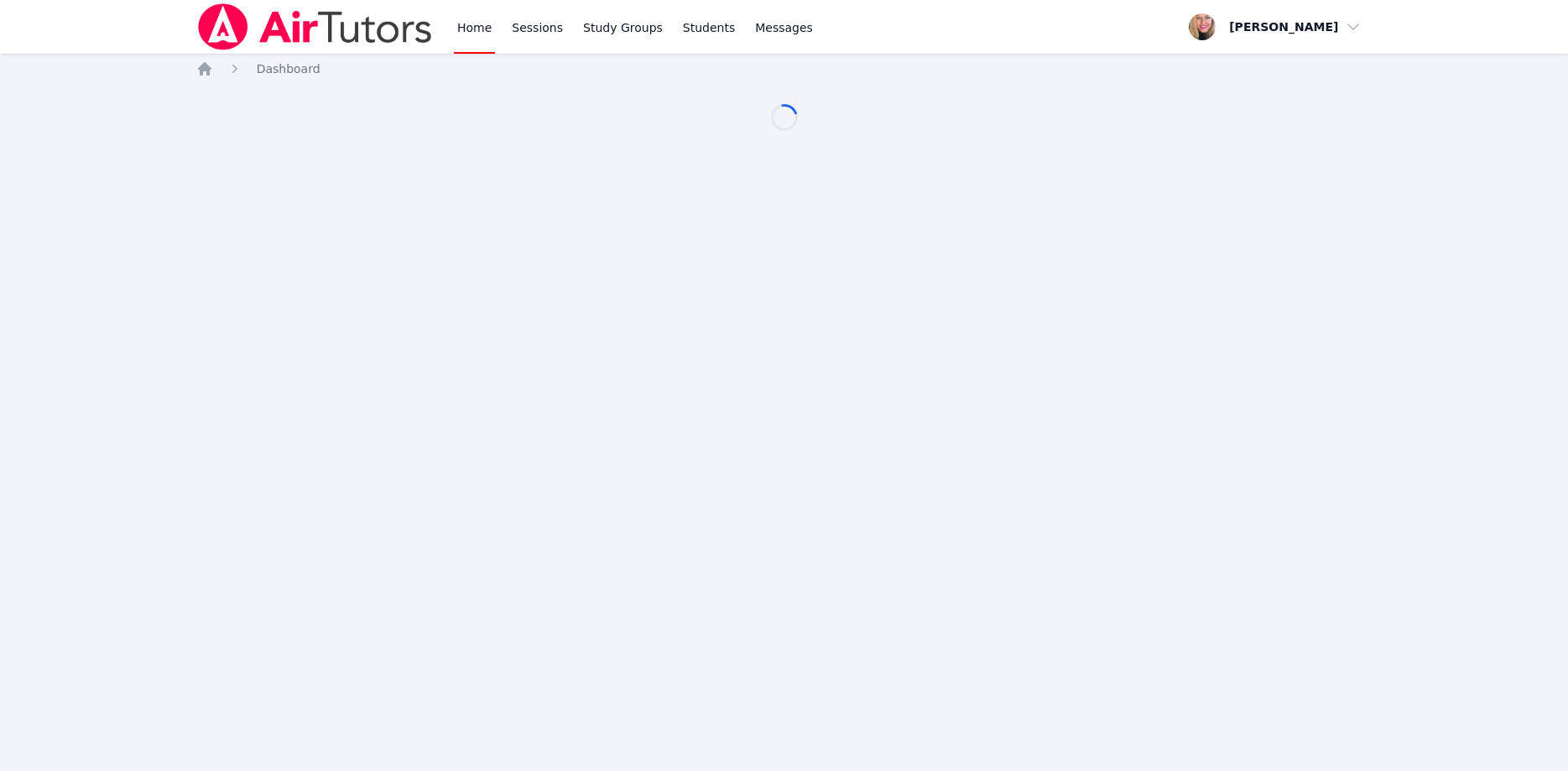
scroll to position [86, 0]
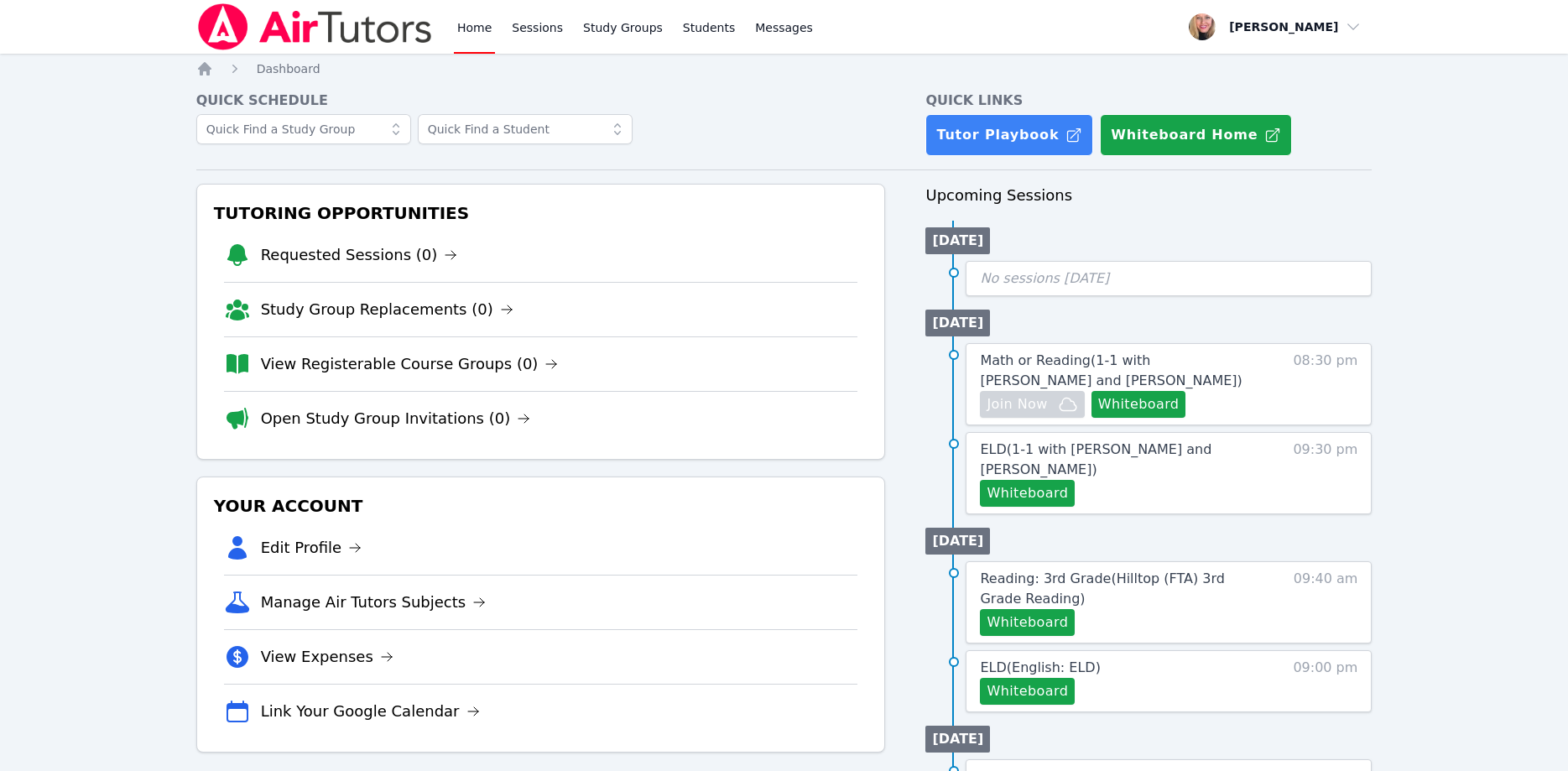
scroll to position [86, 0]
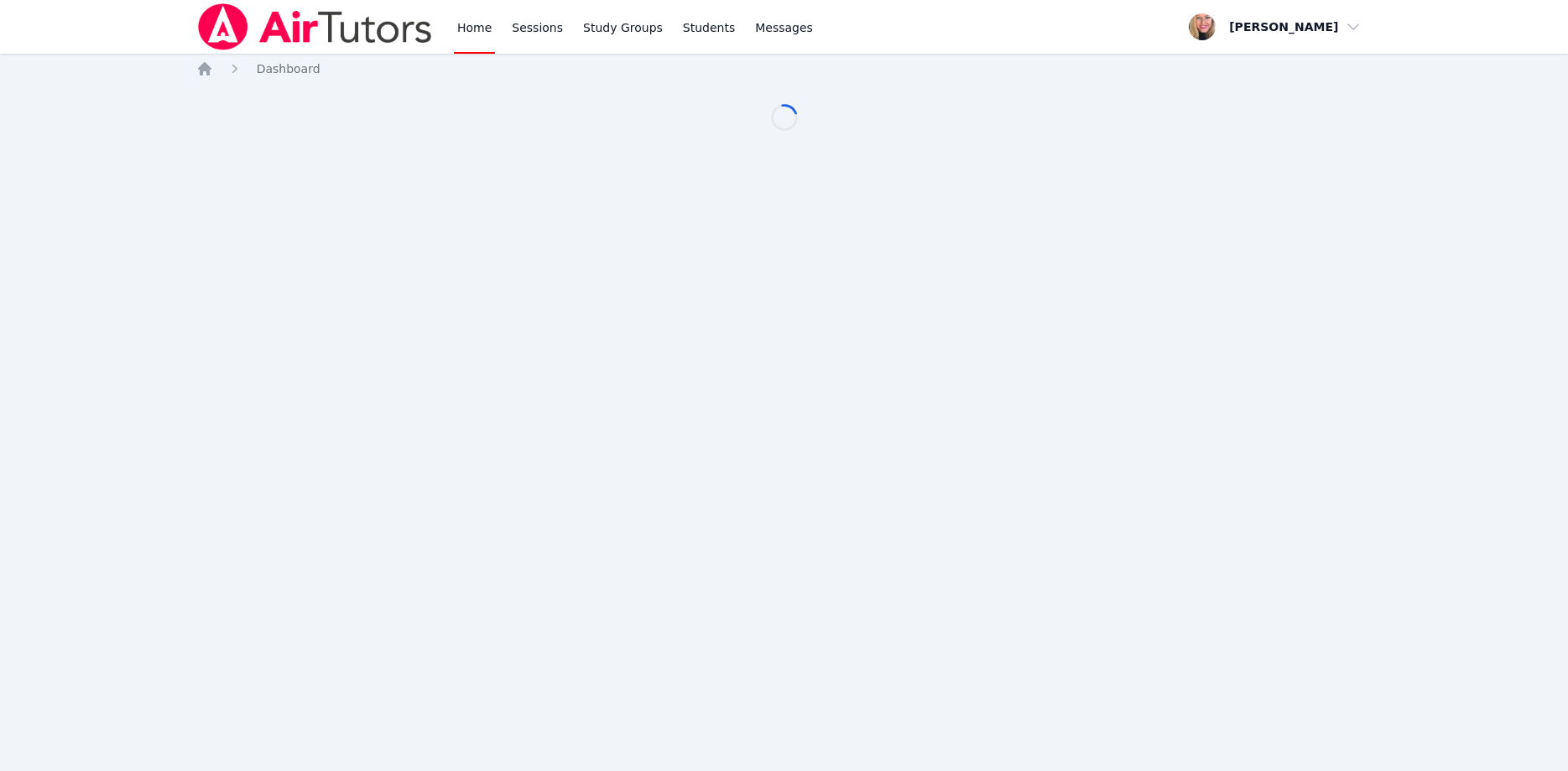
scroll to position [86, 0]
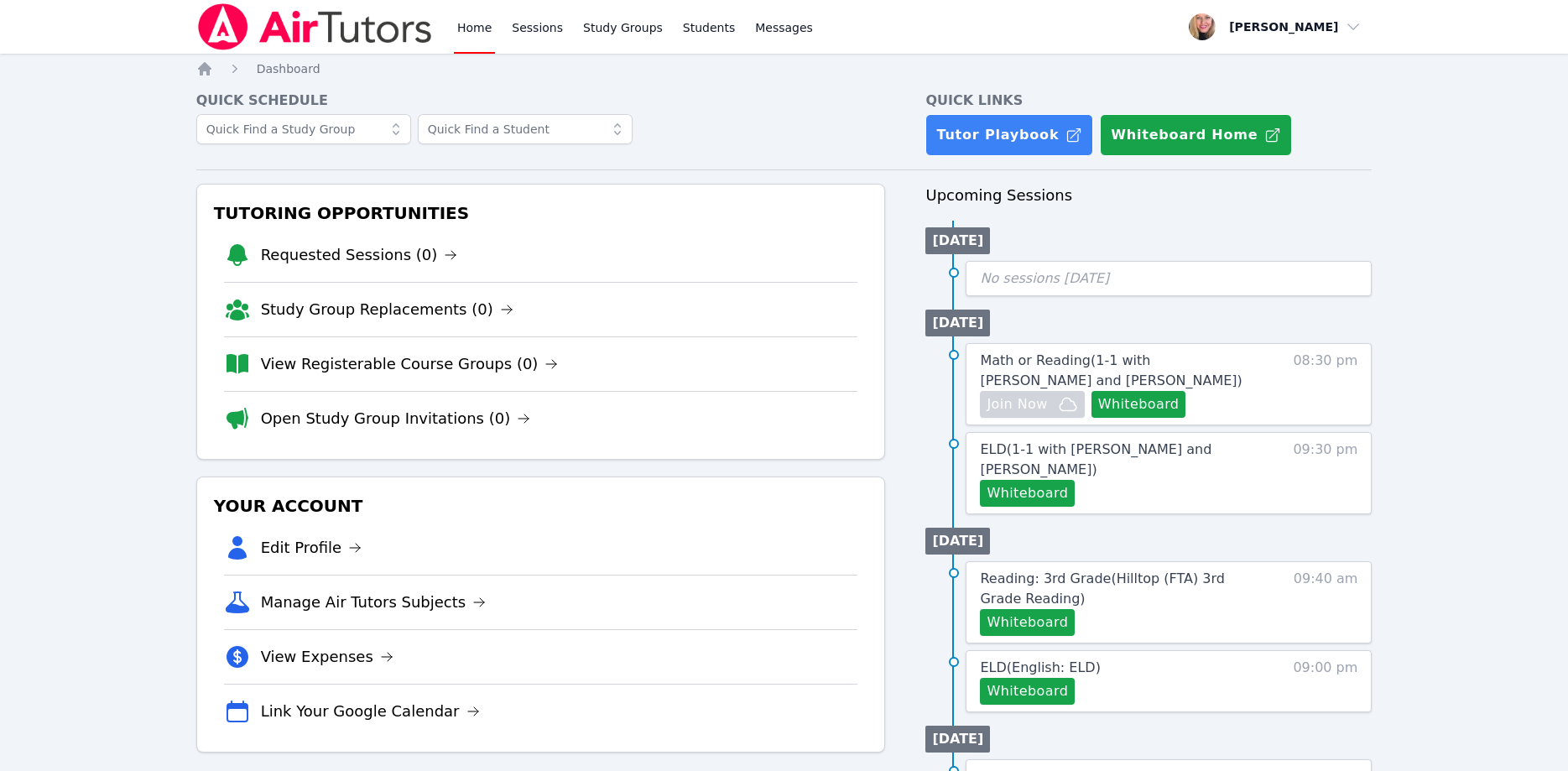
scroll to position [86, 0]
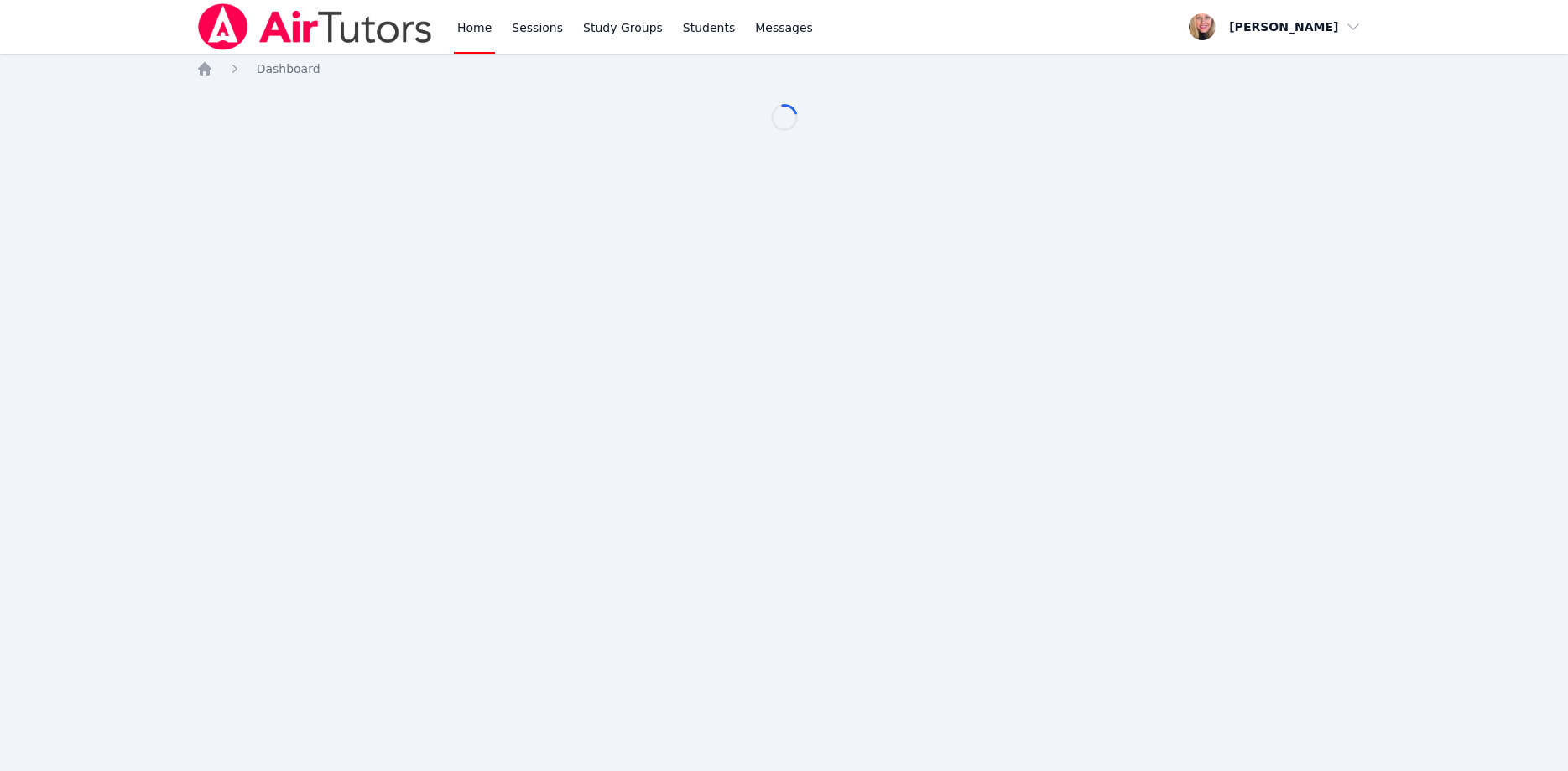
scroll to position [86, 0]
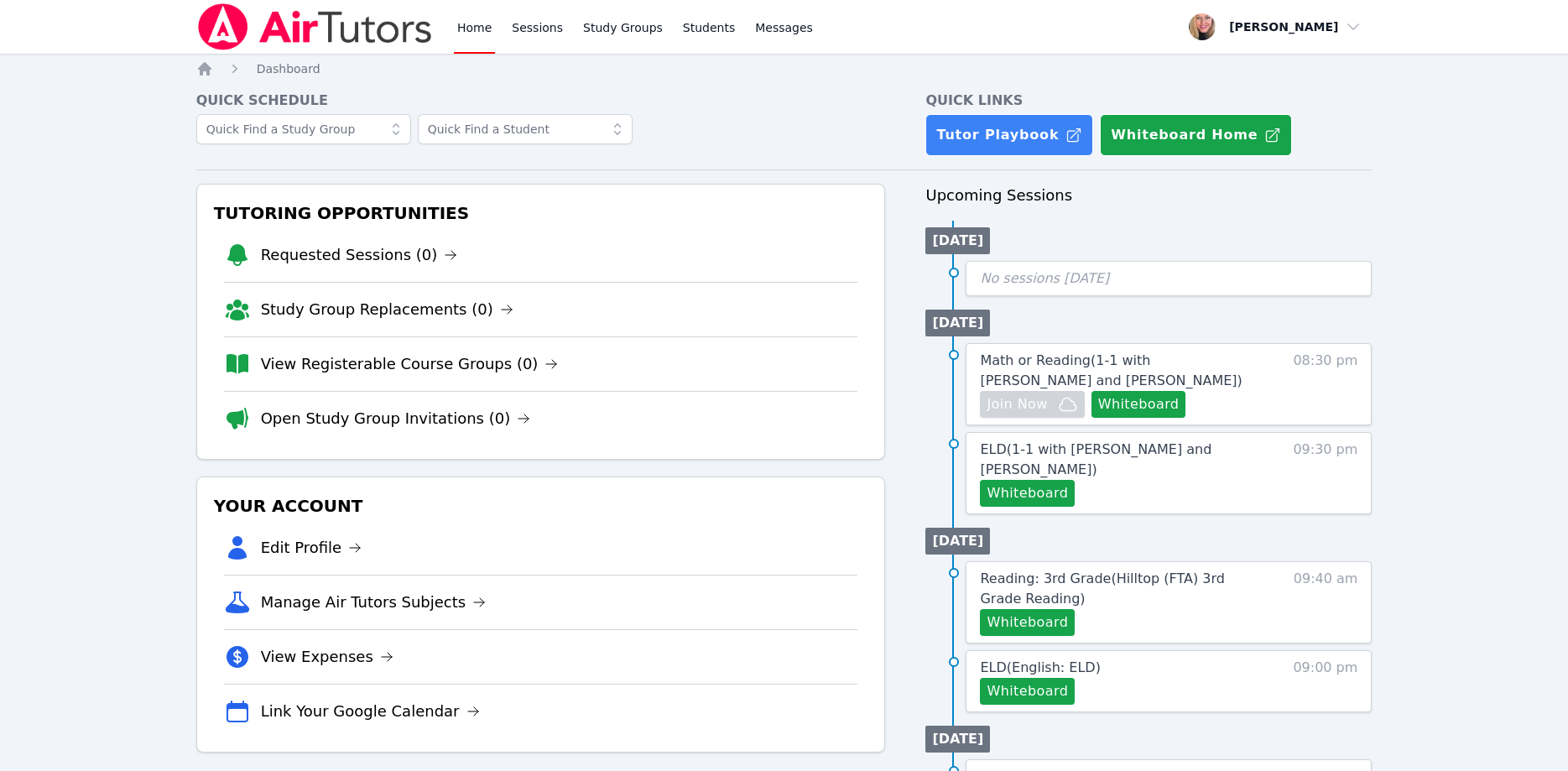
scroll to position [86, 0]
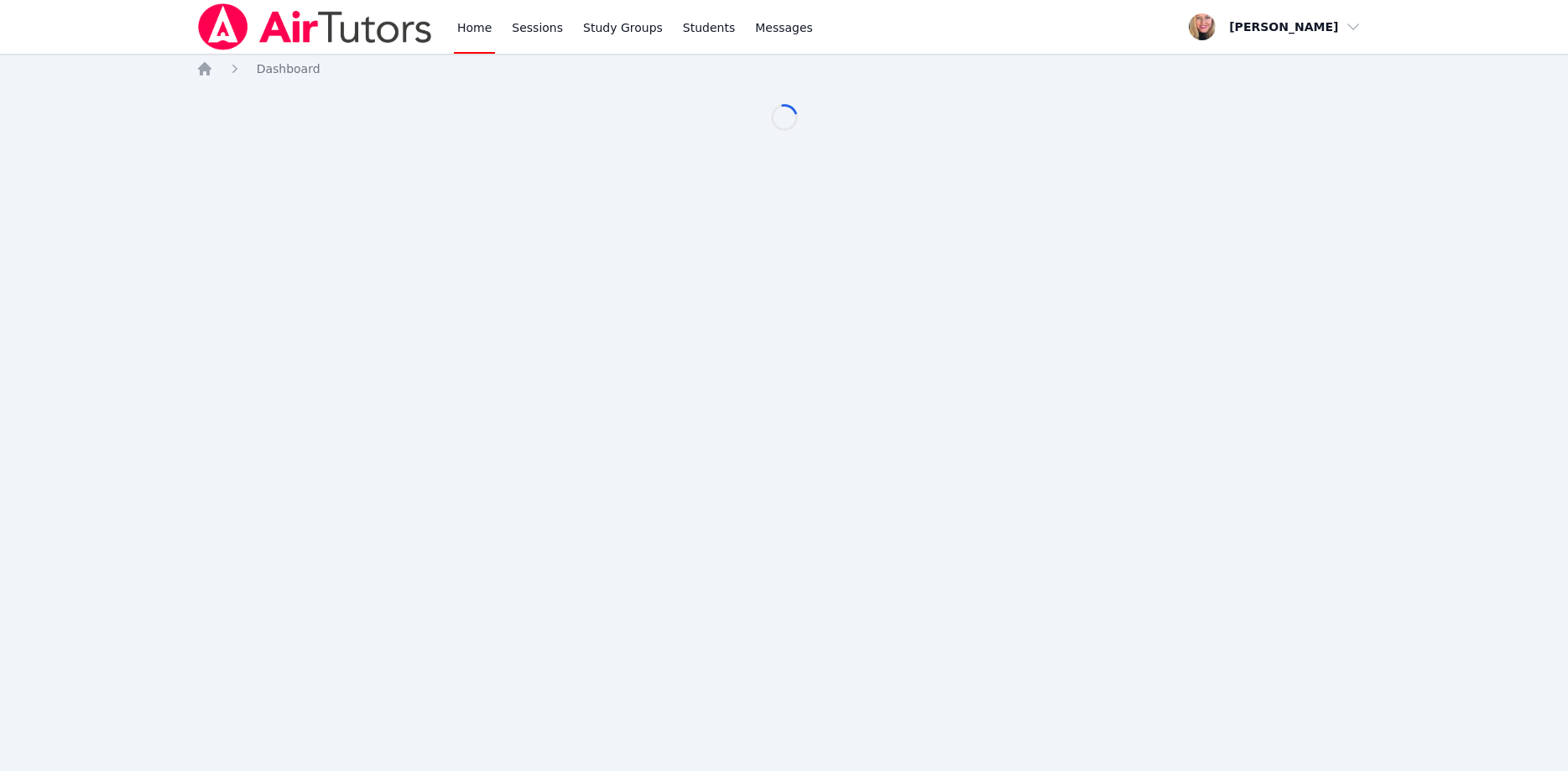
scroll to position [86, 0]
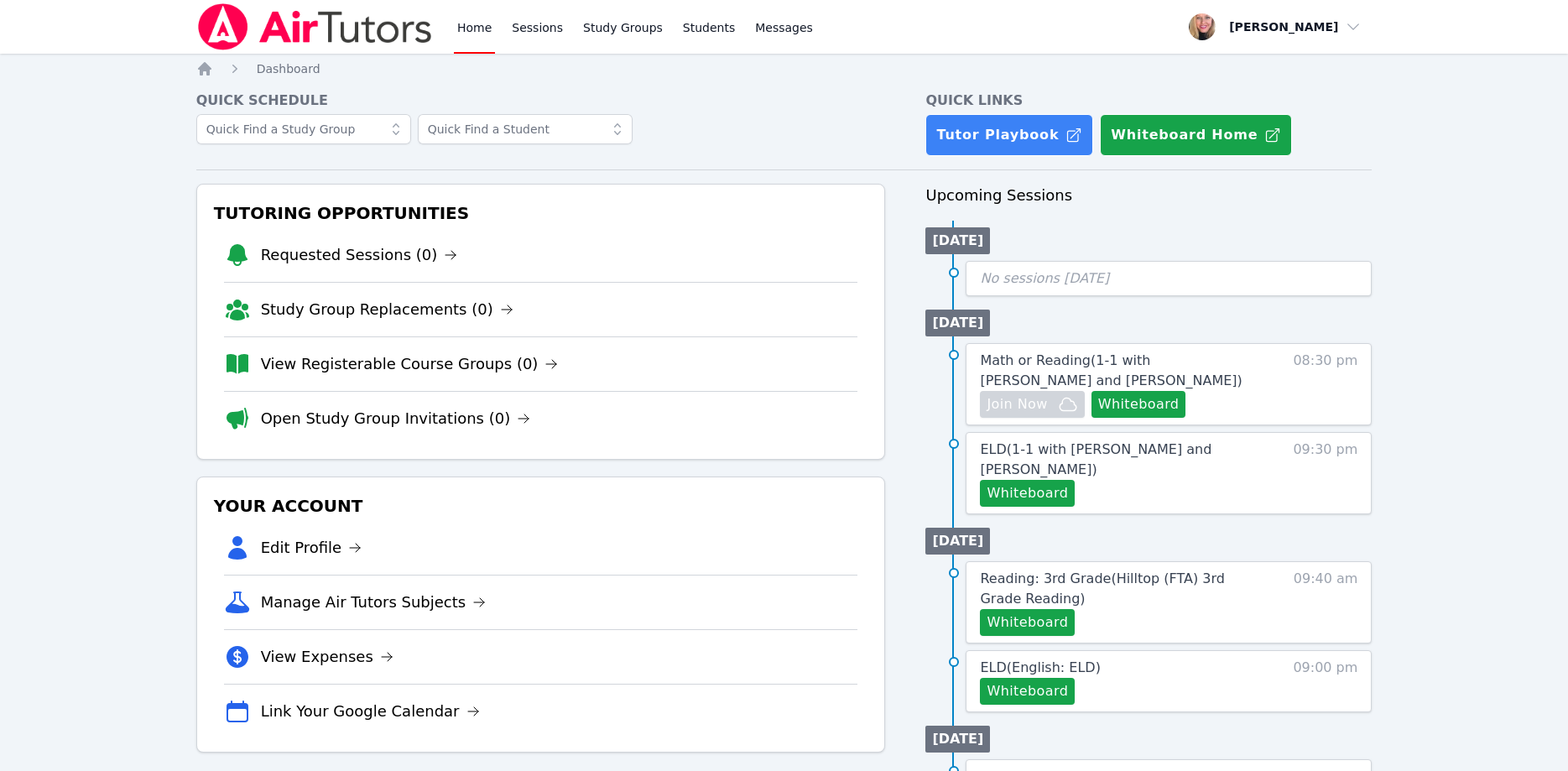
scroll to position [86, 0]
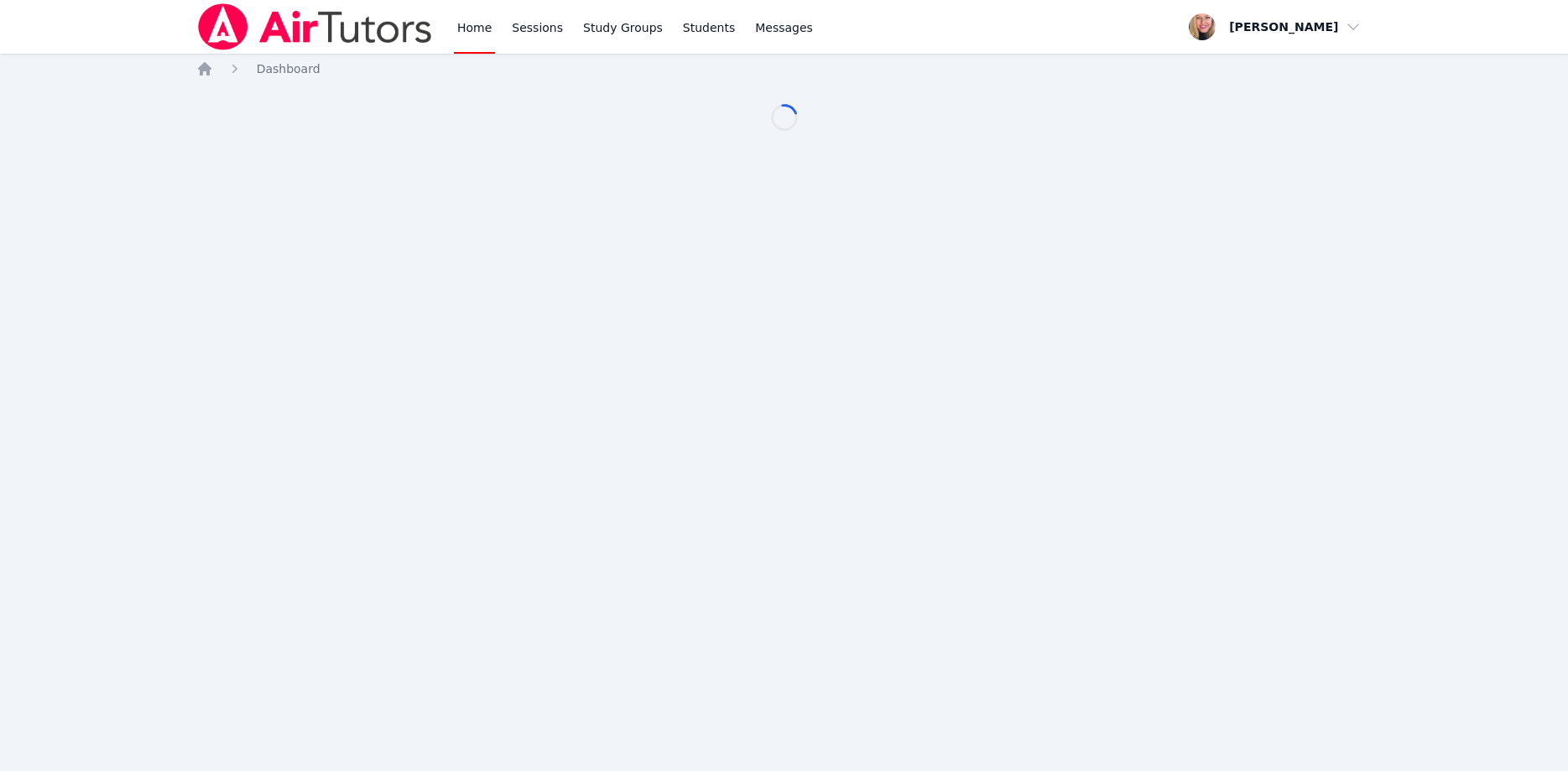
scroll to position [86, 0]
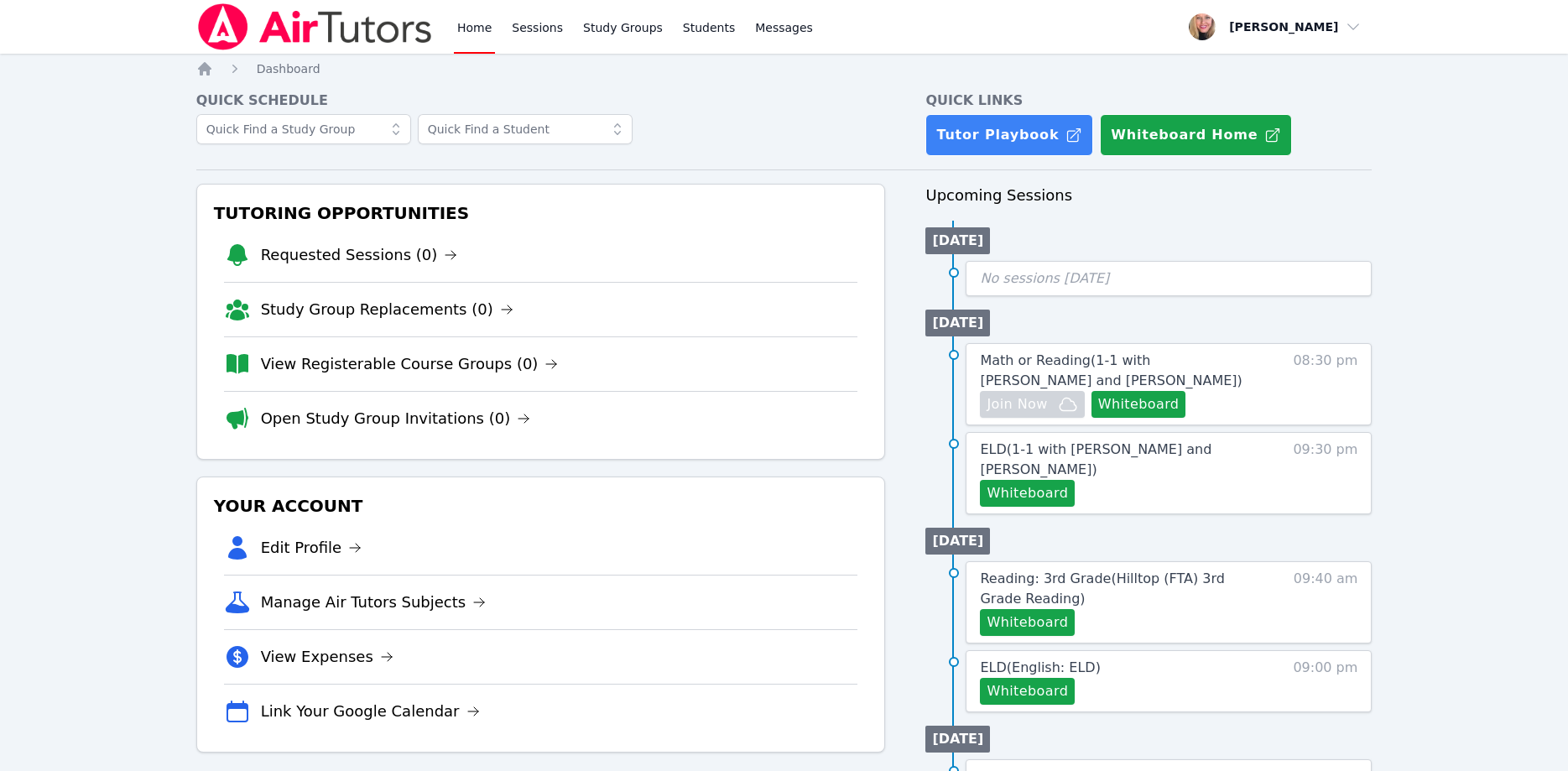
scroll to position [86, 0]
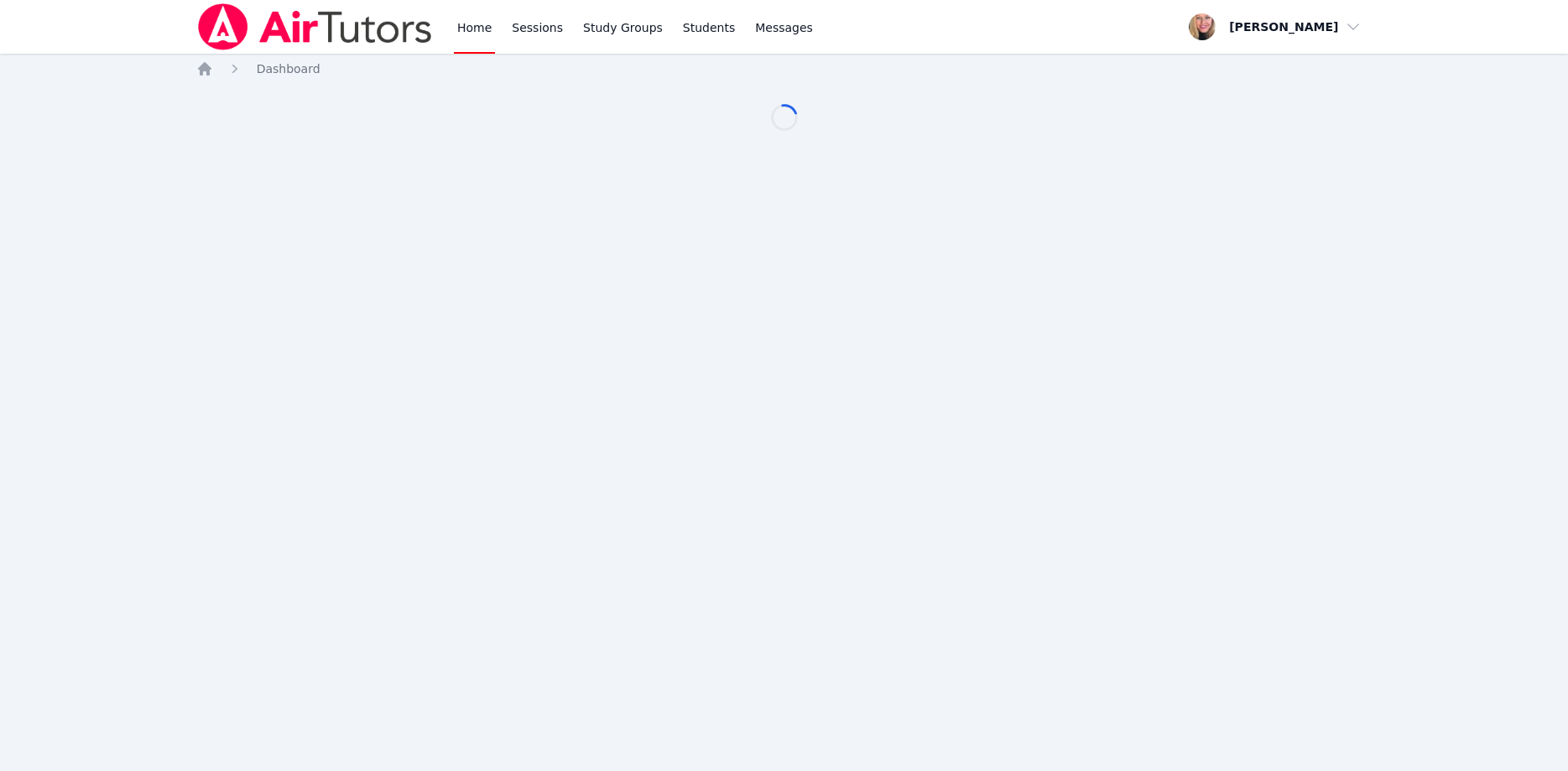
scroll to position [86, 0]
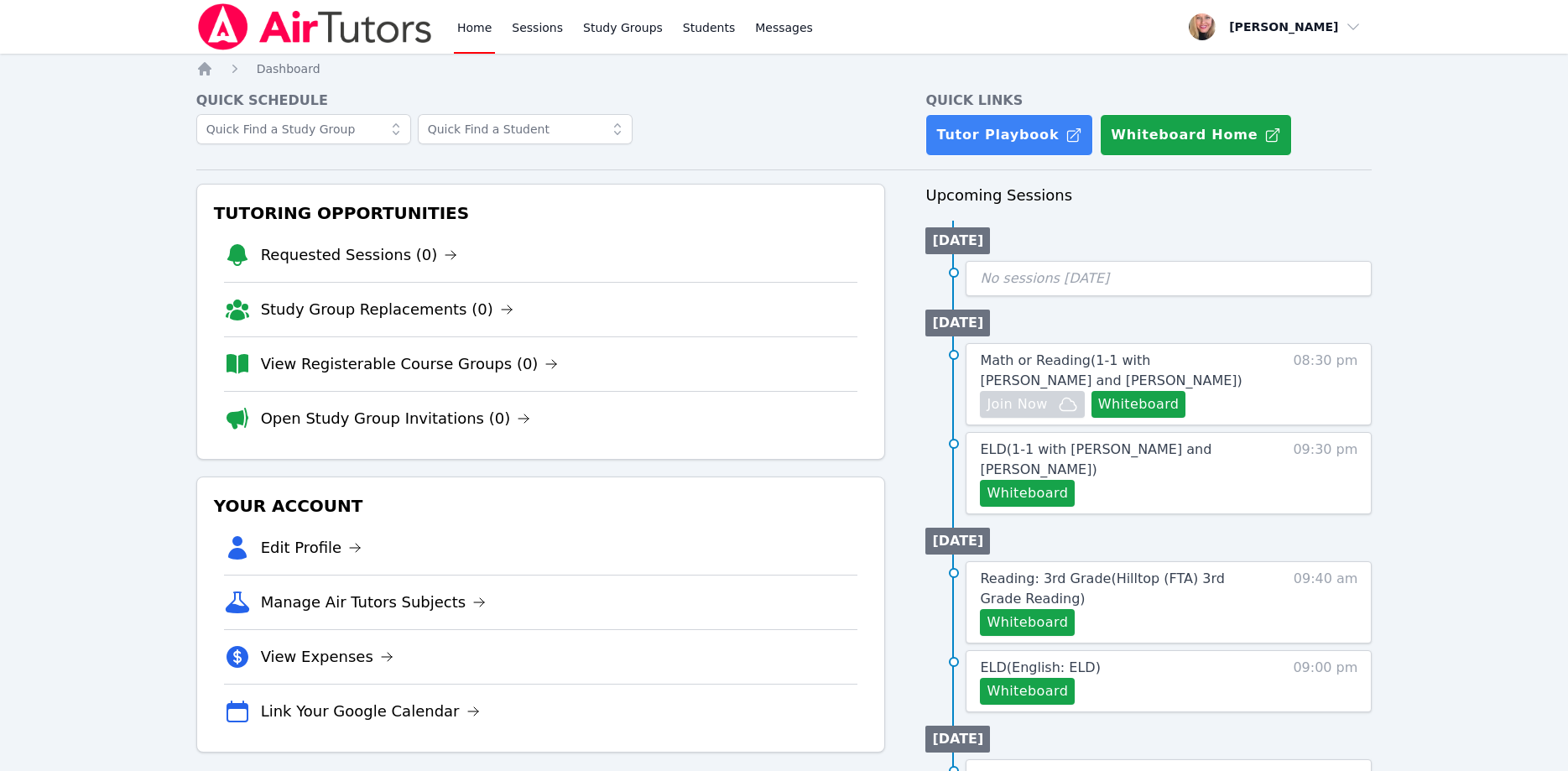
scroll to position [86, 0]
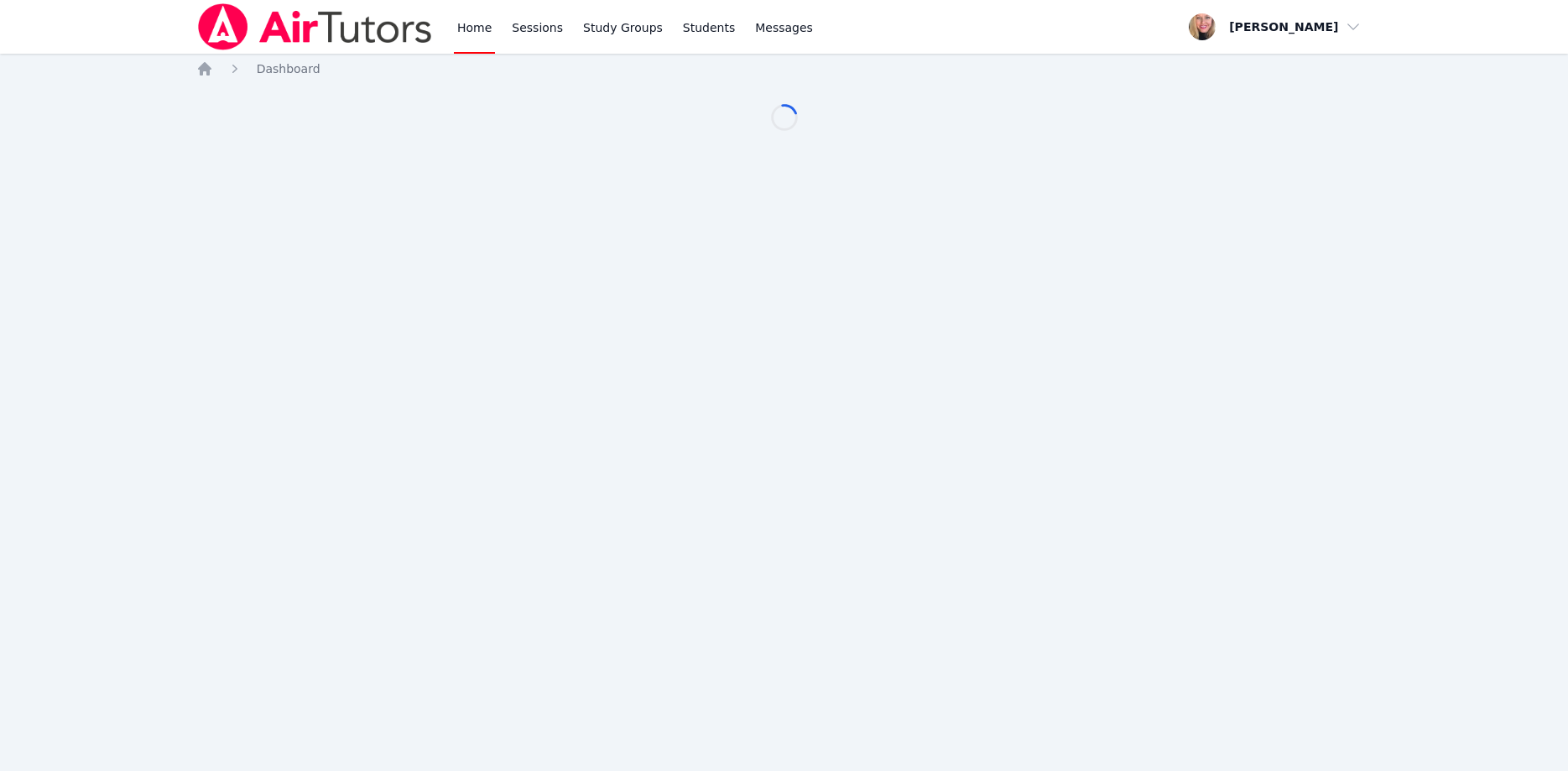
scroll to position [86, 0]
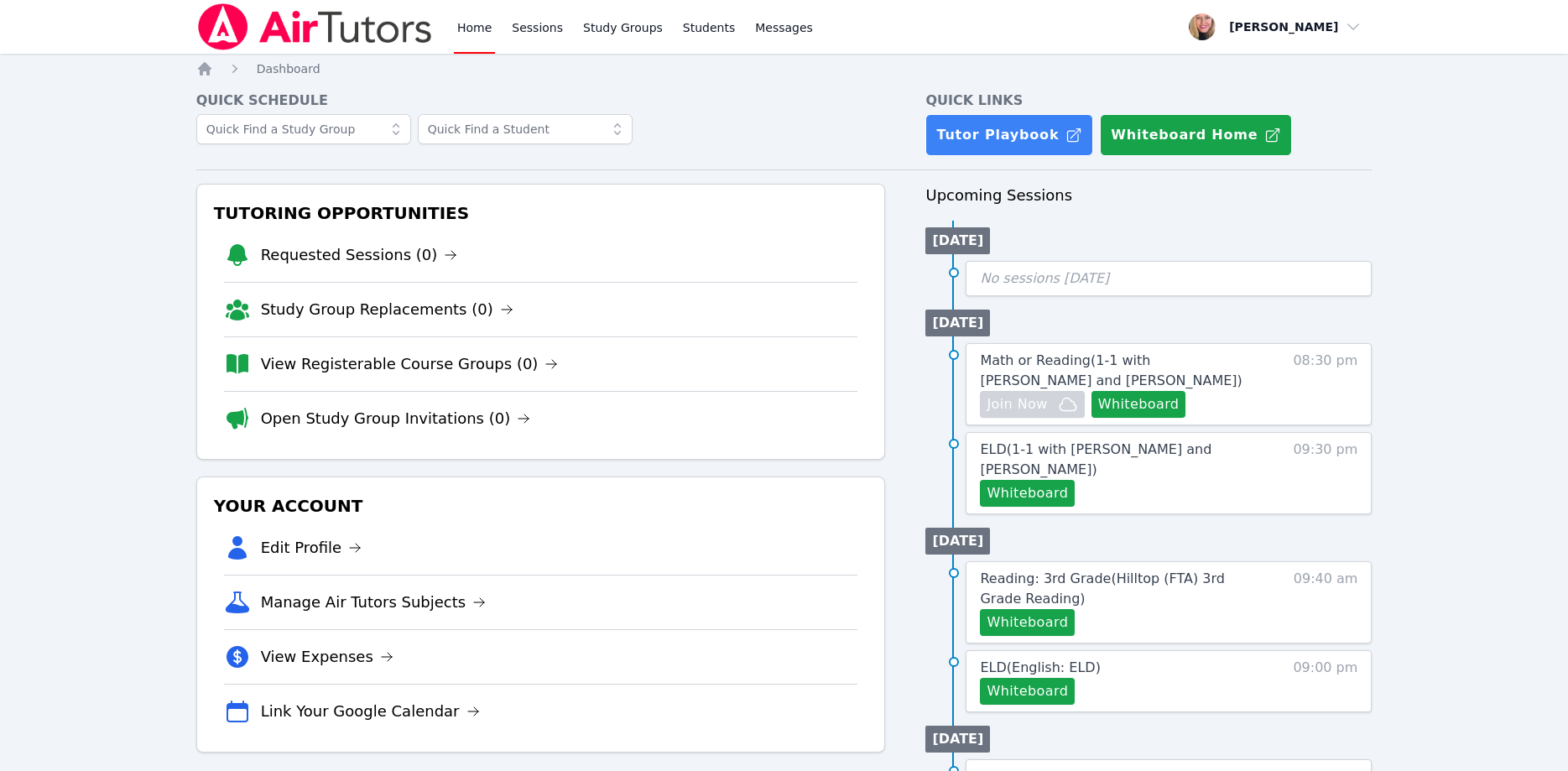
scroll to position [86, 0]
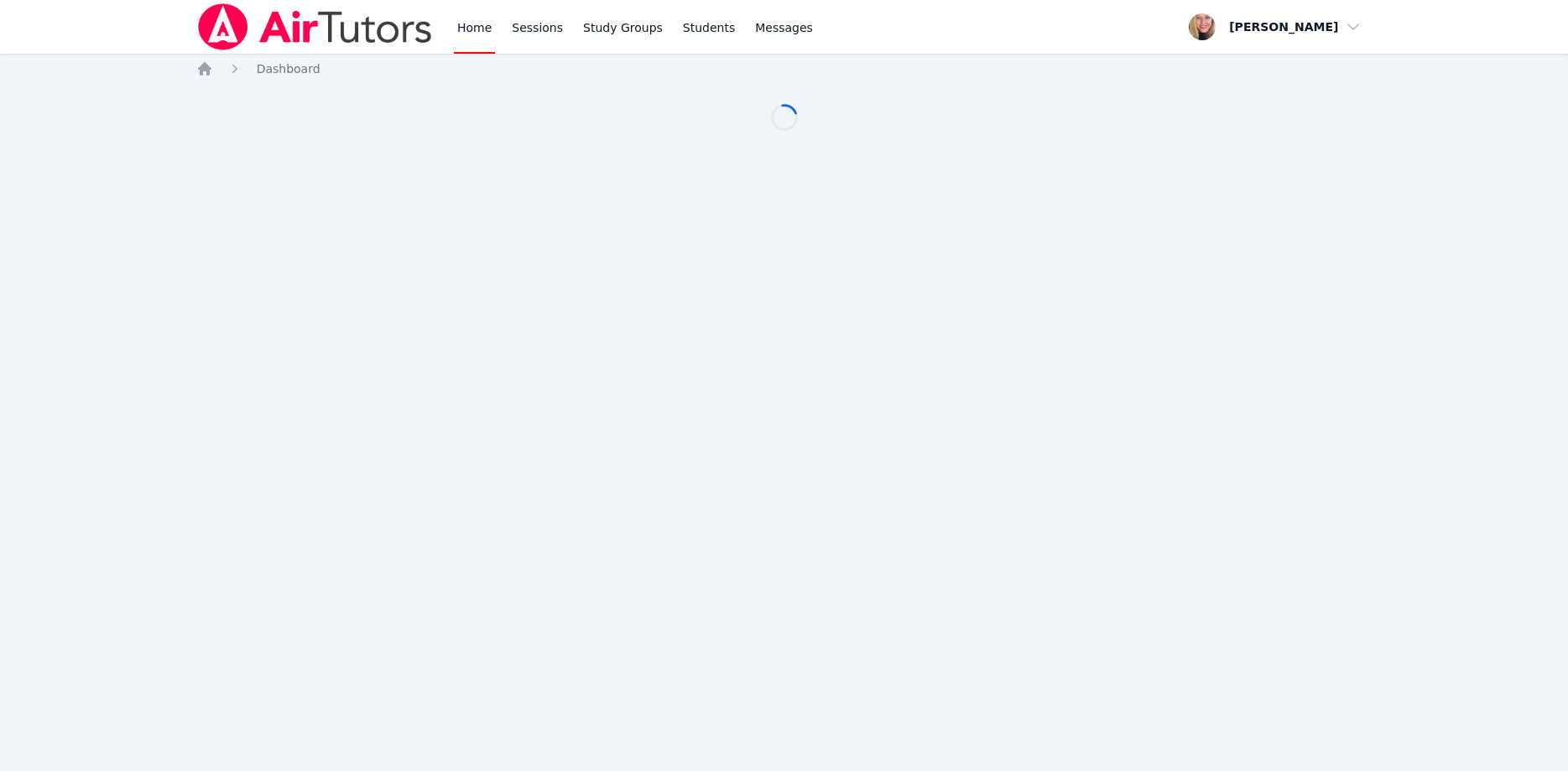
scroll to position [86, 0]
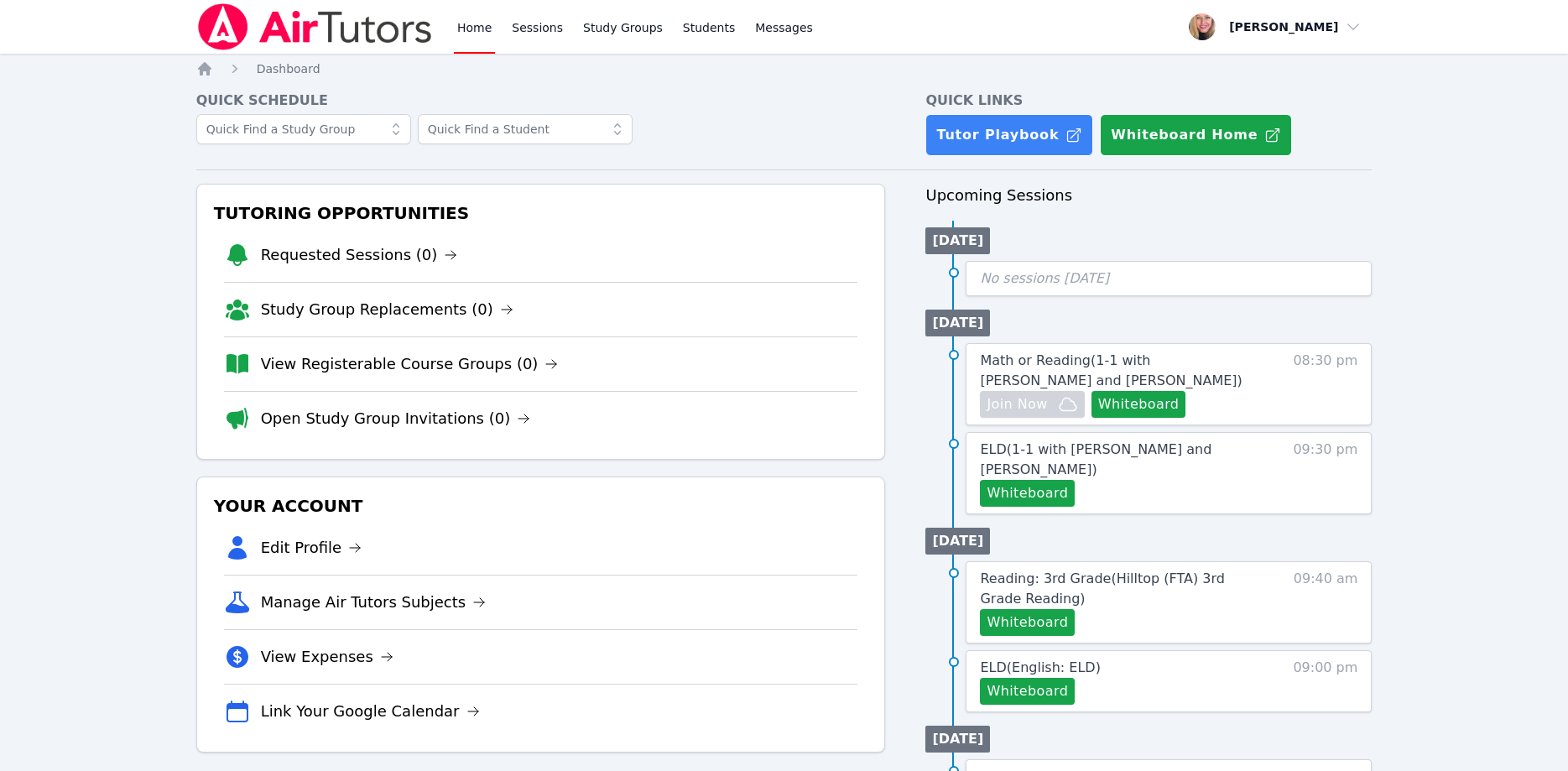
scroll to position [86, 0]
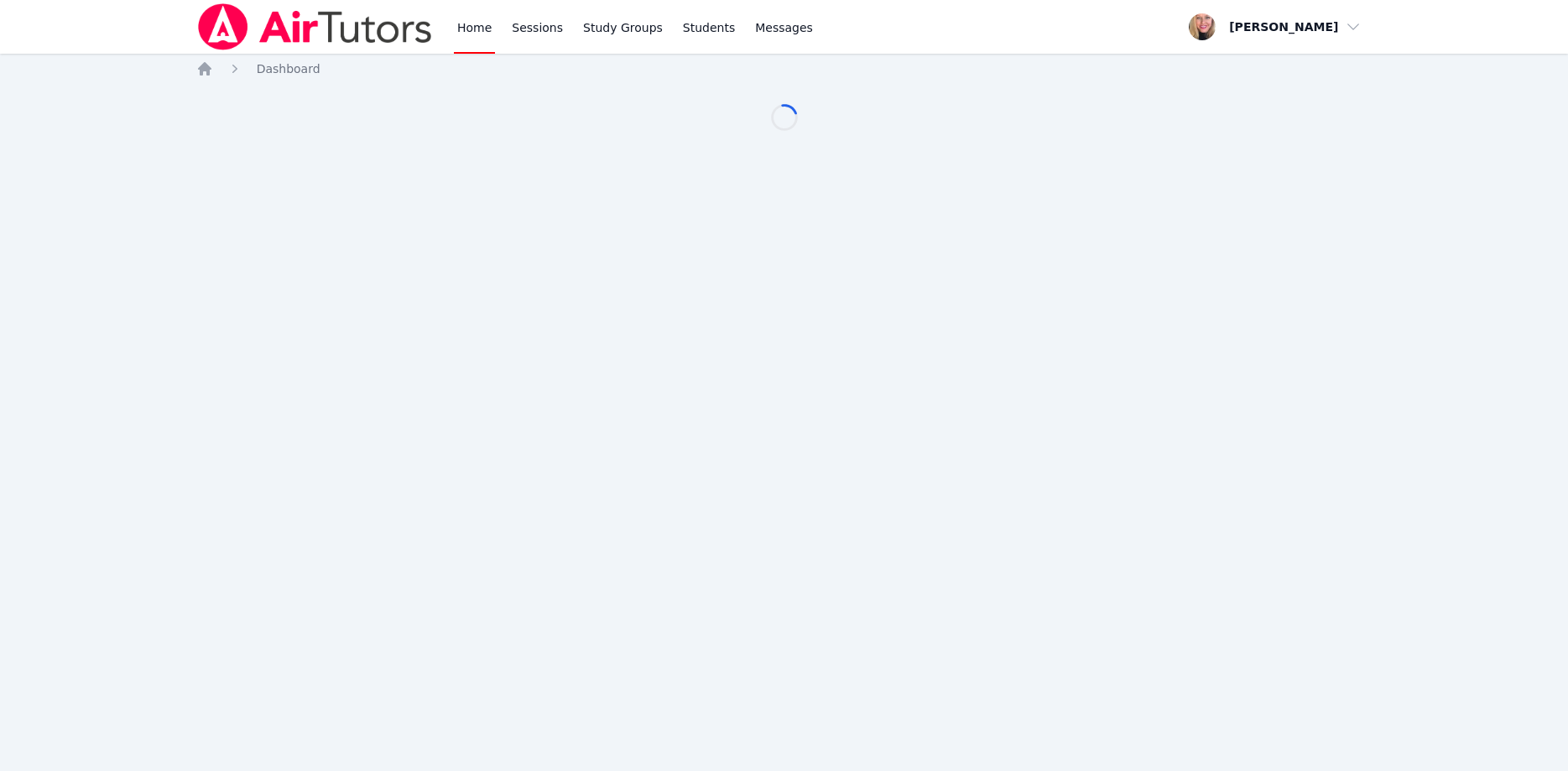
scroll to position [86, 0]
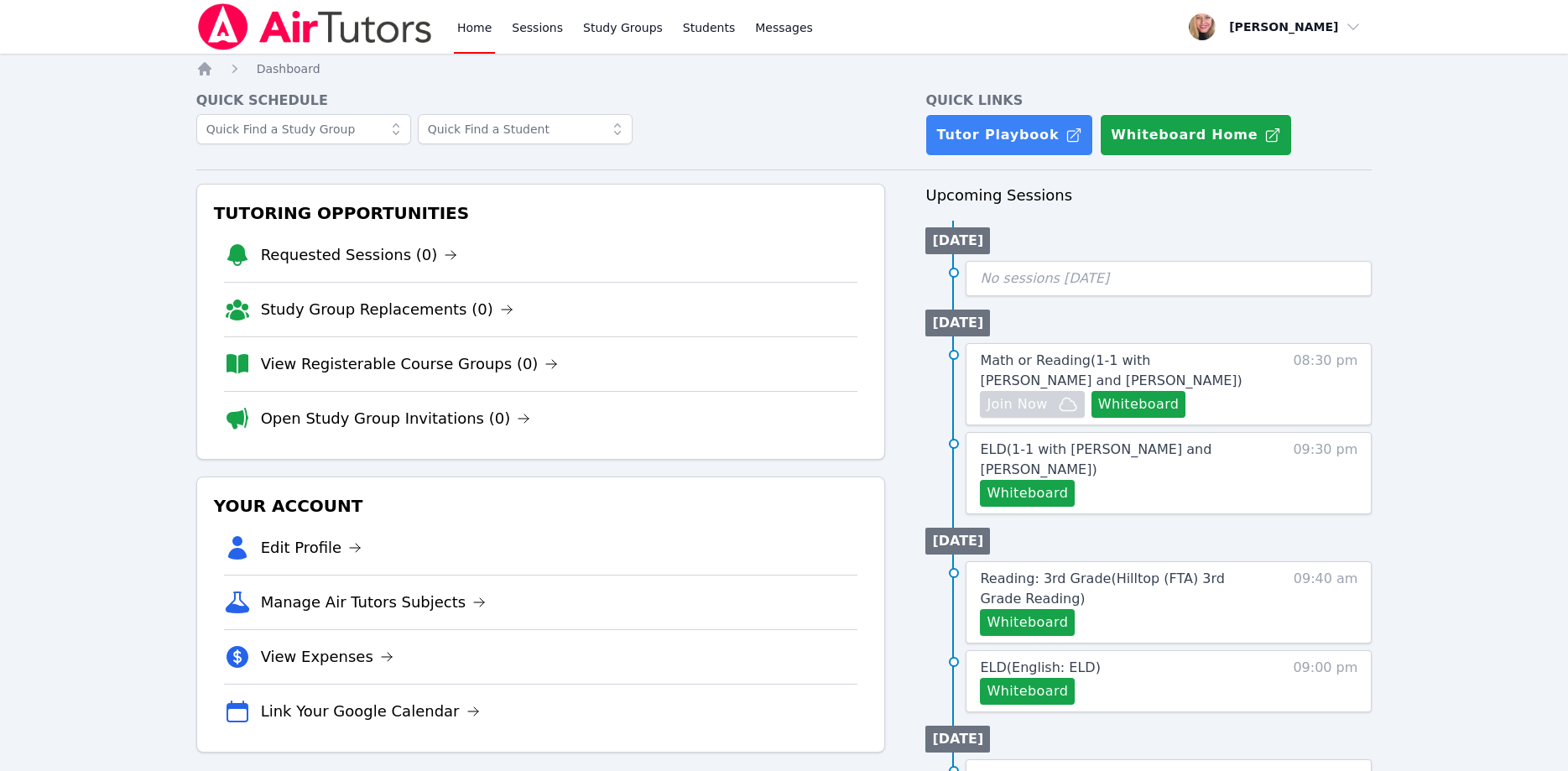
scroll to position [86, 0]
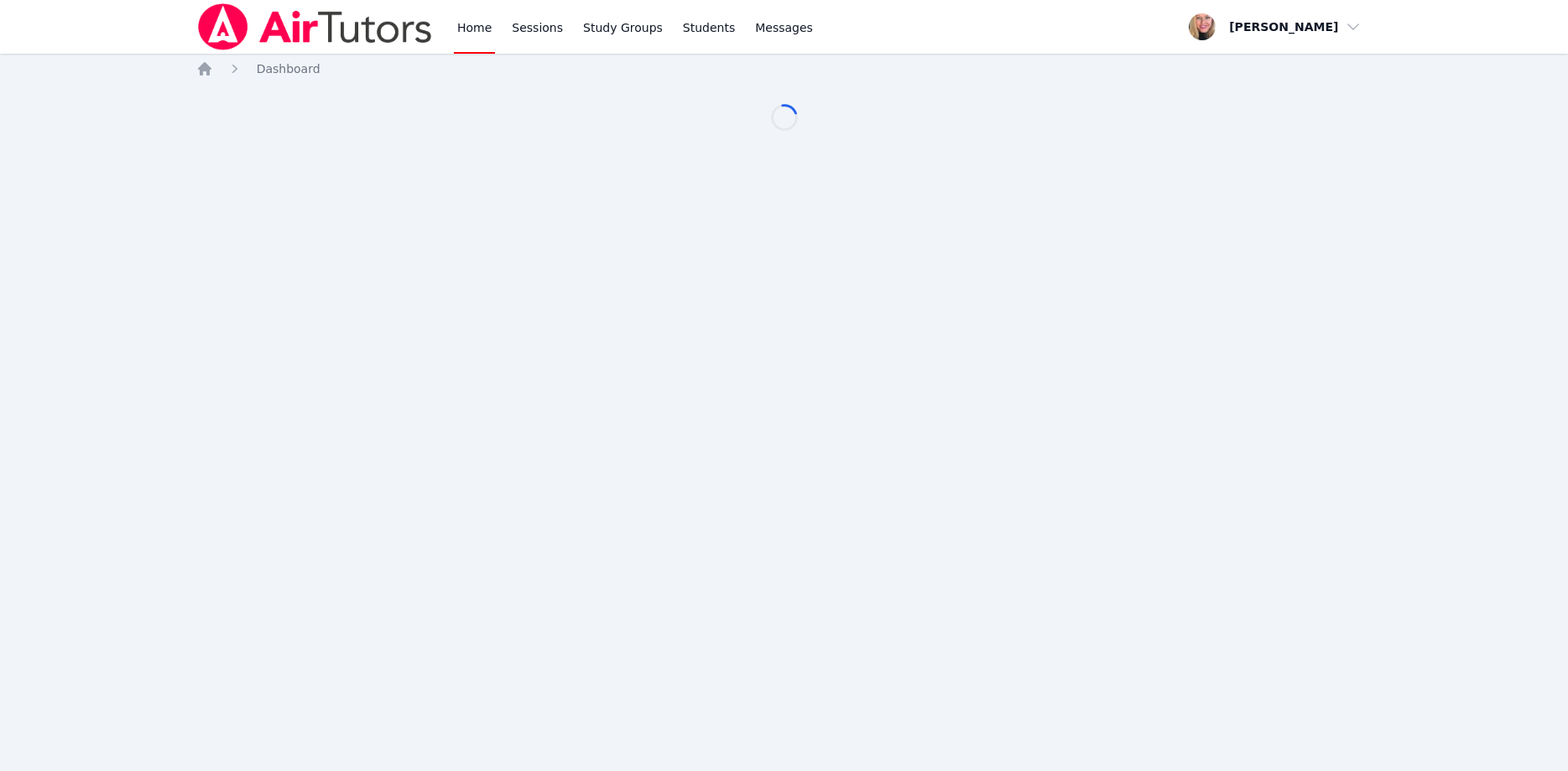
scroll to position [86, 0]
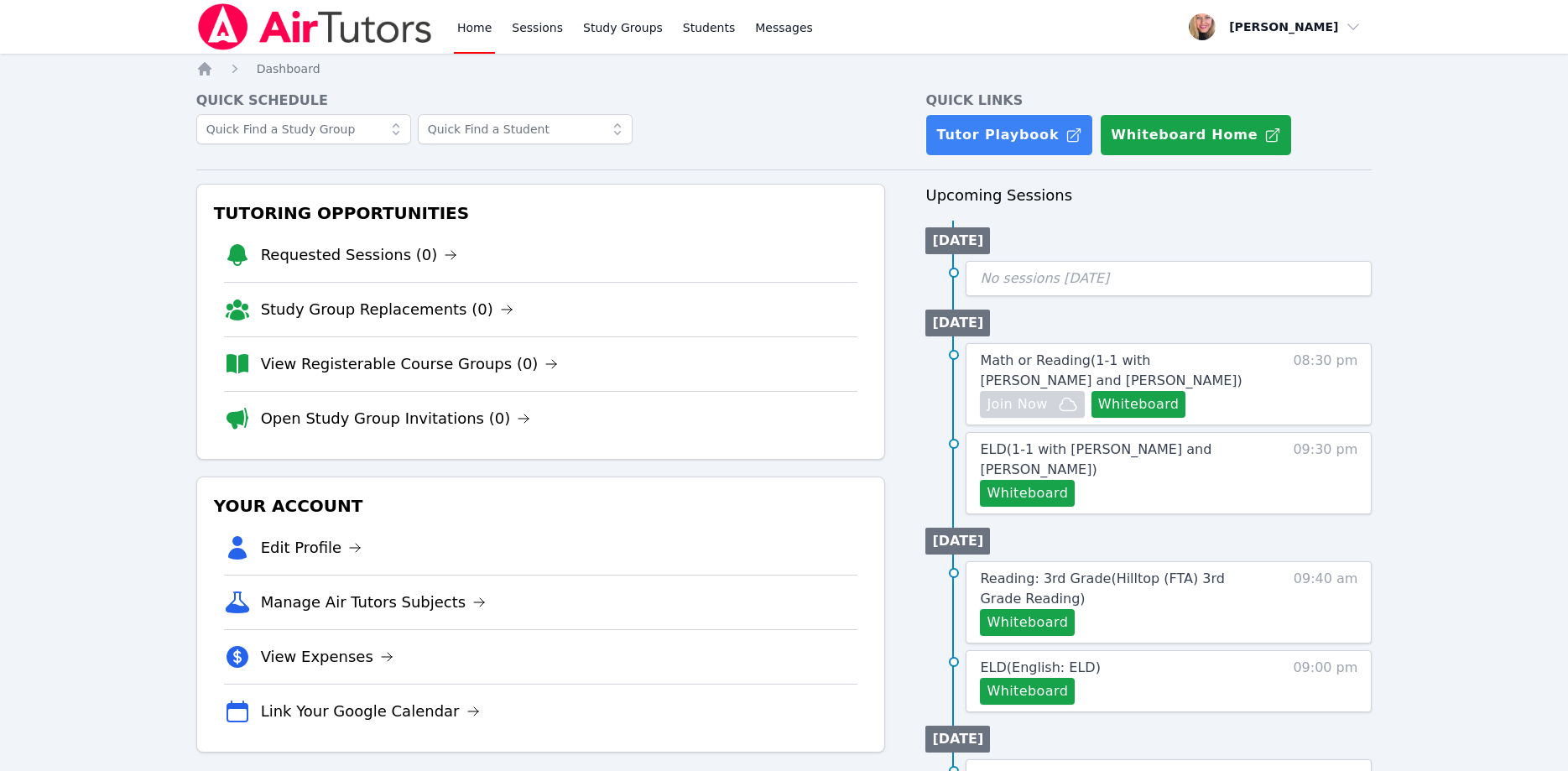
scroll to position [86, 0]
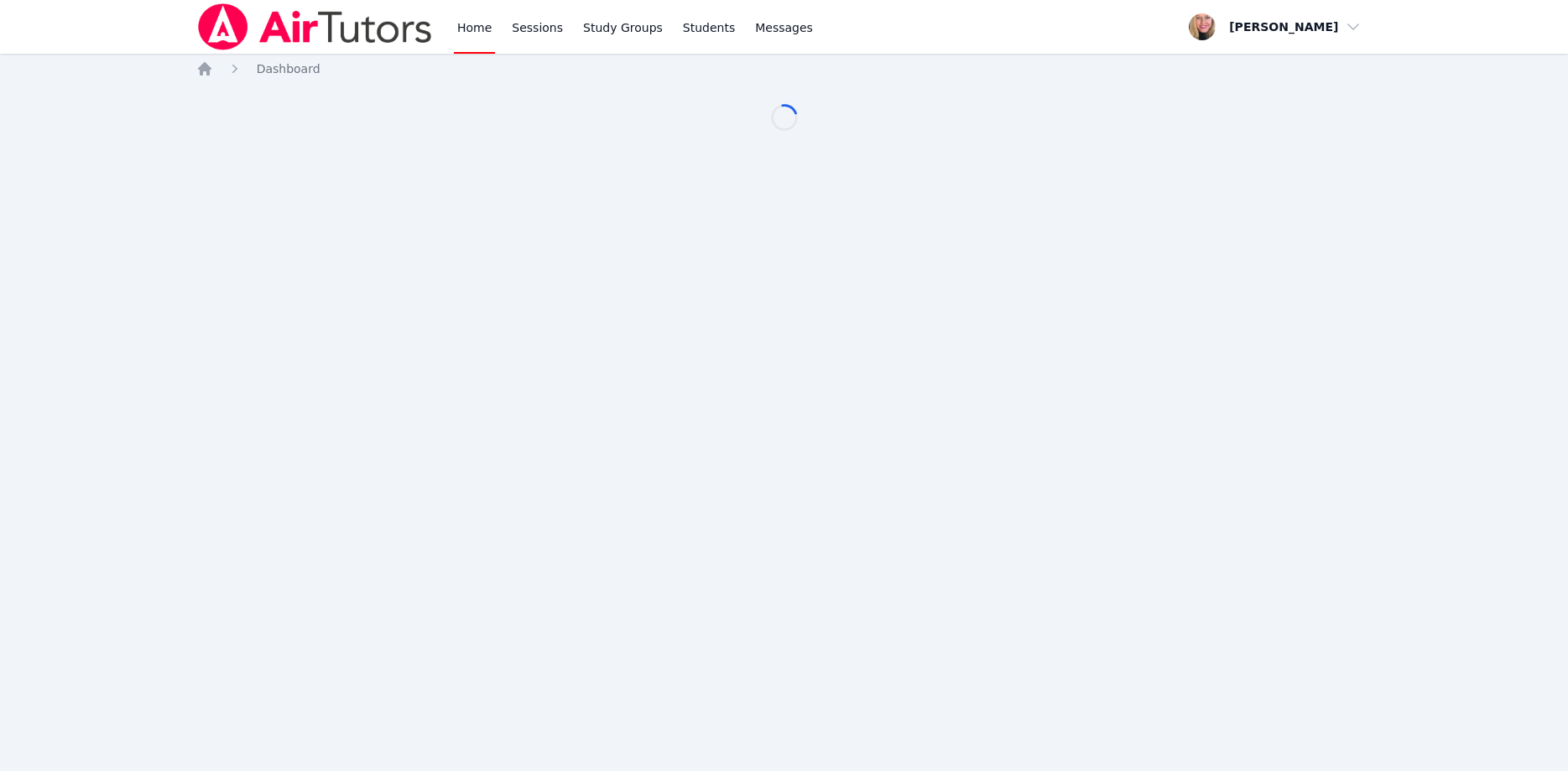
scroll to position [86, 0]
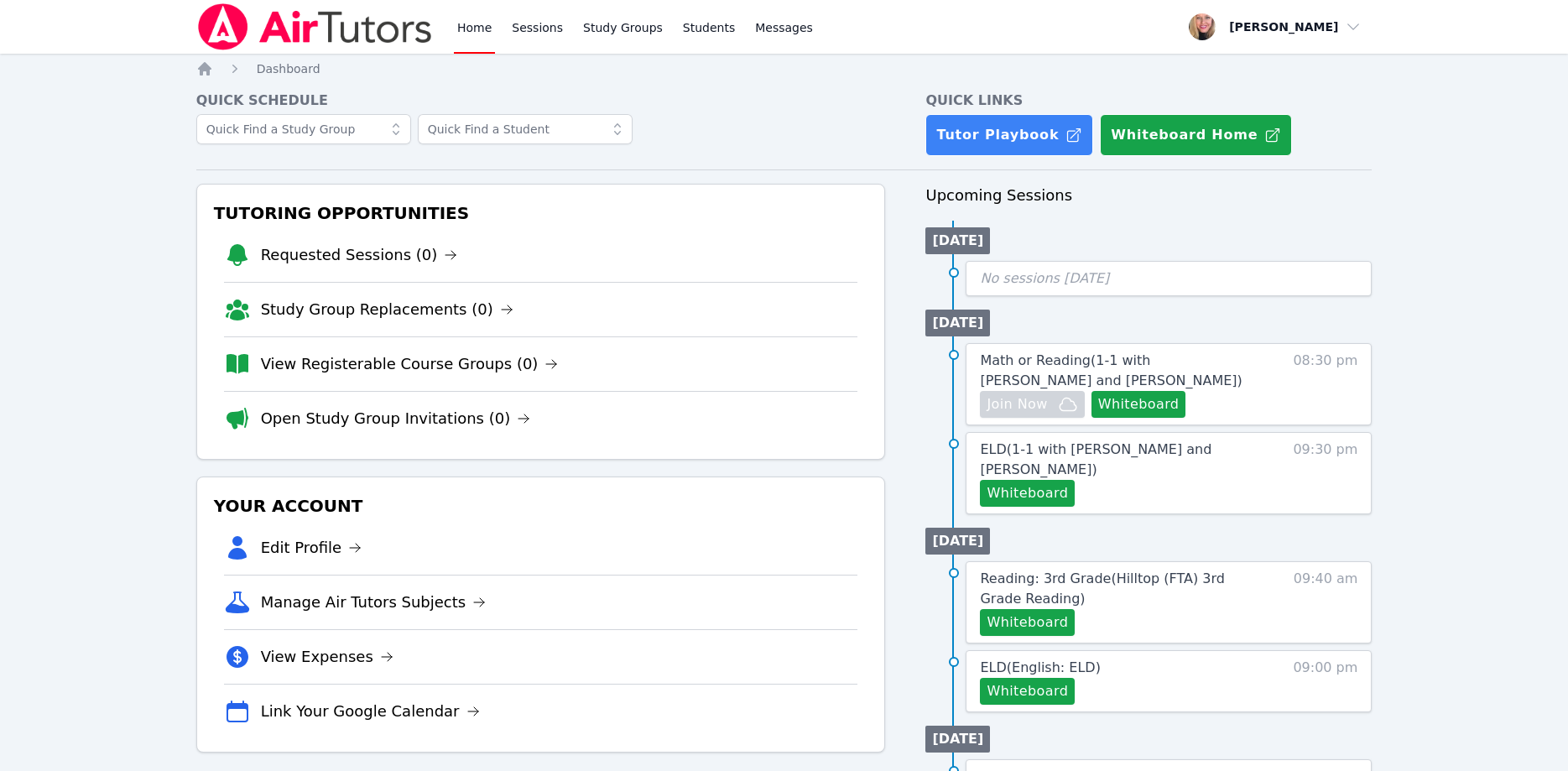
scroll to position [86, 0]
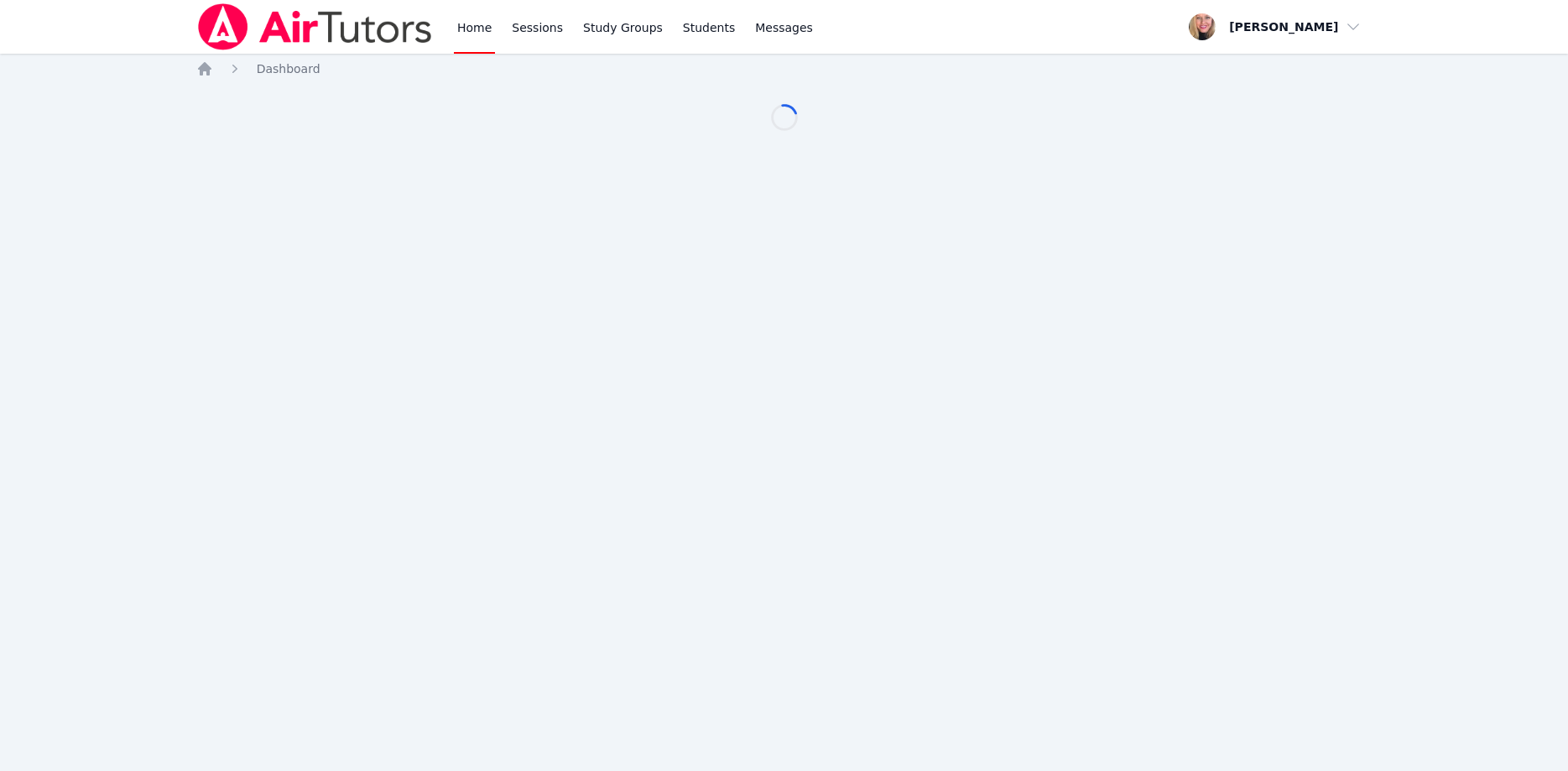
scroll to position [86, 0]
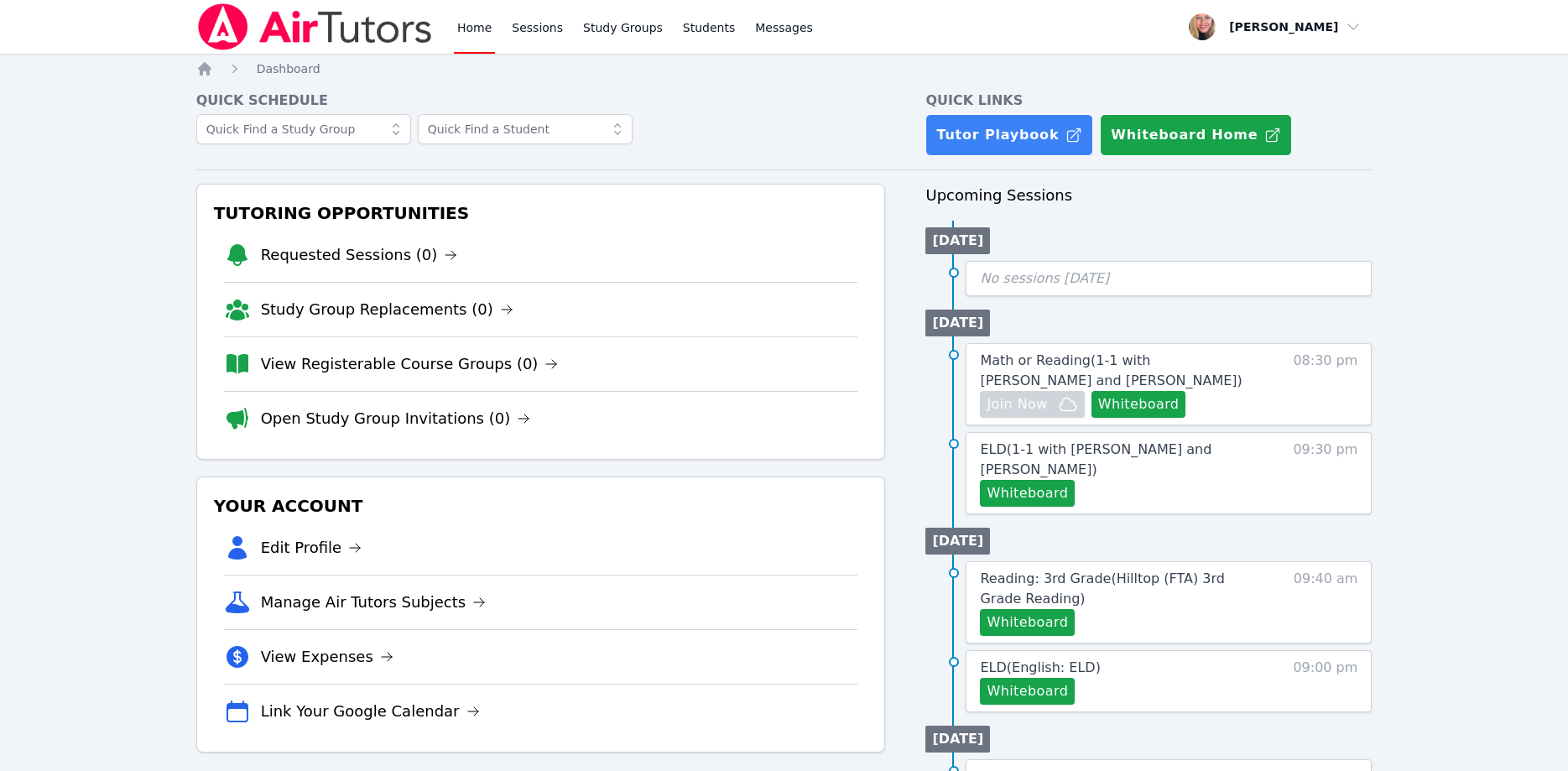
scroll to position [86, 0]
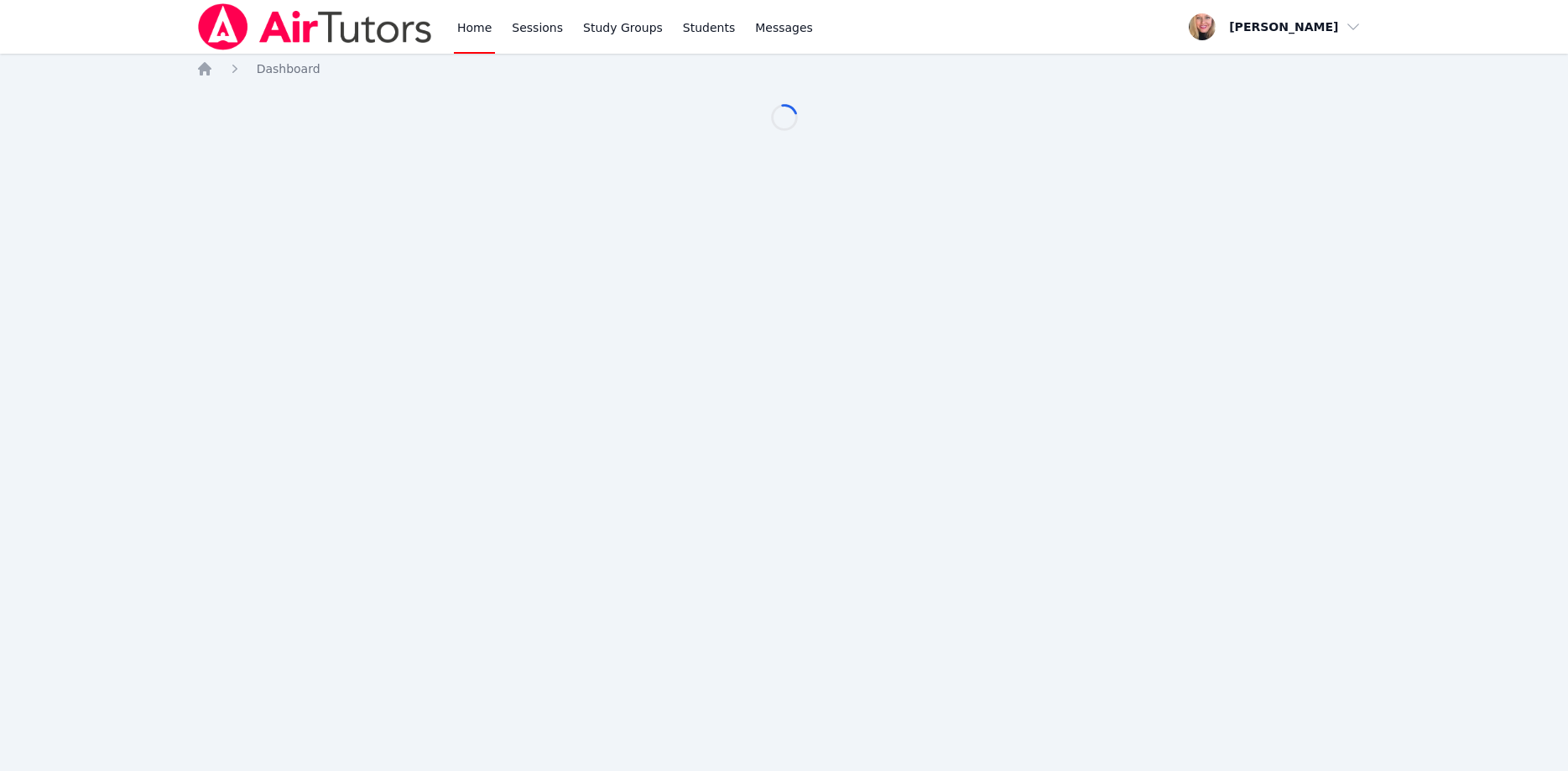
scroll to position [86, 0]
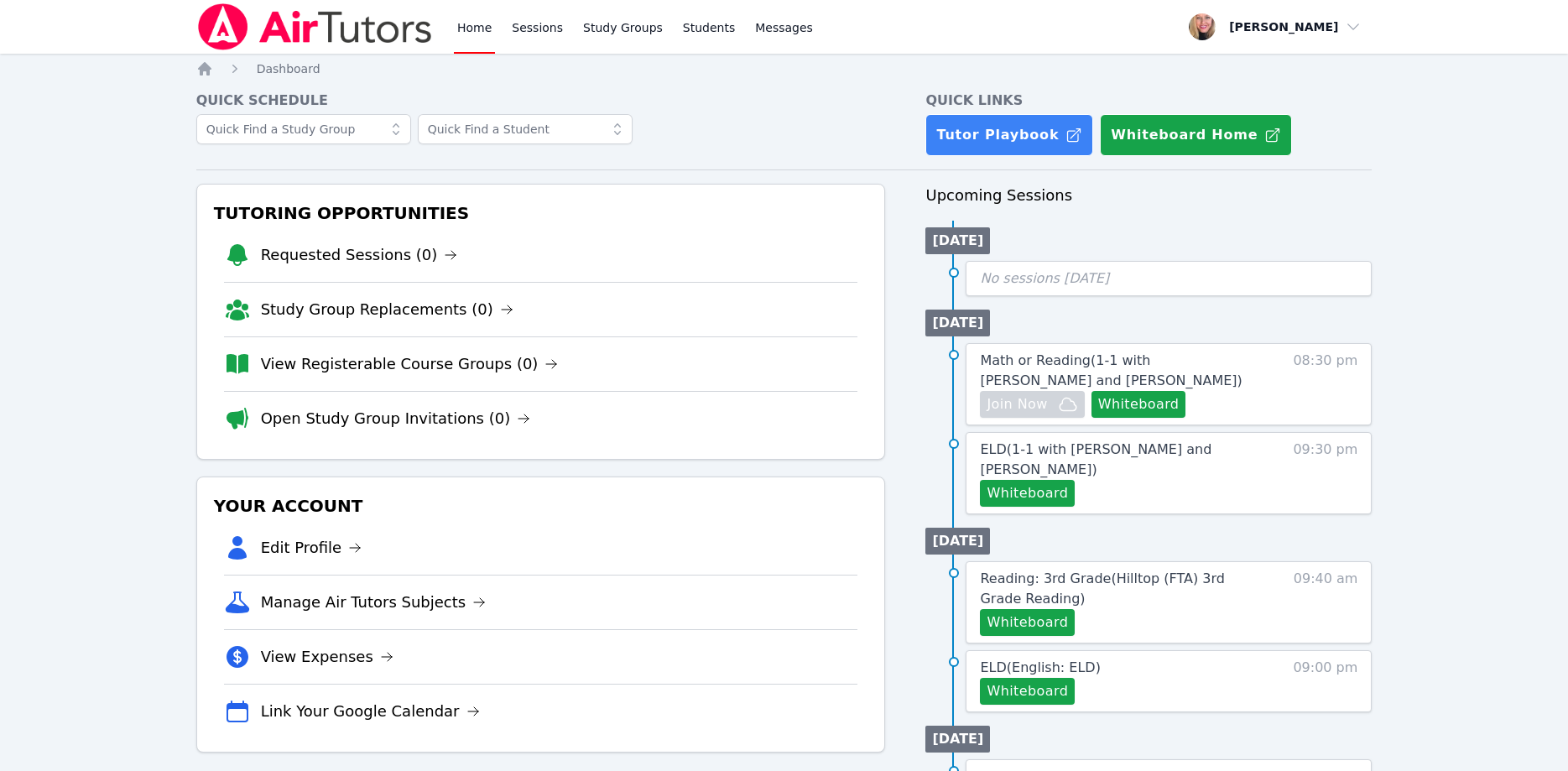
scroll to position [86, 0]
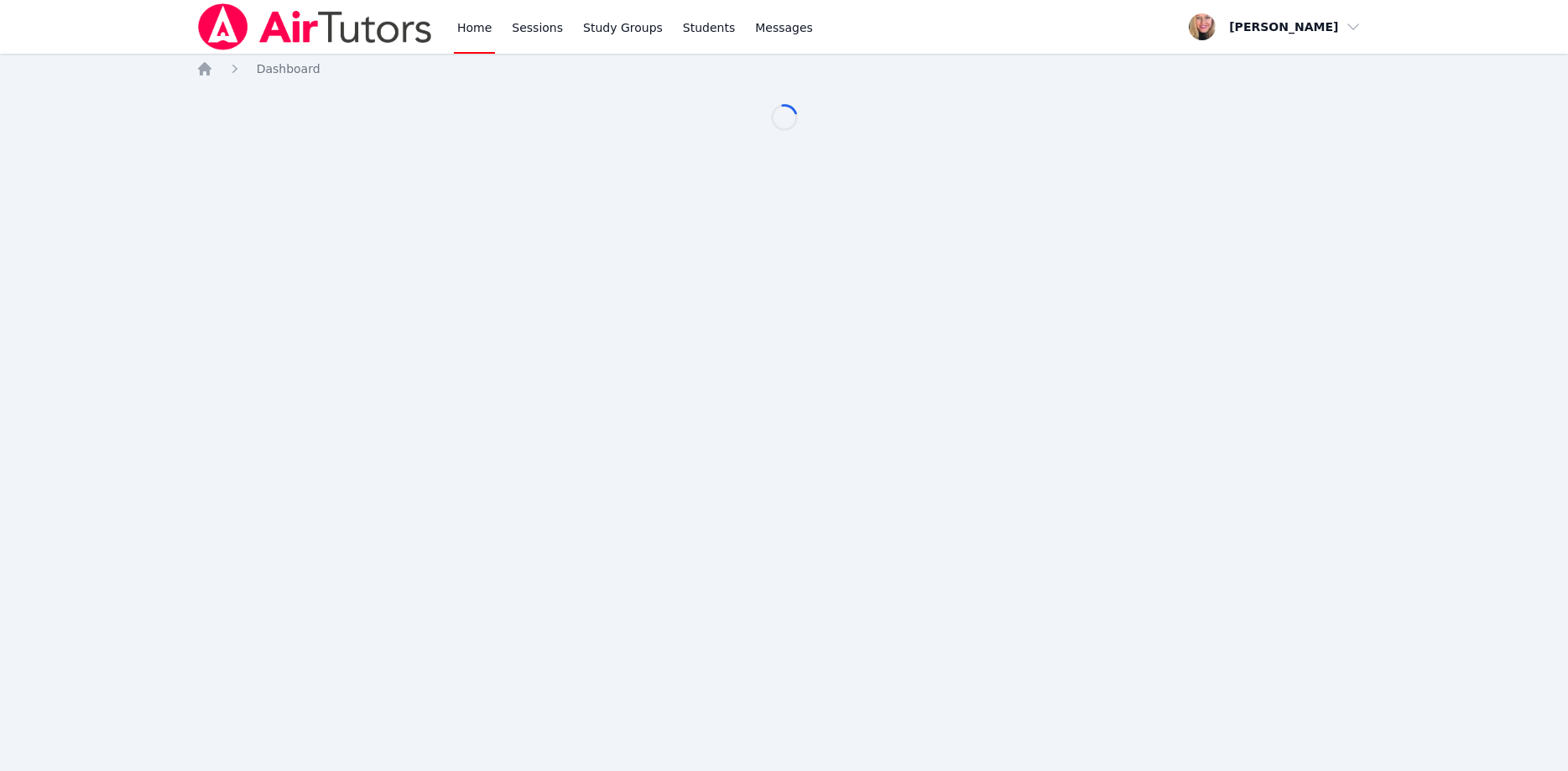
scroll to position [86, 0]
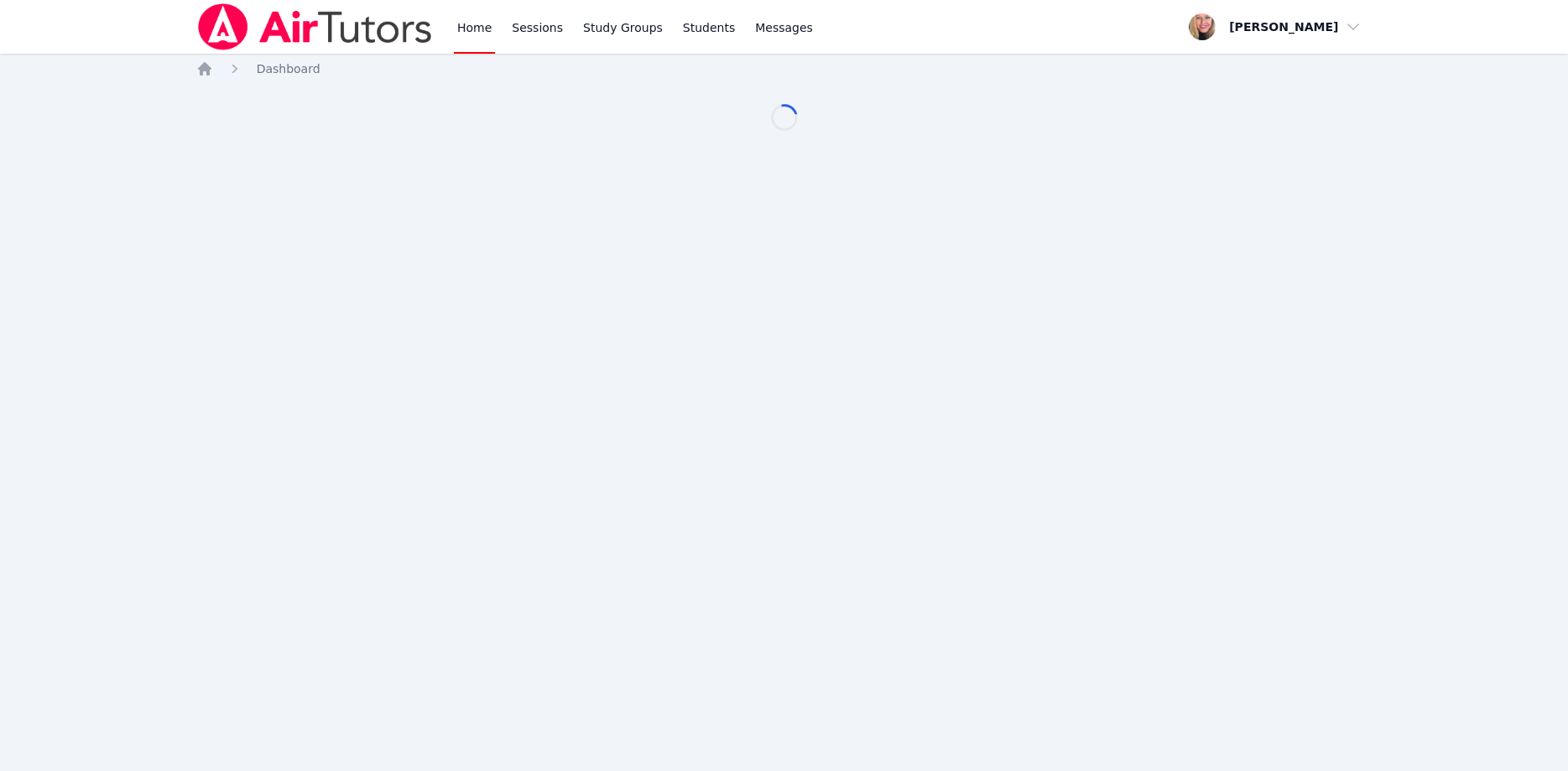
scroll to position [86, 0]
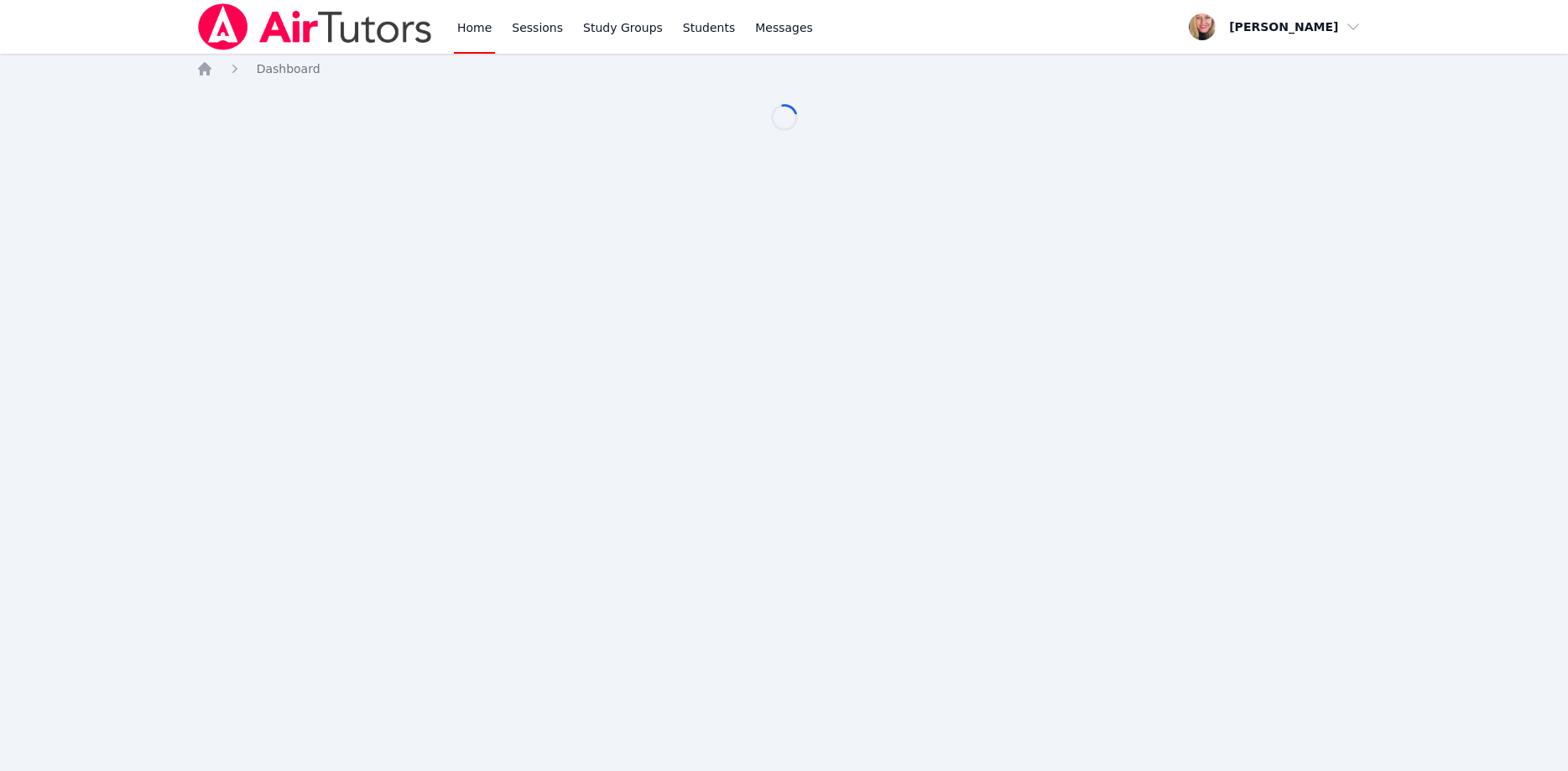
scroll to position [86, 0]
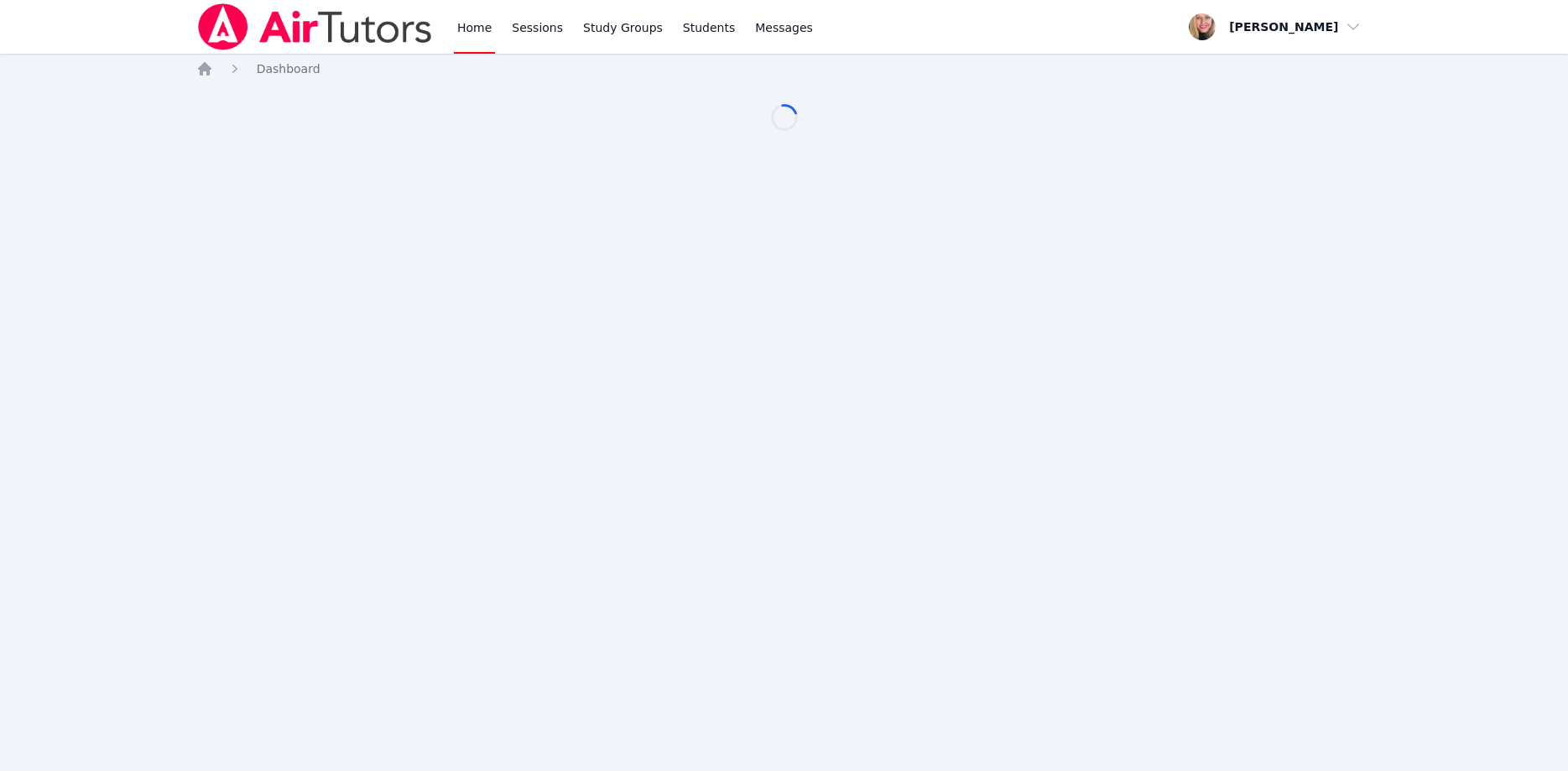
scroll to position [86, 0]
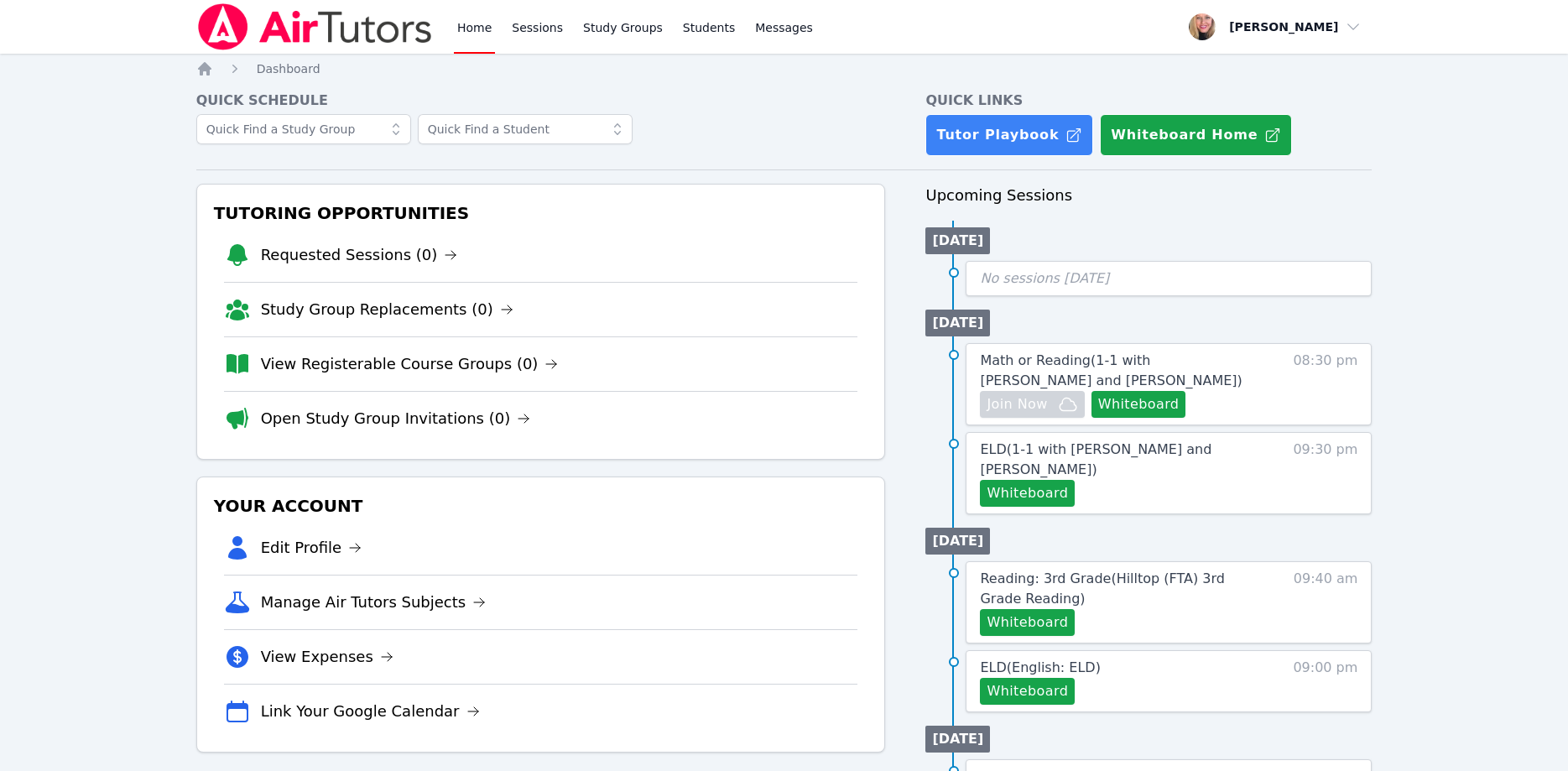
scroll to position [86, 0]
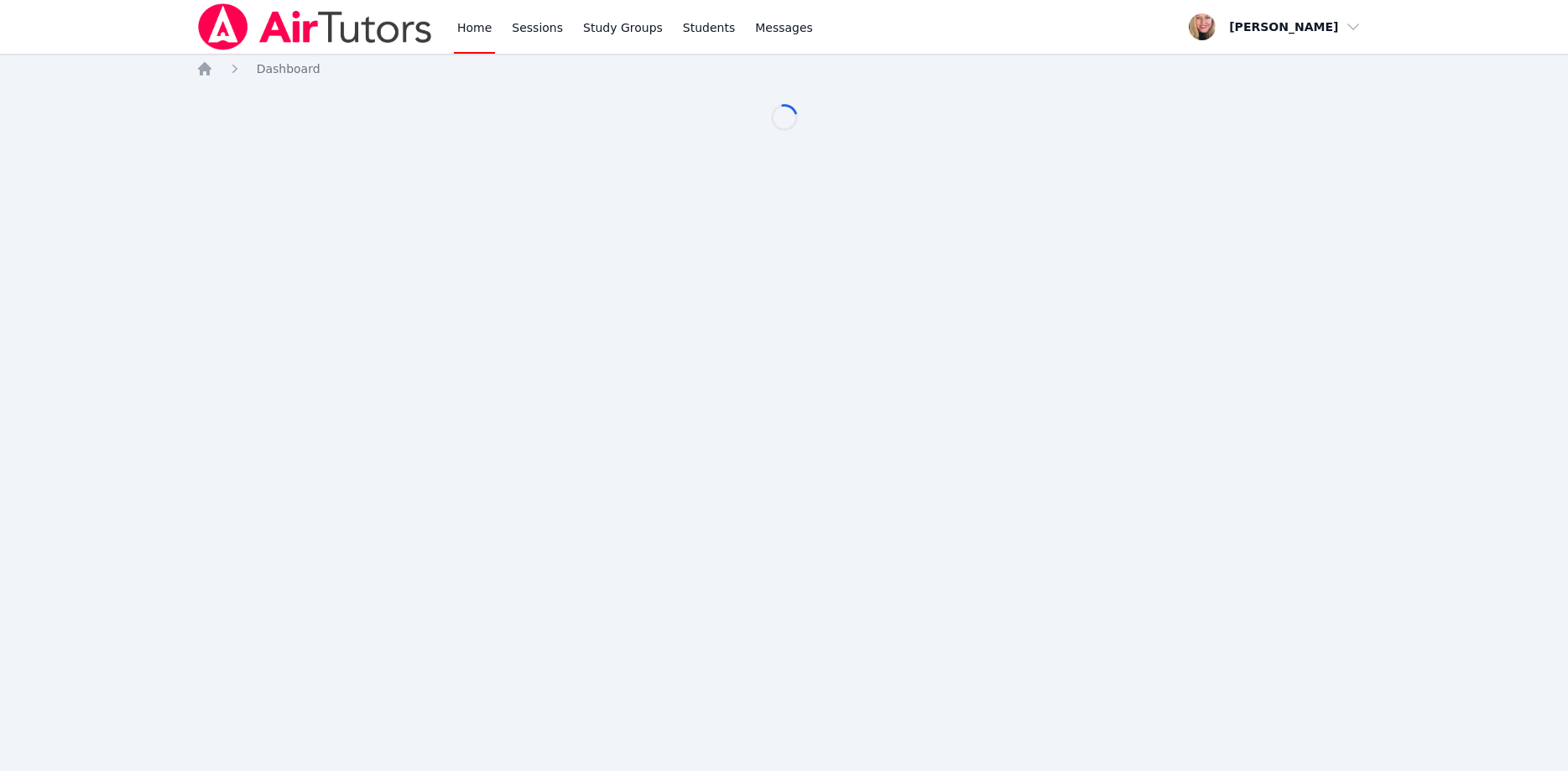
scroll to position [86, 0]
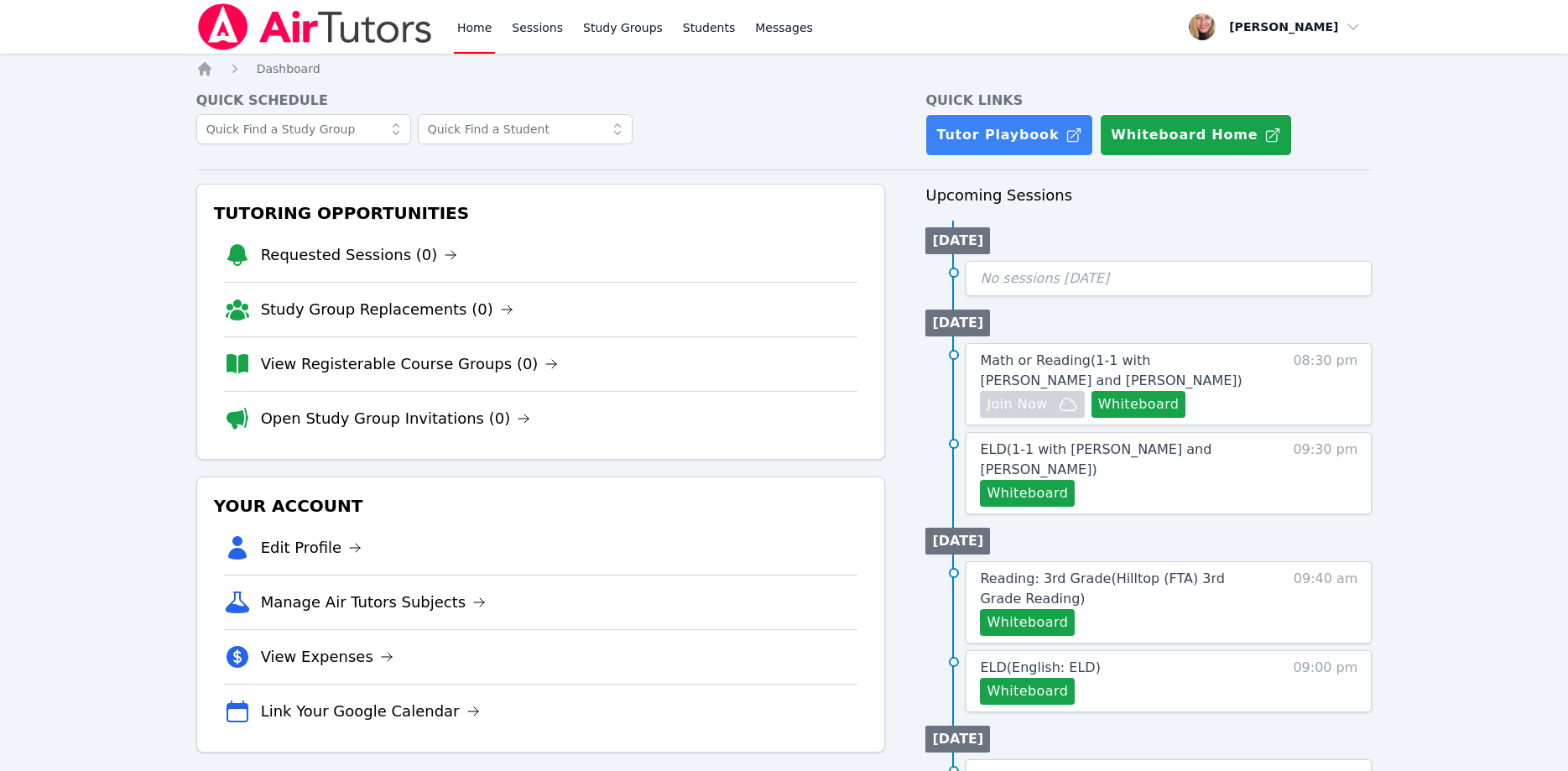
scroll to position [86, 0]
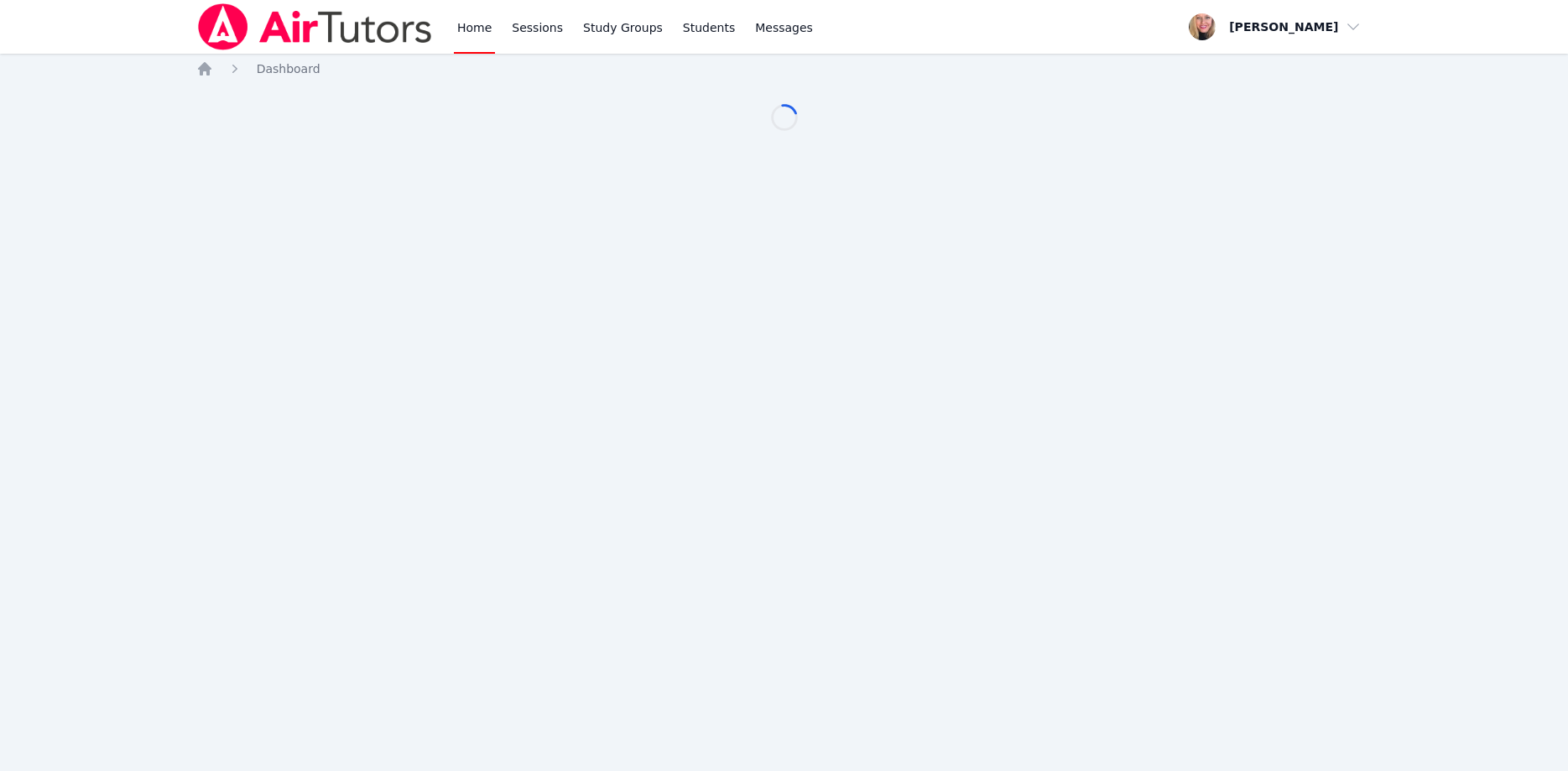
scroll to position [86, 0]
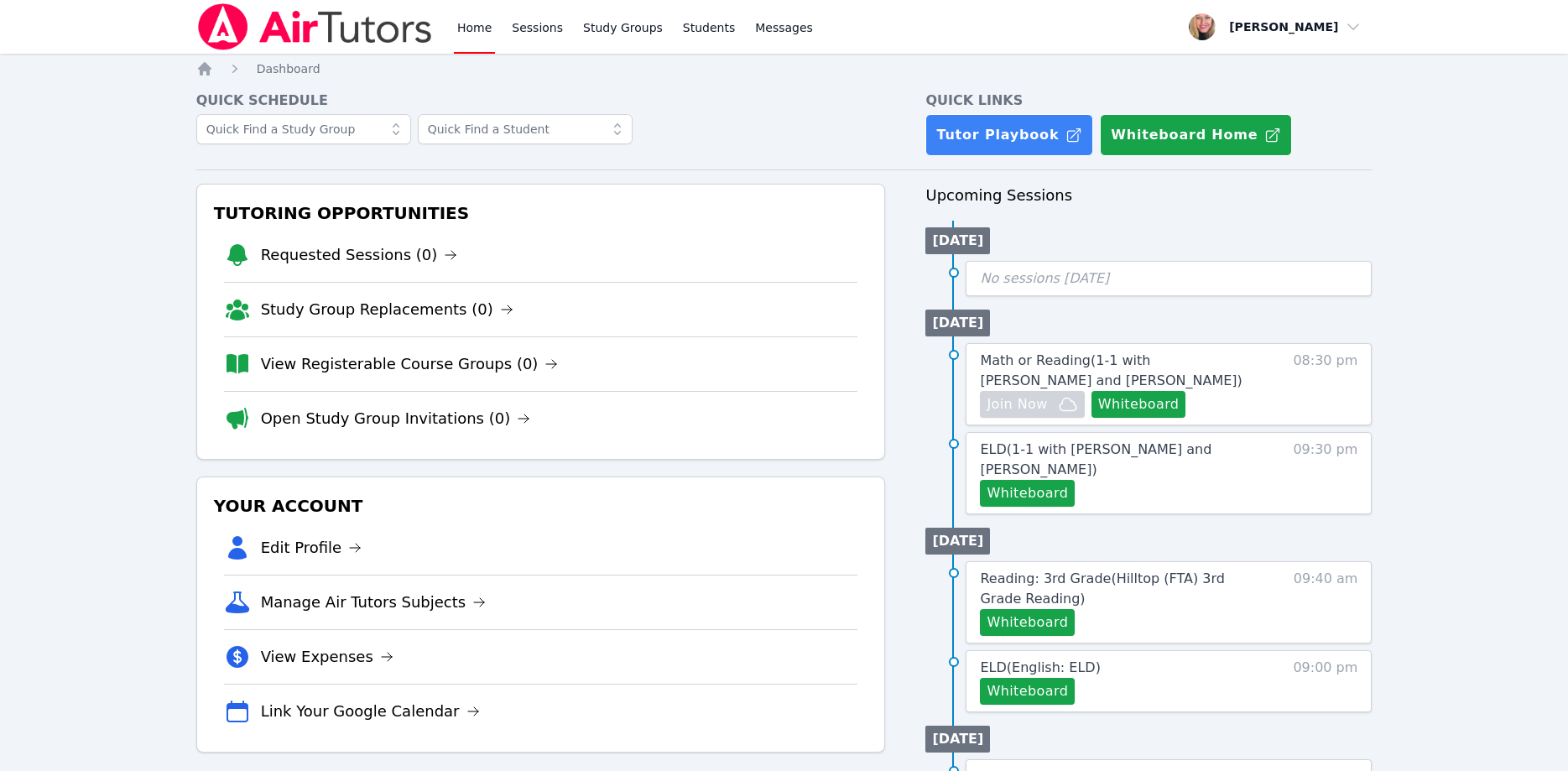
scroll to position [86, 0]
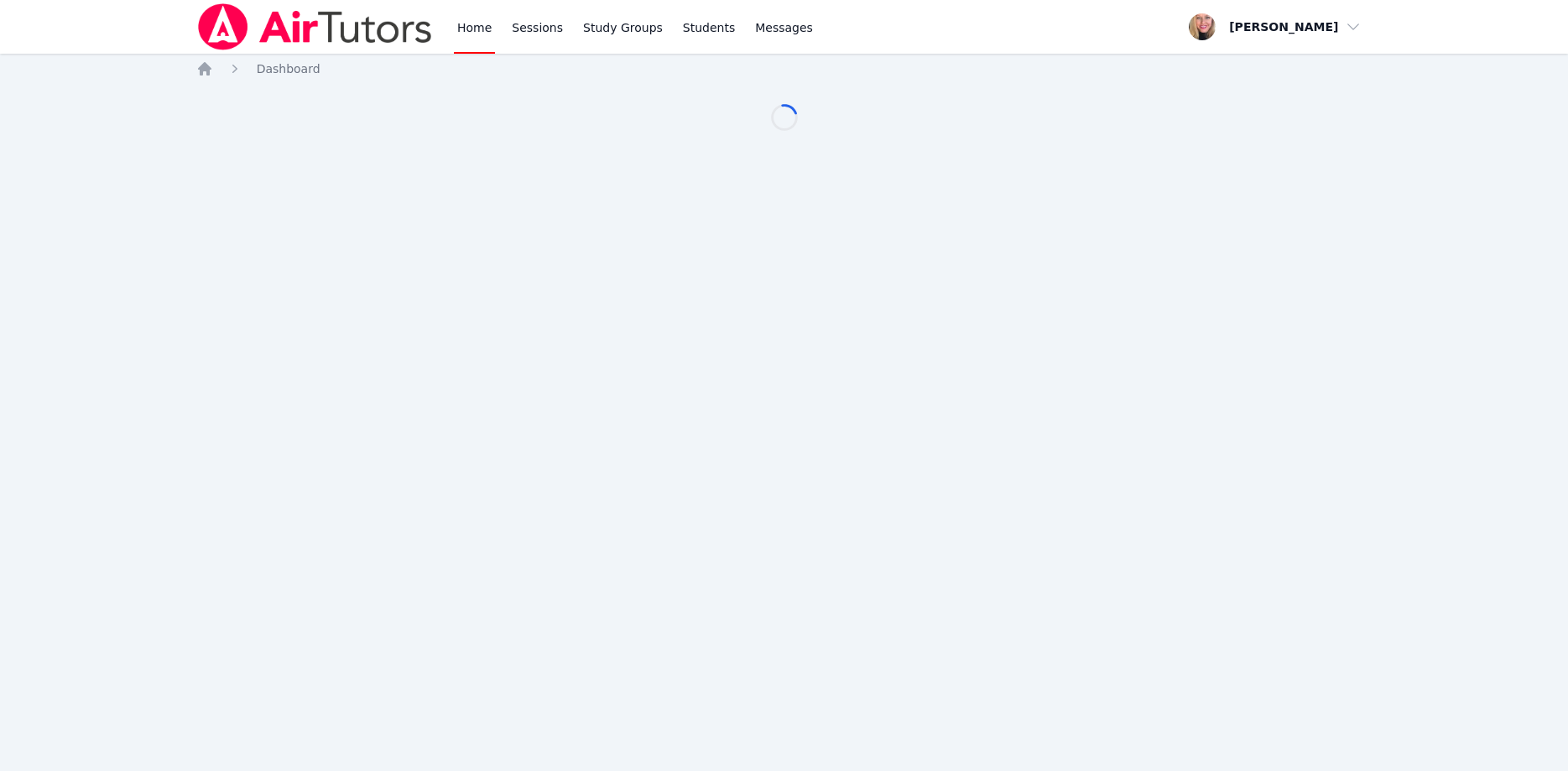
scroll to position [86, 0]
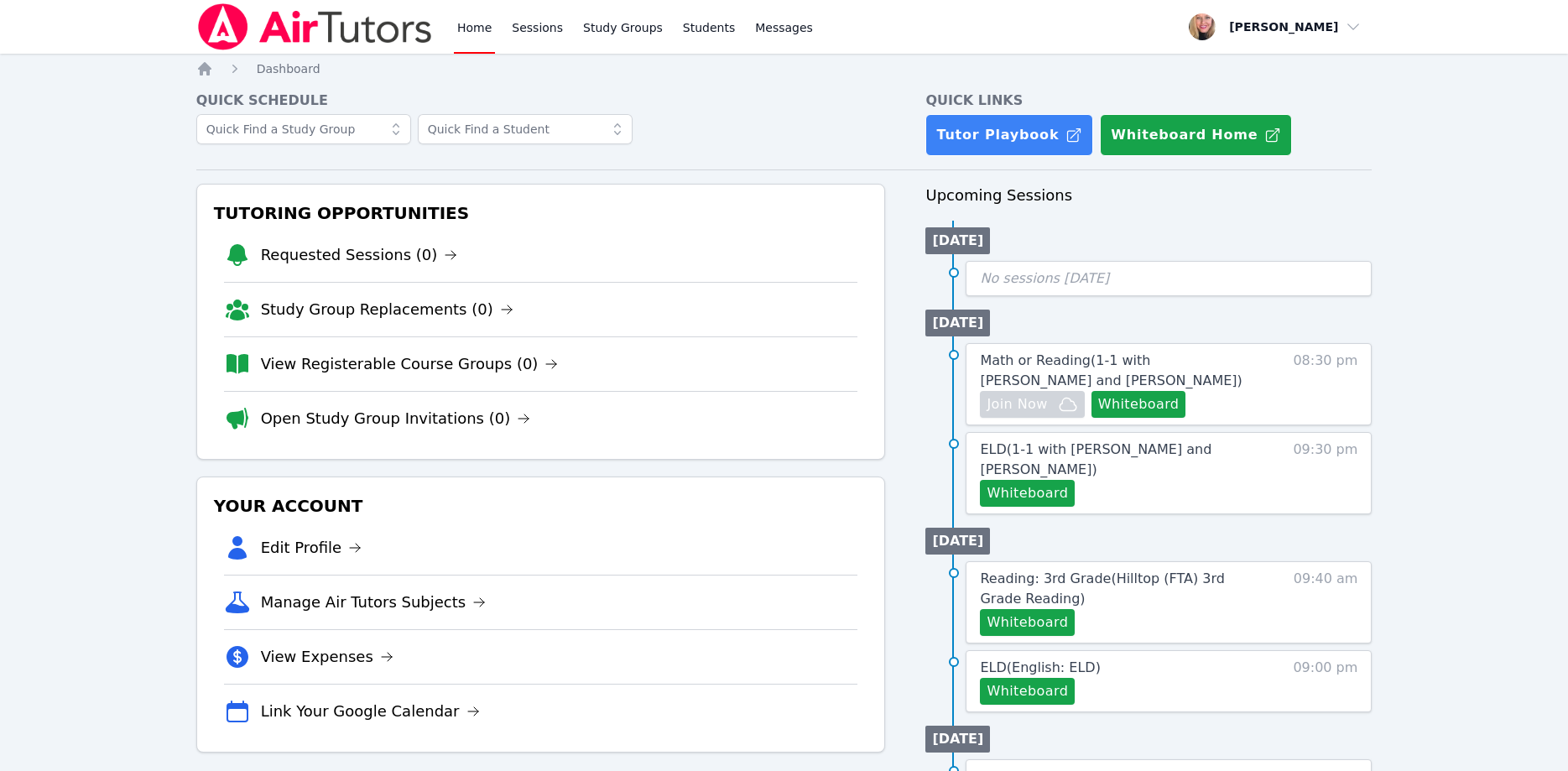
scroll to position [86, 0]
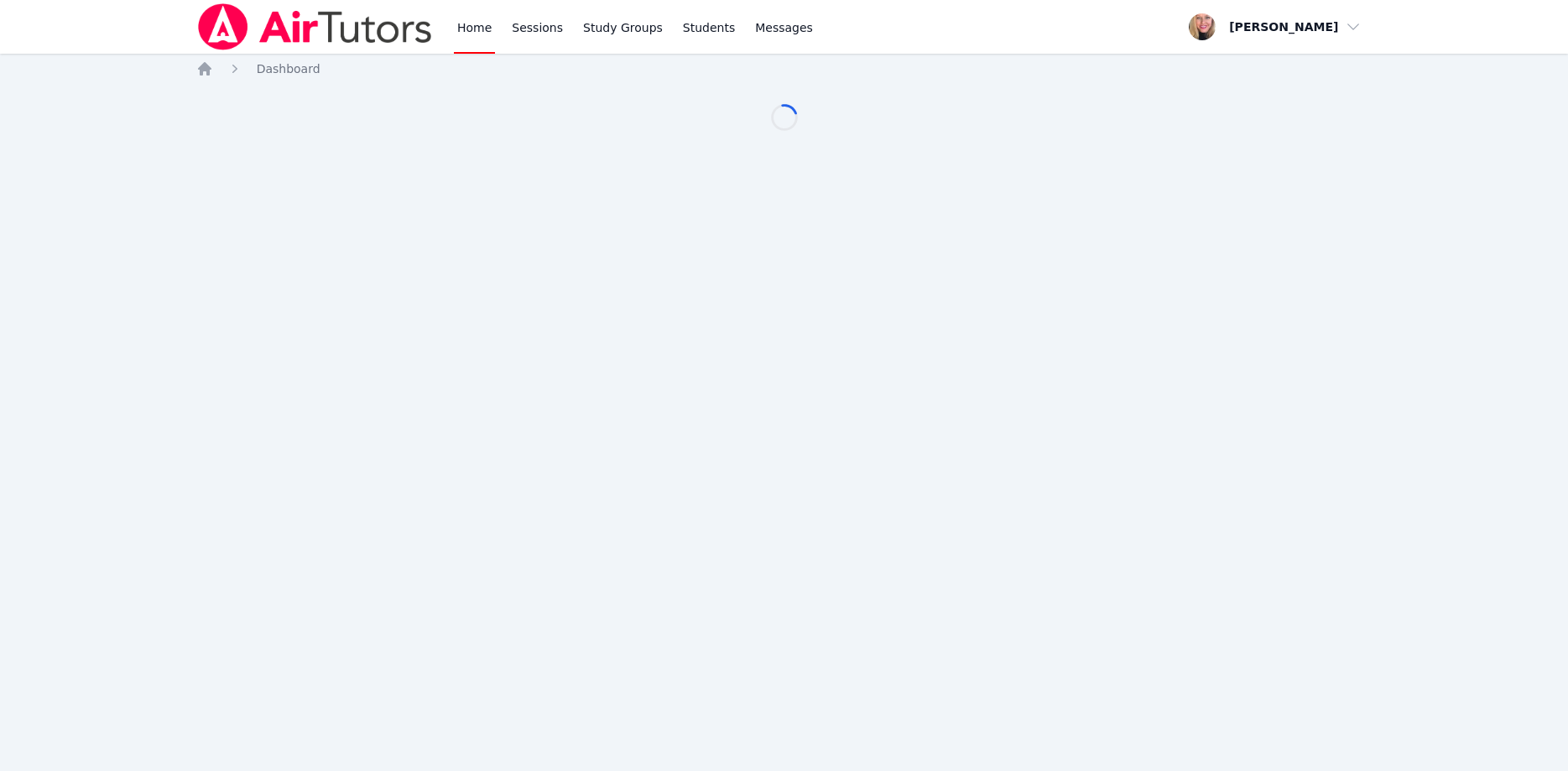
scroll to position [86, 0]
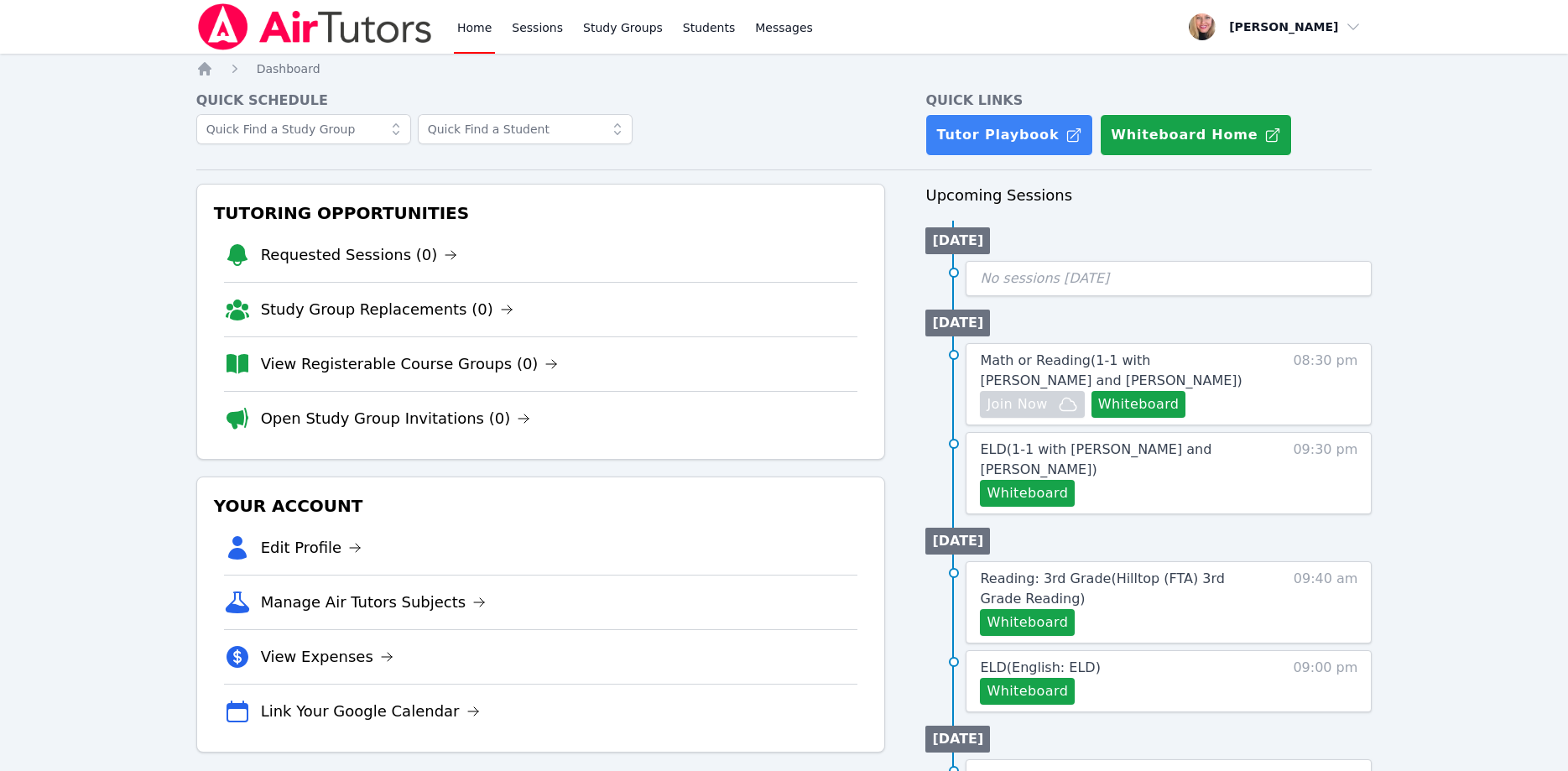
scroll to position [86, 0]
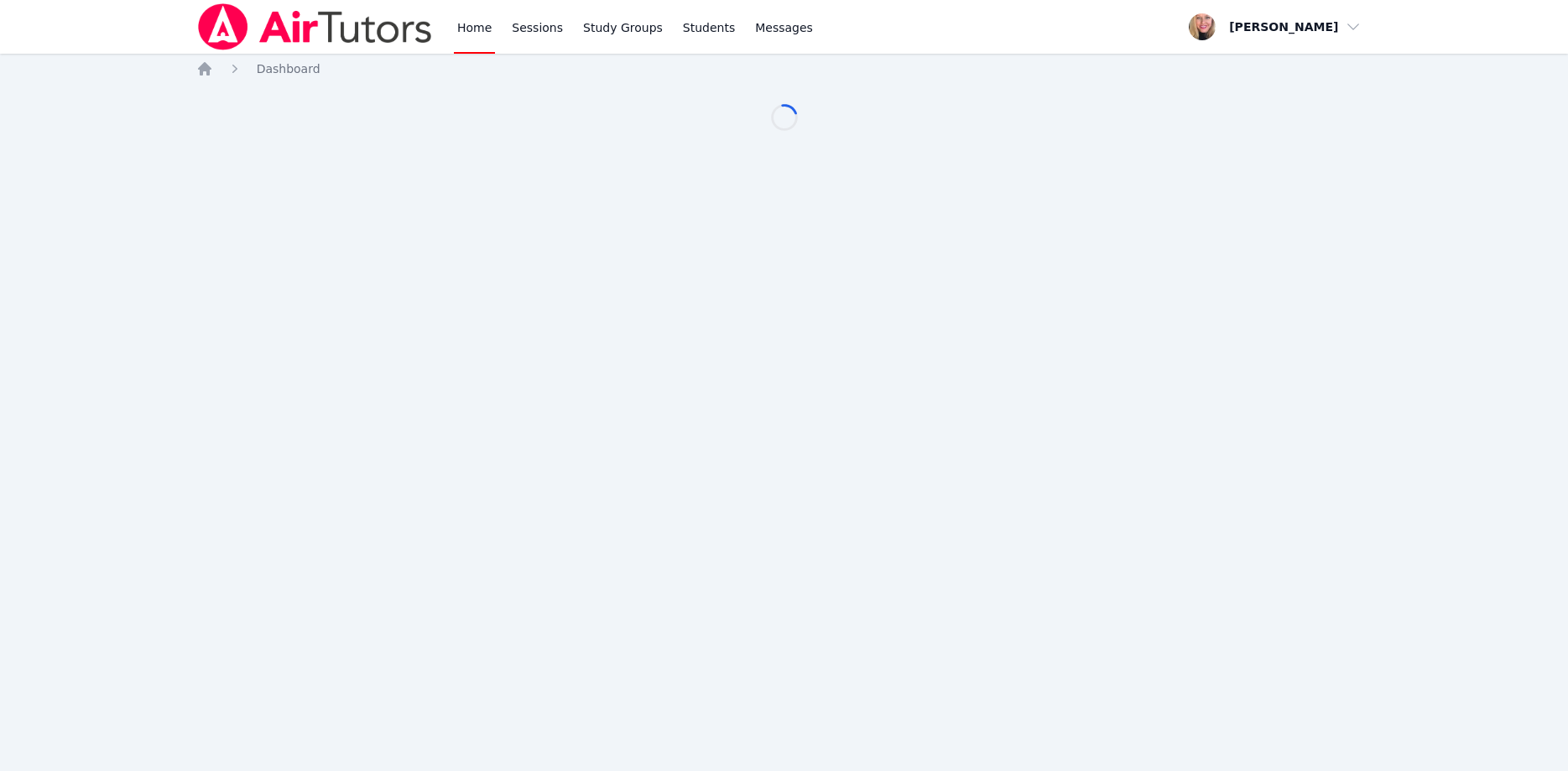
scroll to position [86, 0]
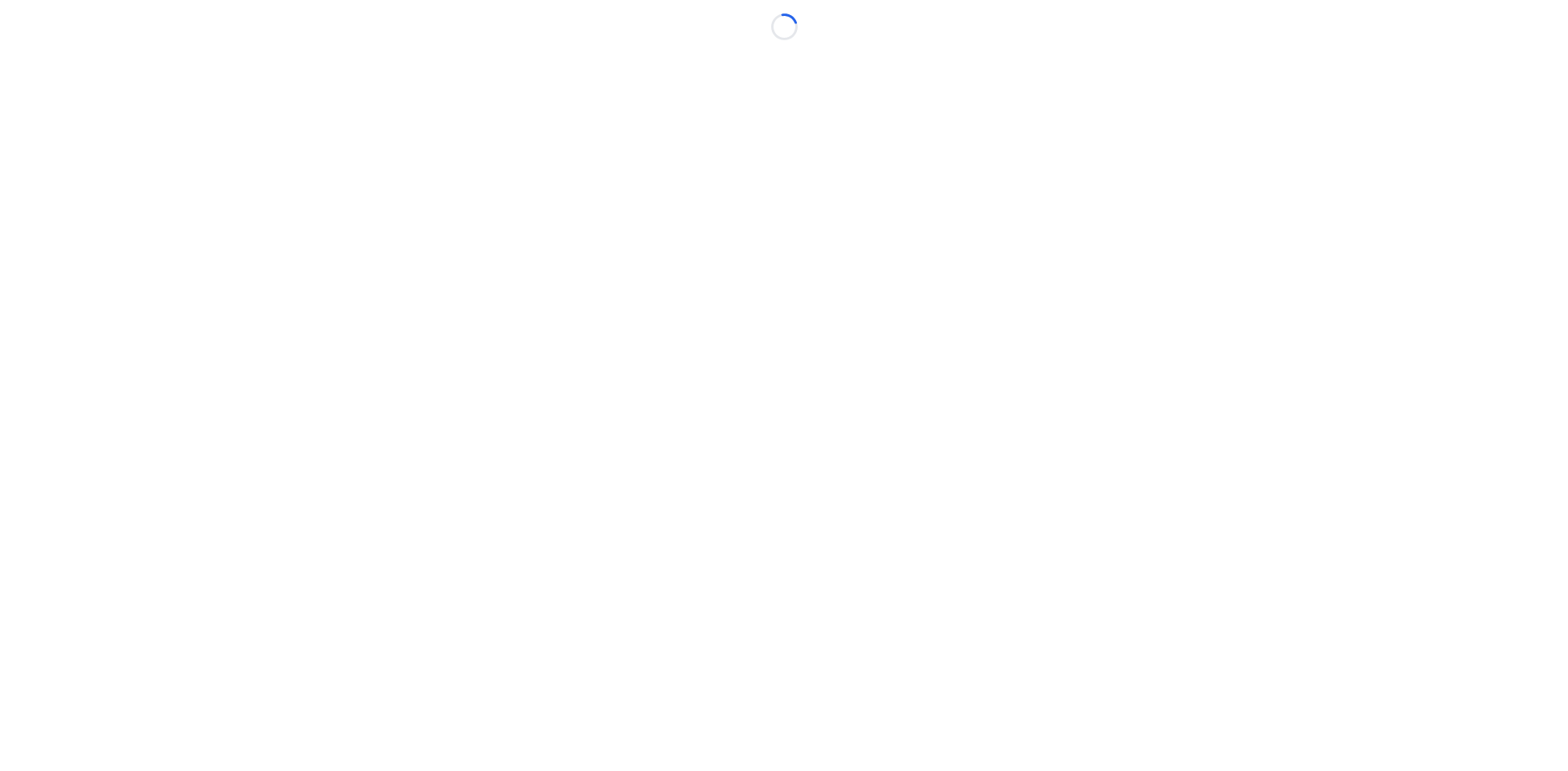
scroll to position [86, 0]
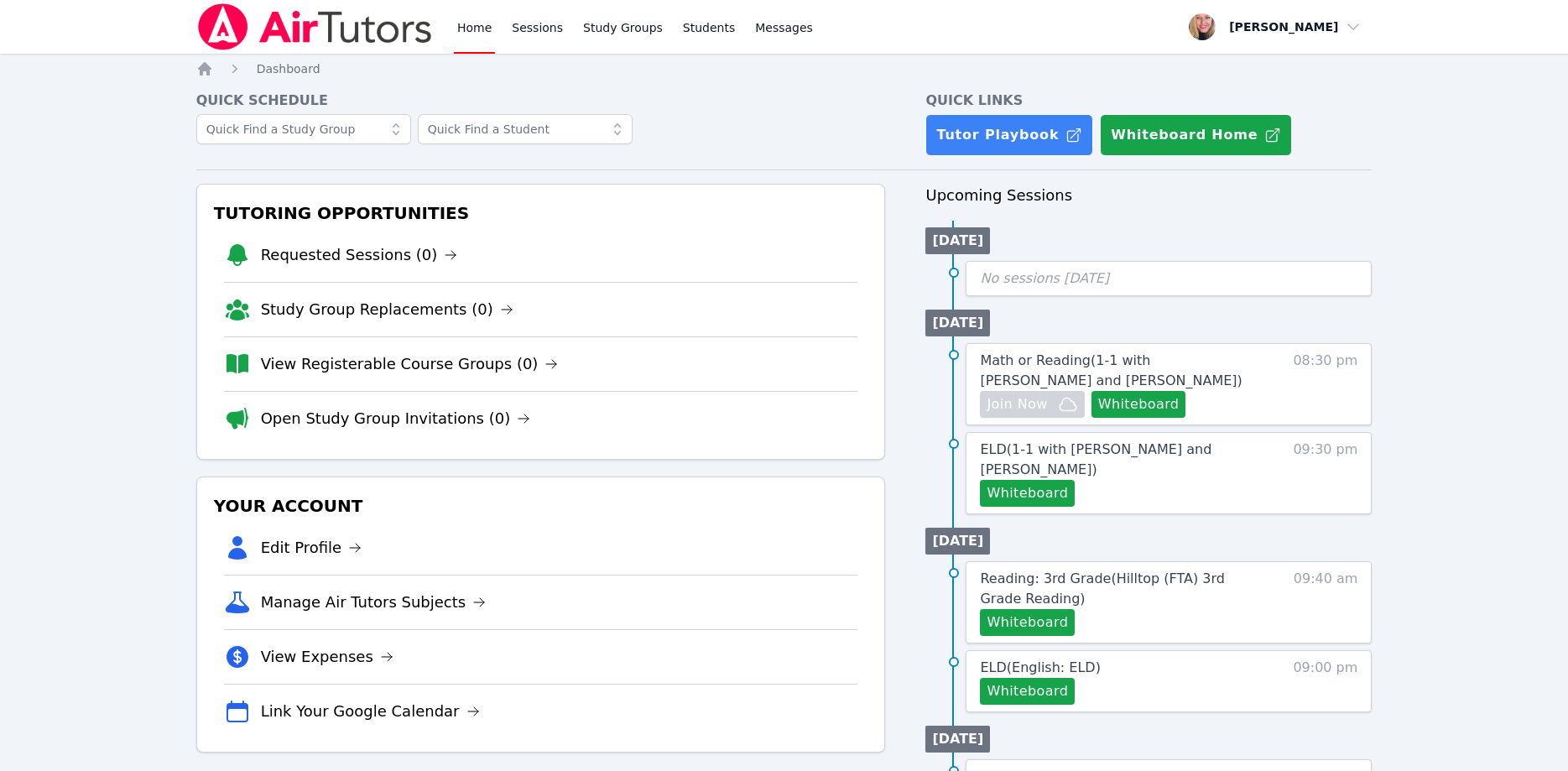
scroll to position [86, 0]
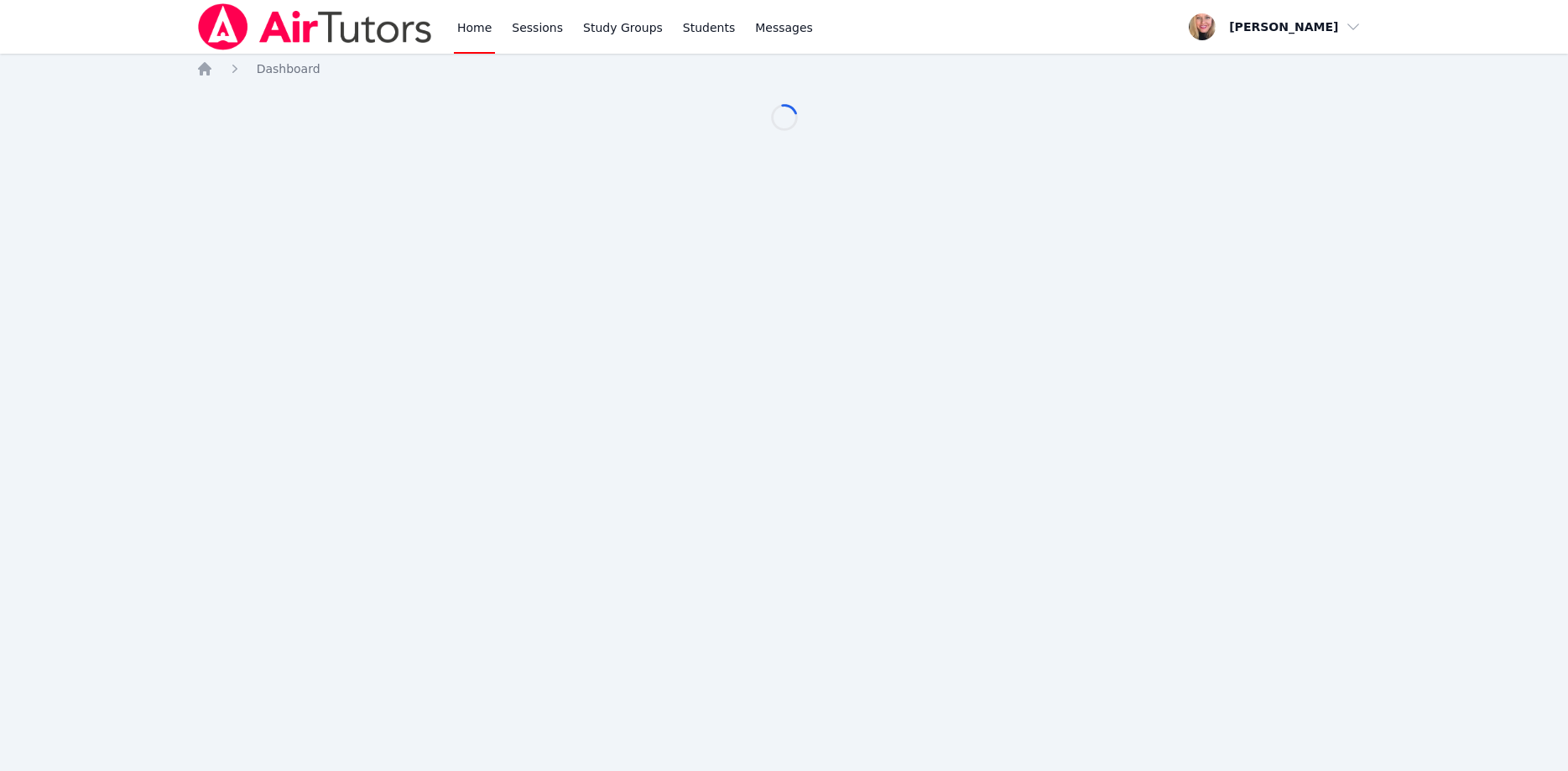
scroll to position [86, 0]
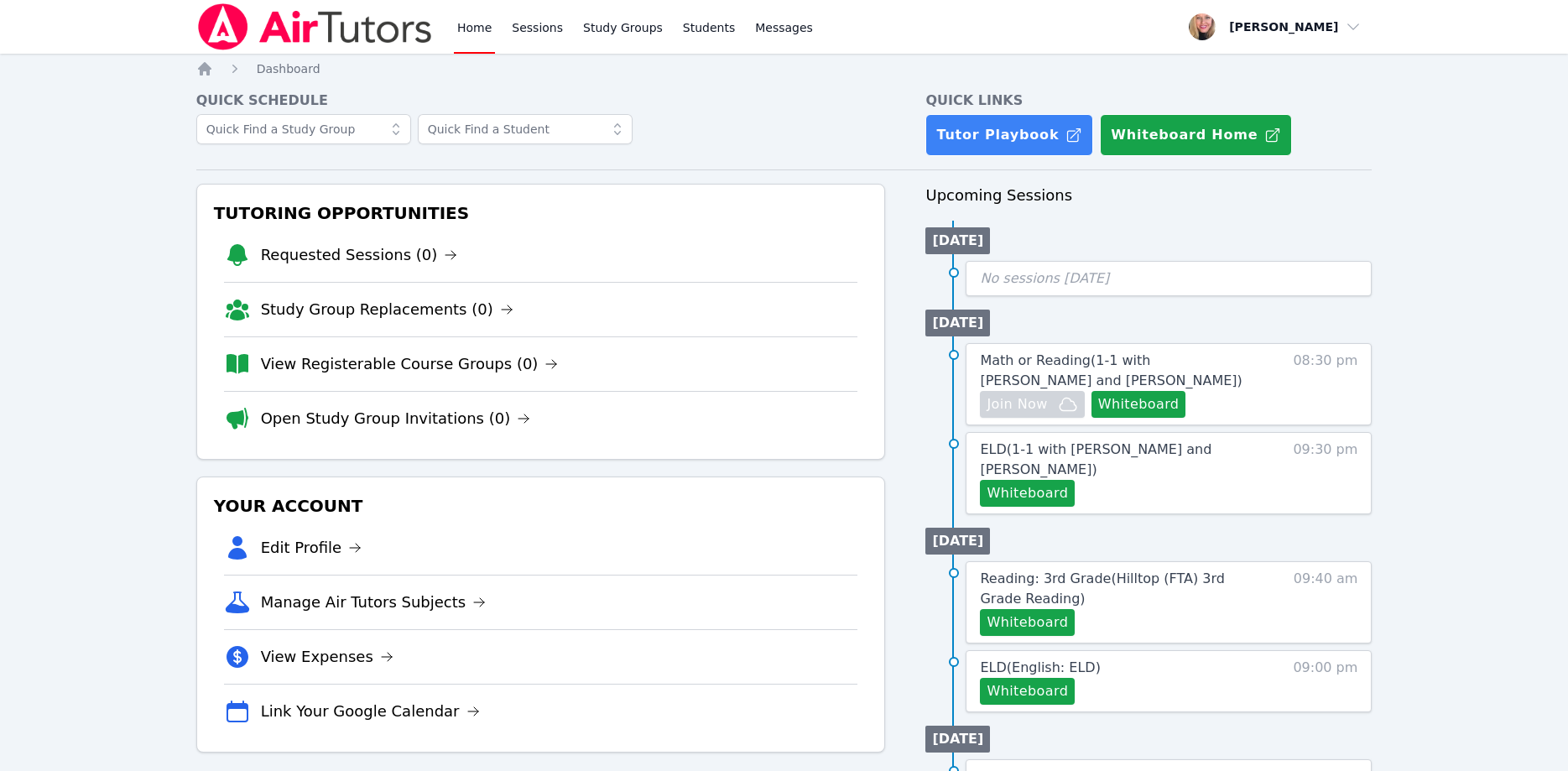
scroll to position [86, 0]
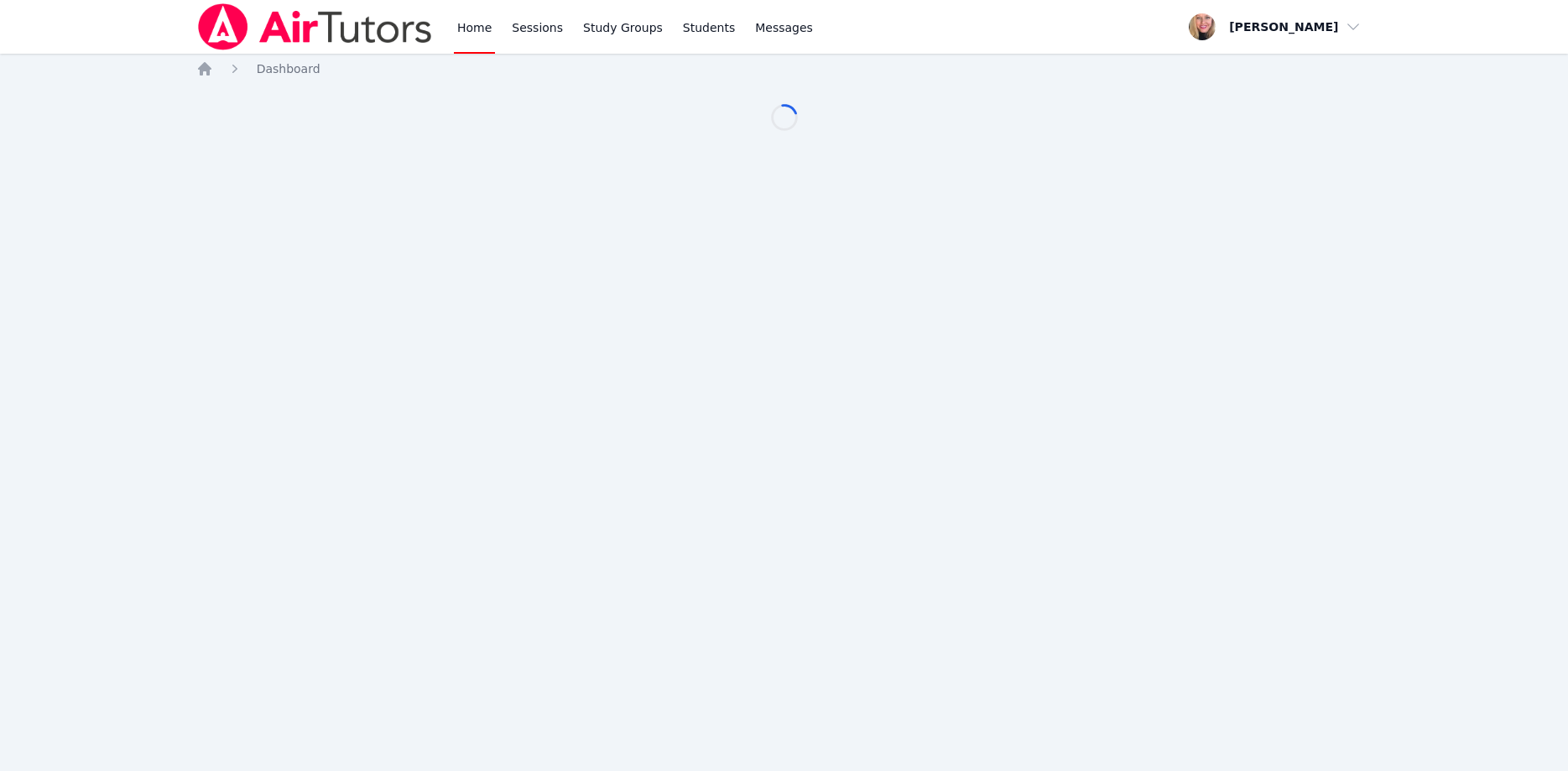
scroll to position [86, 0]
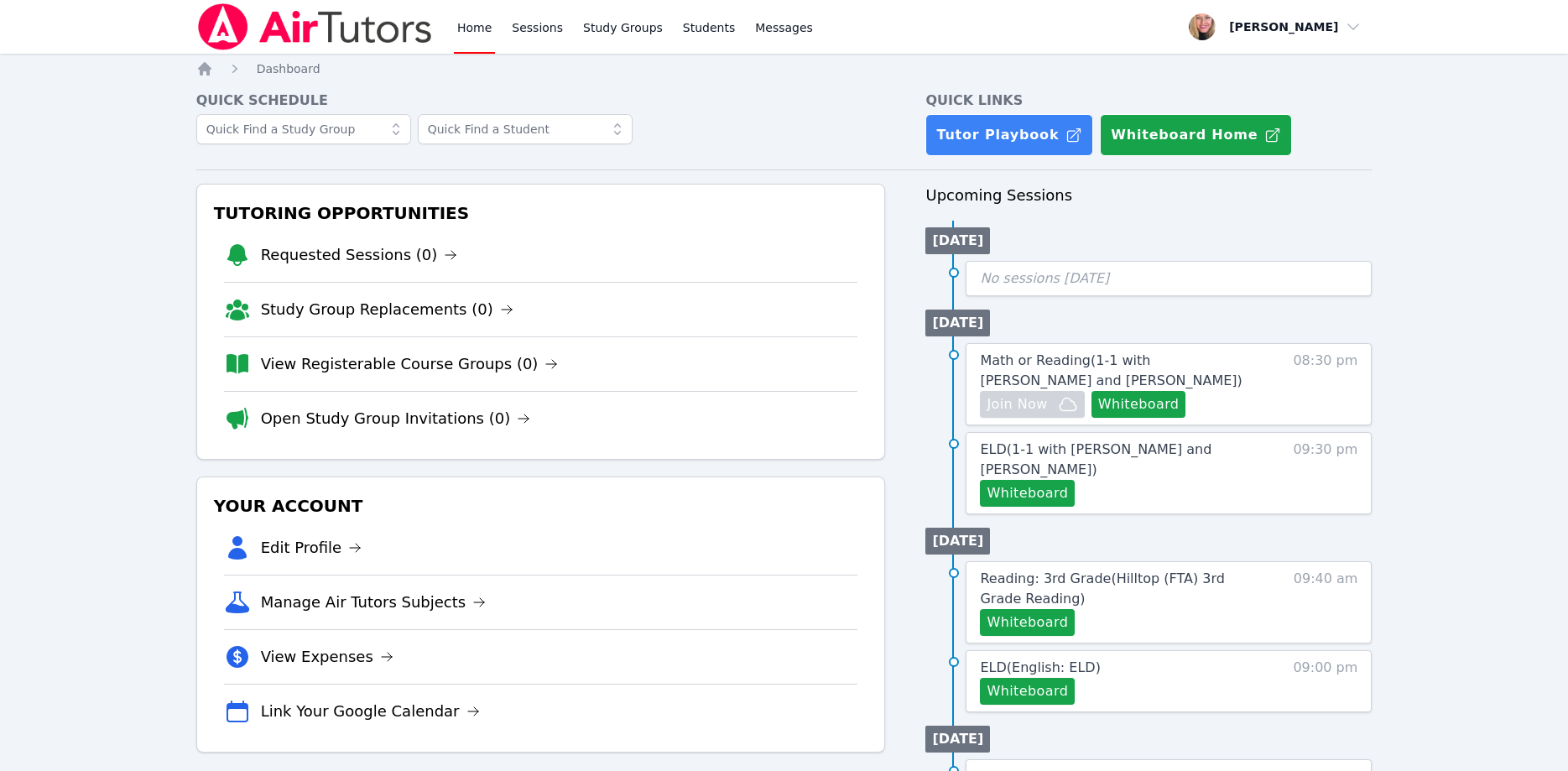
scroll to position [86, 0]
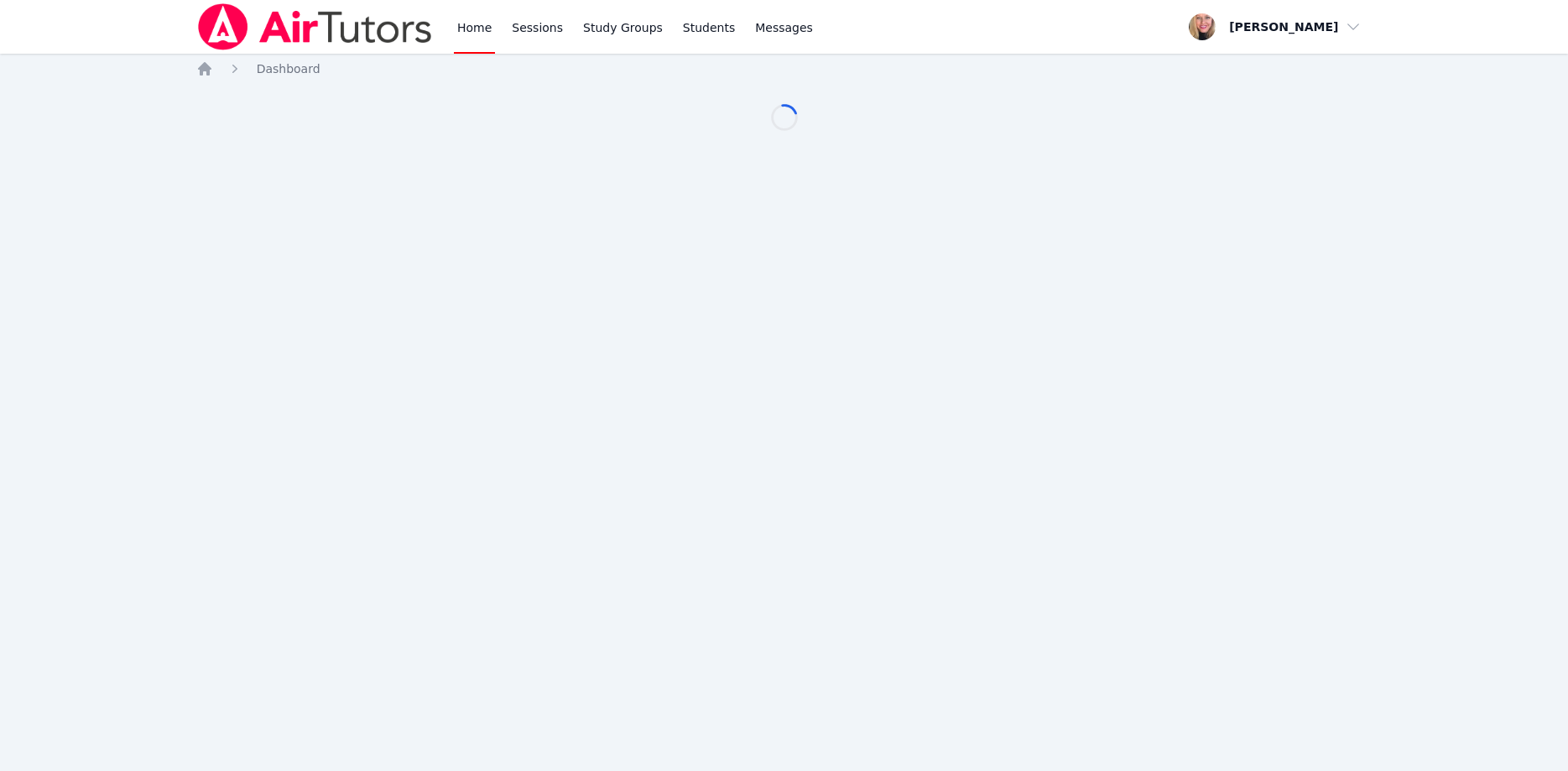
scroll to position [86, 0]
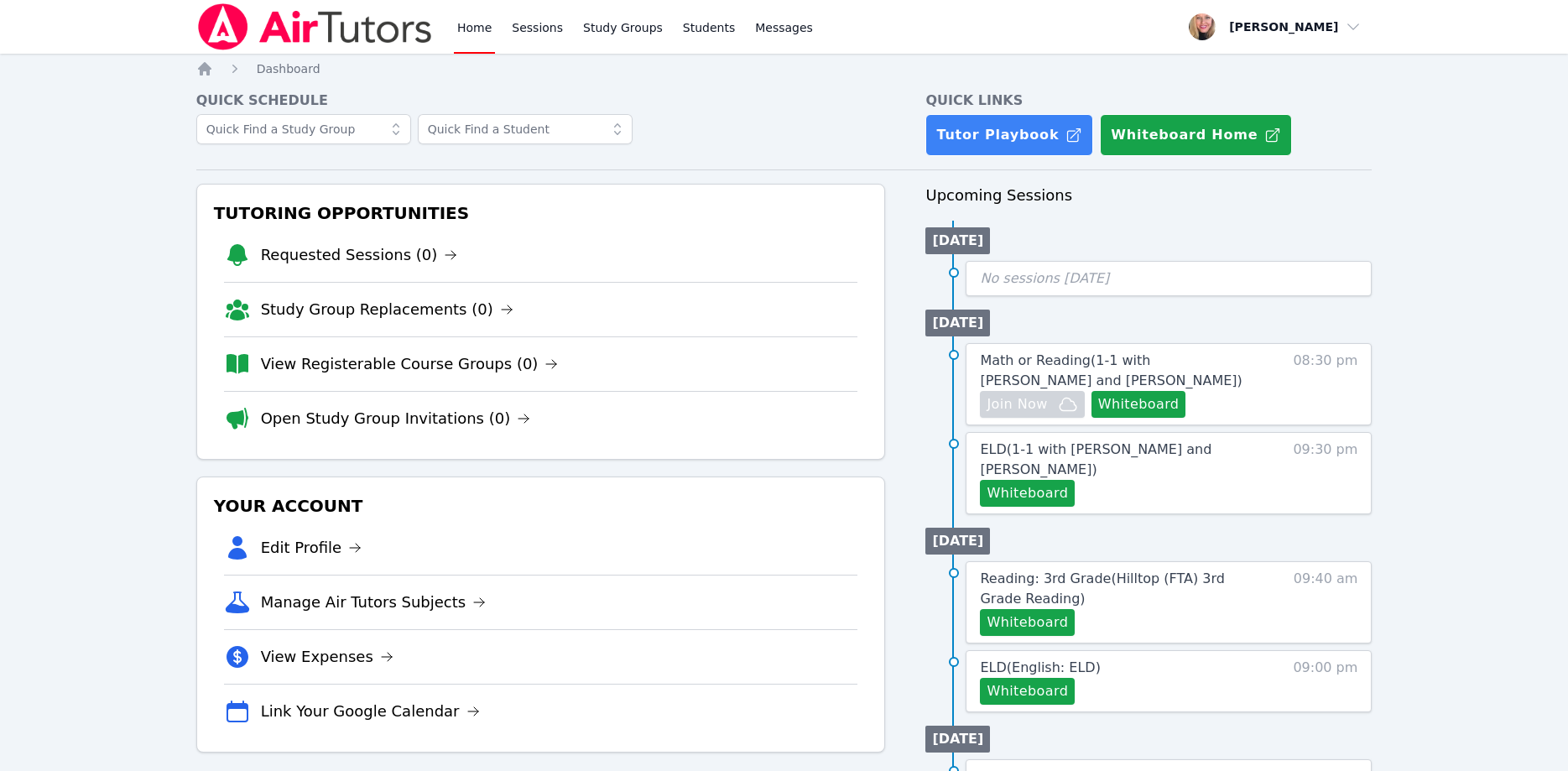
scroll to position [86, 0]
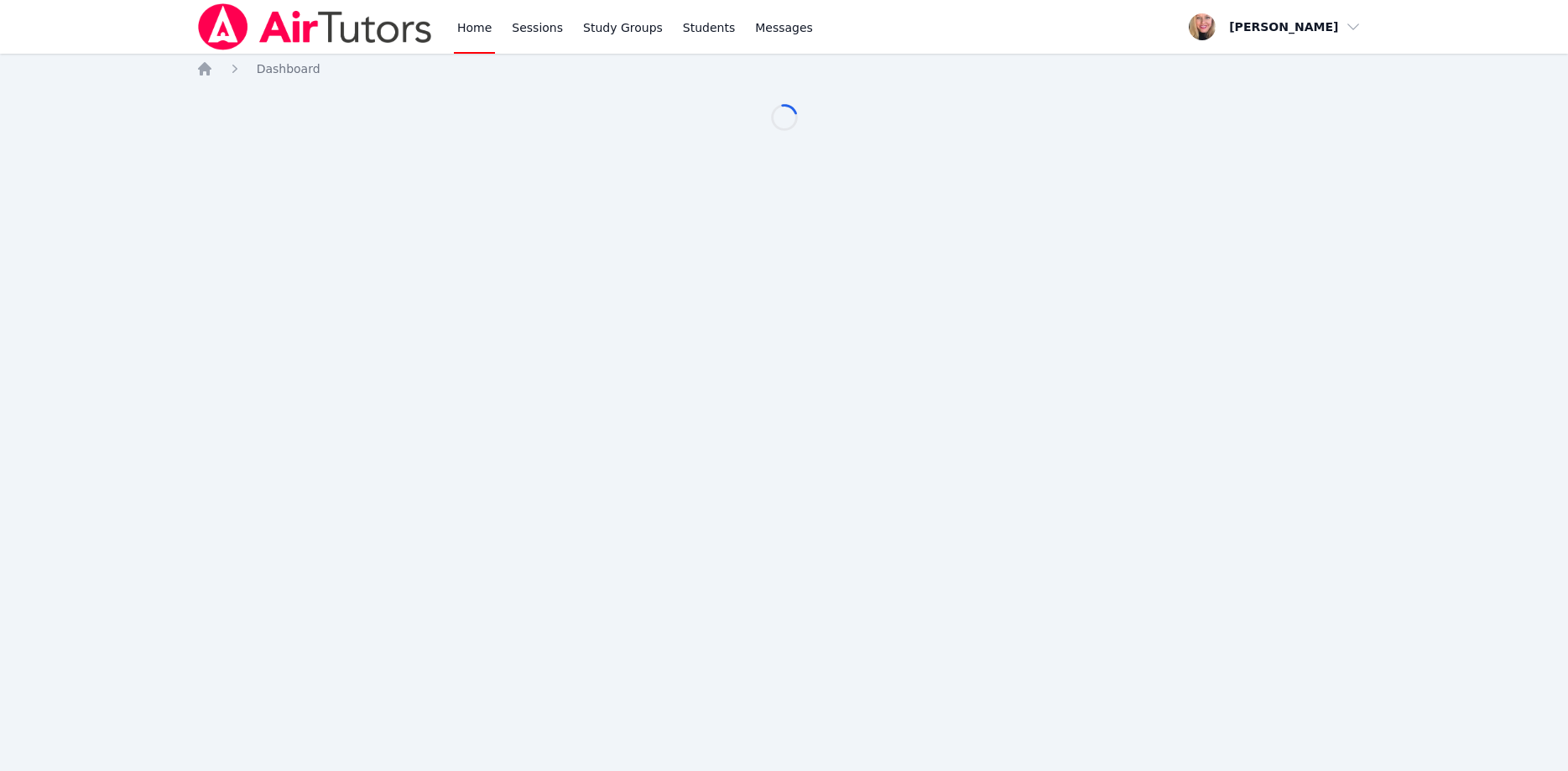
scroll to position [86, 0]
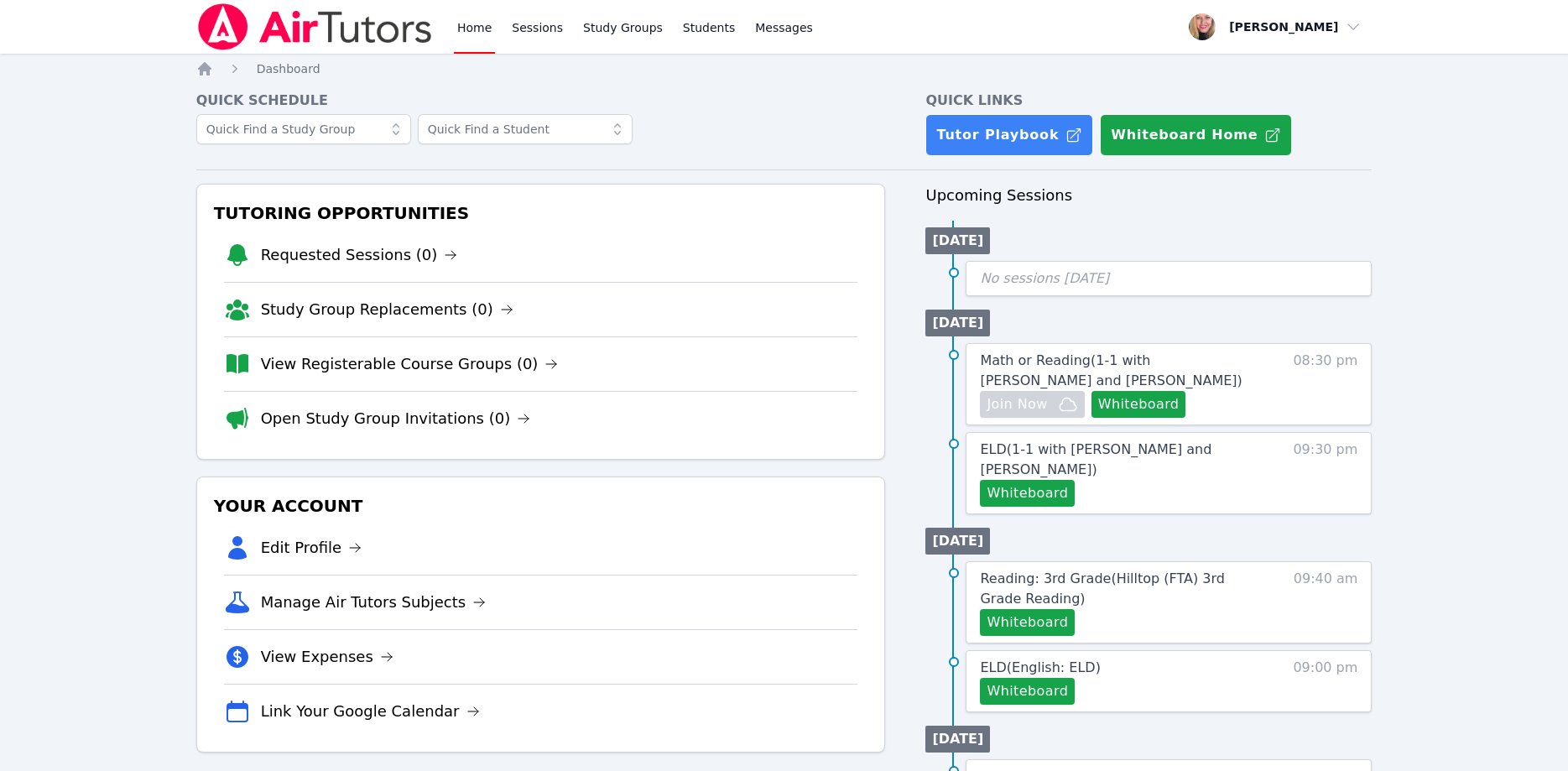
scroll to position [86, 0]
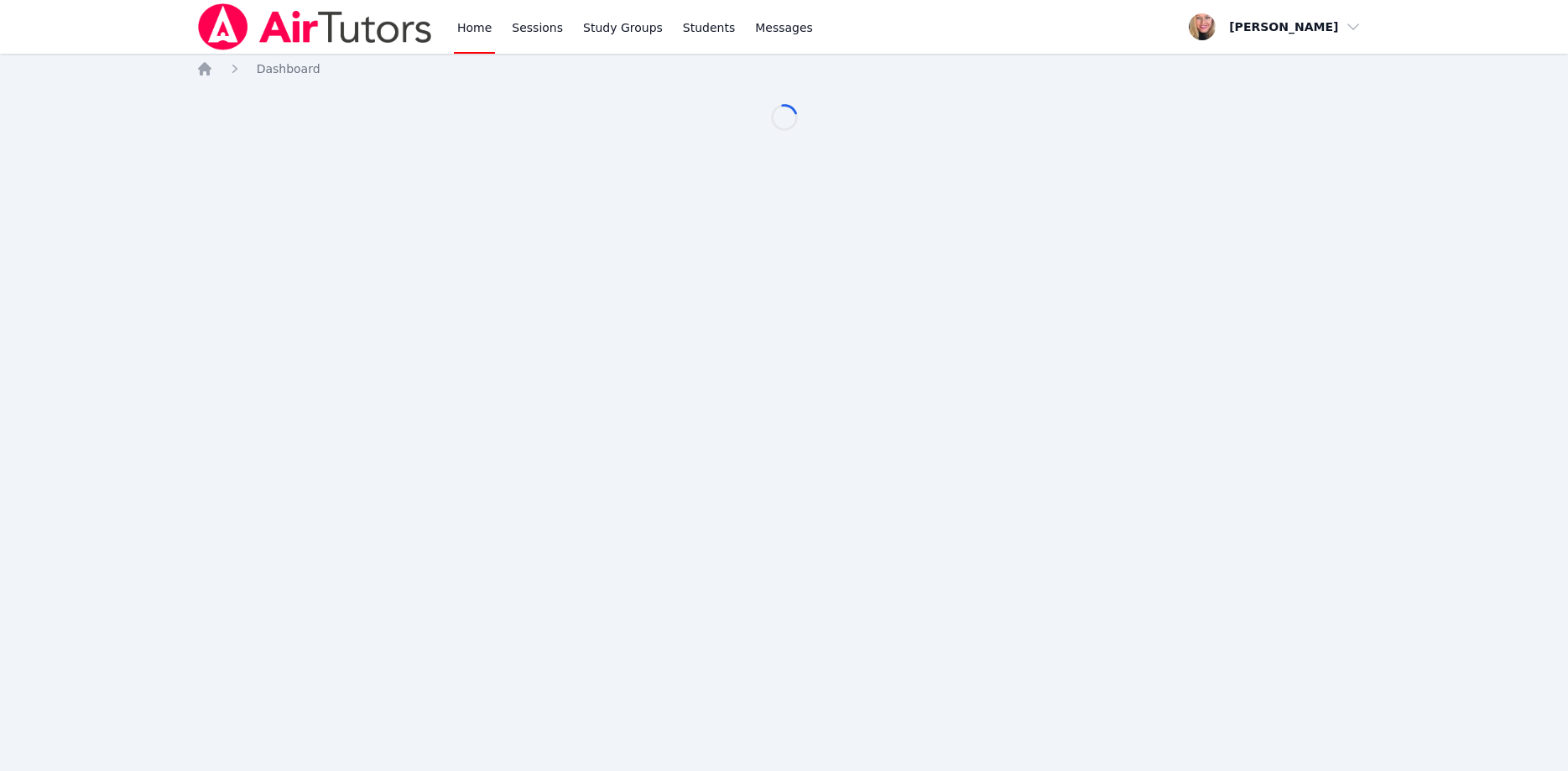
scroll to position [86, 0]
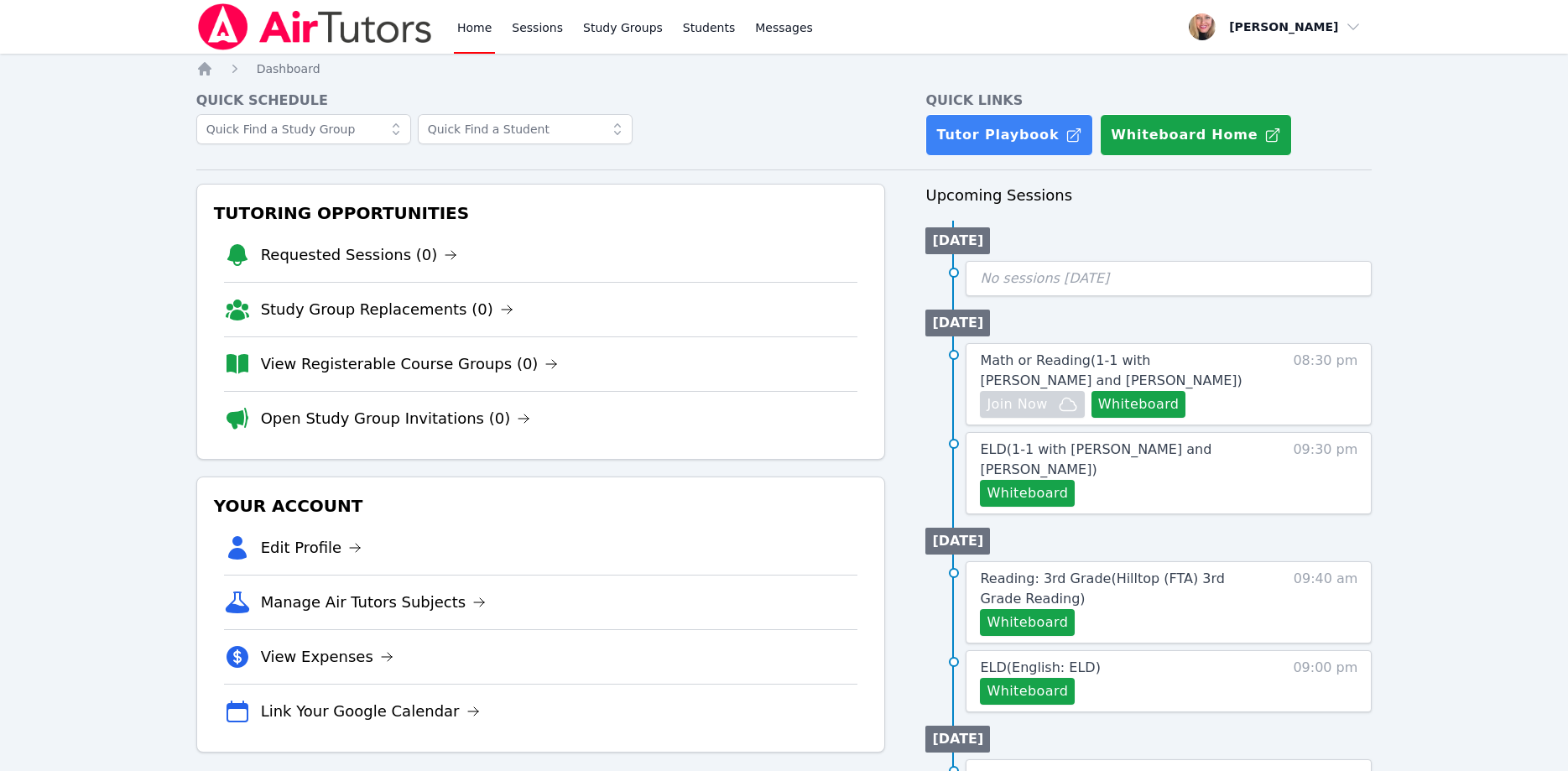
scroll to position [86, 0]
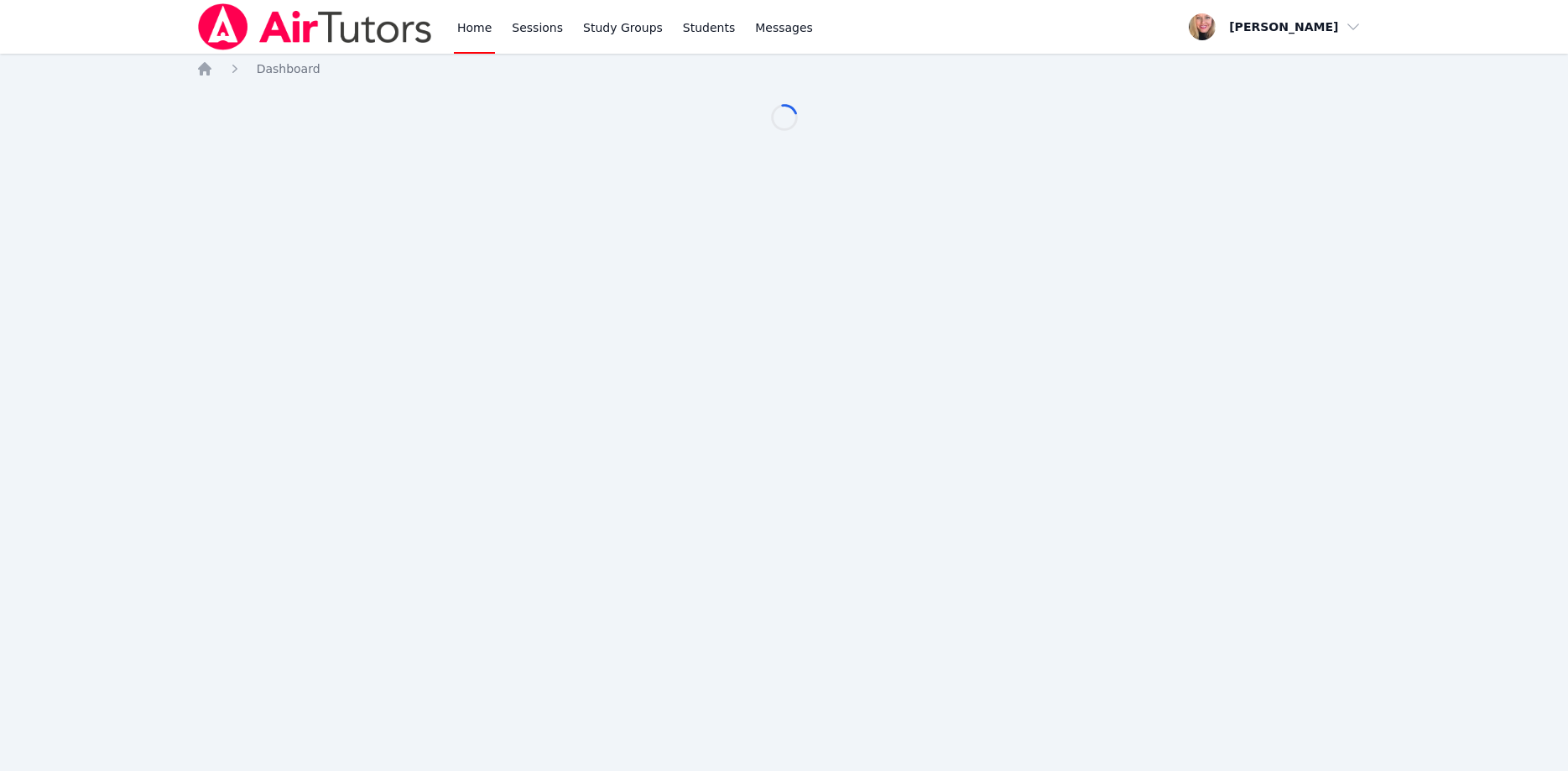
scroll to position [86, 0]
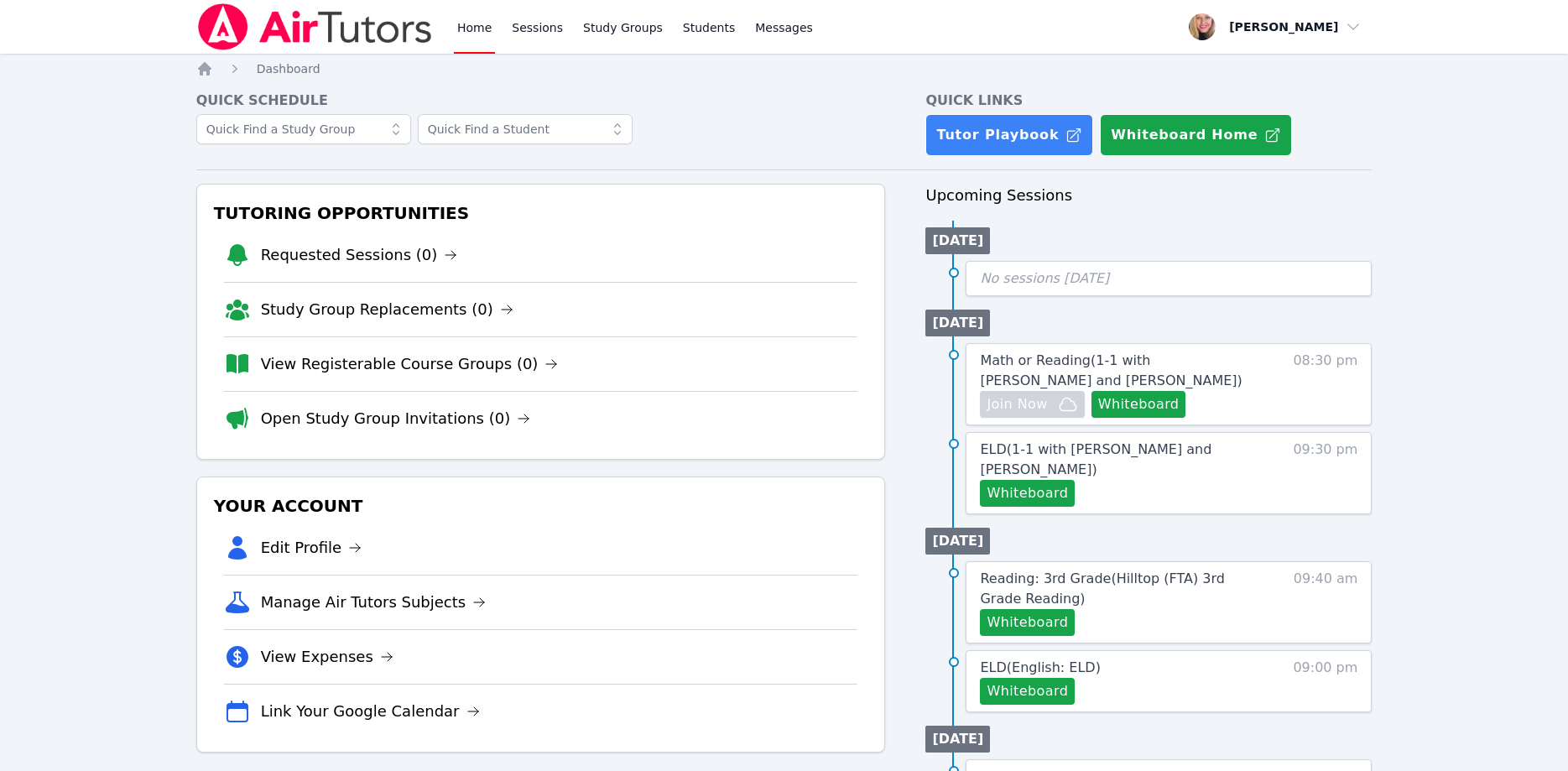
scroll to position [86, 0]
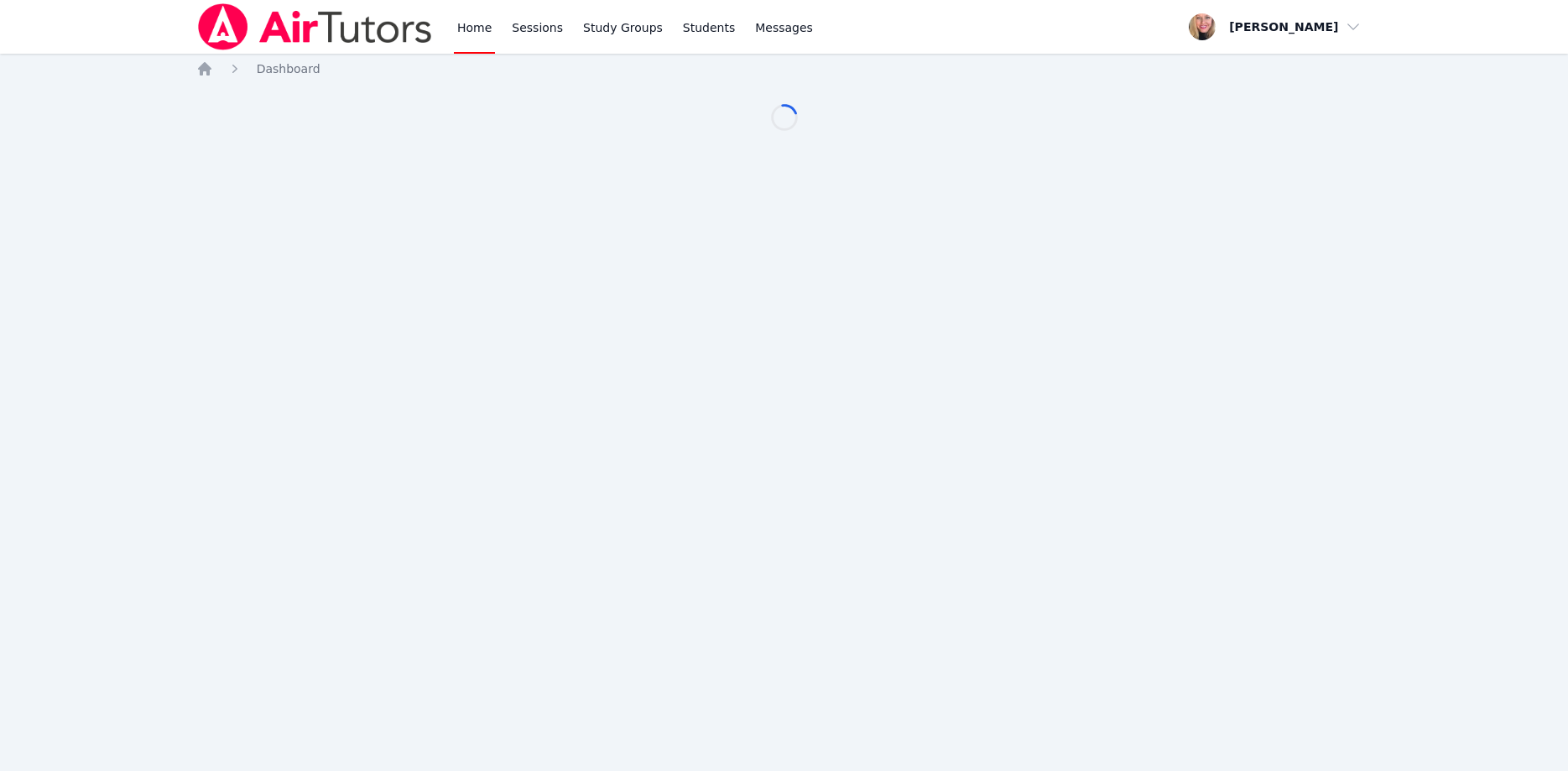
scroll to position [86, 0]
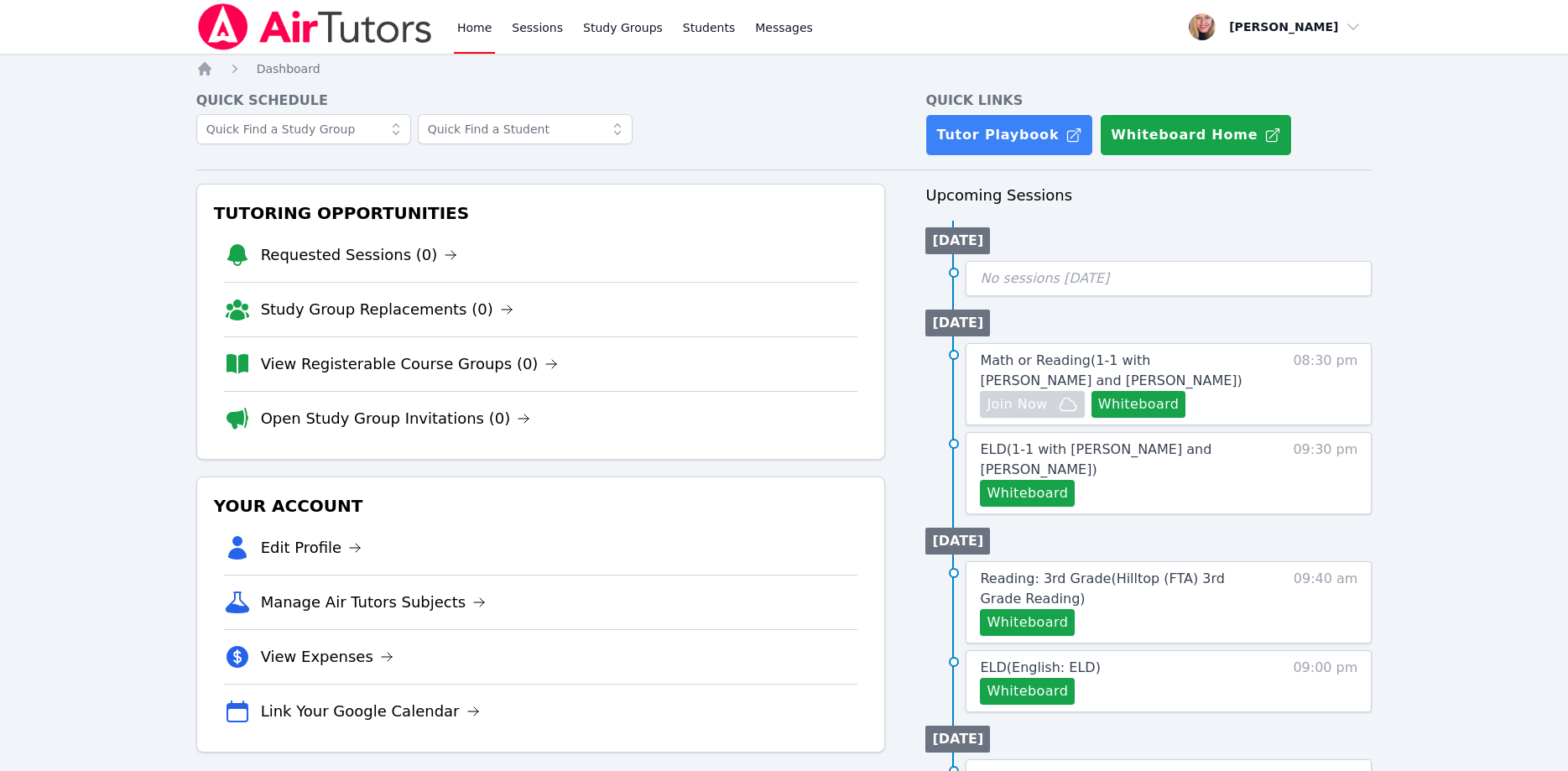
scroll to position [86, 0]
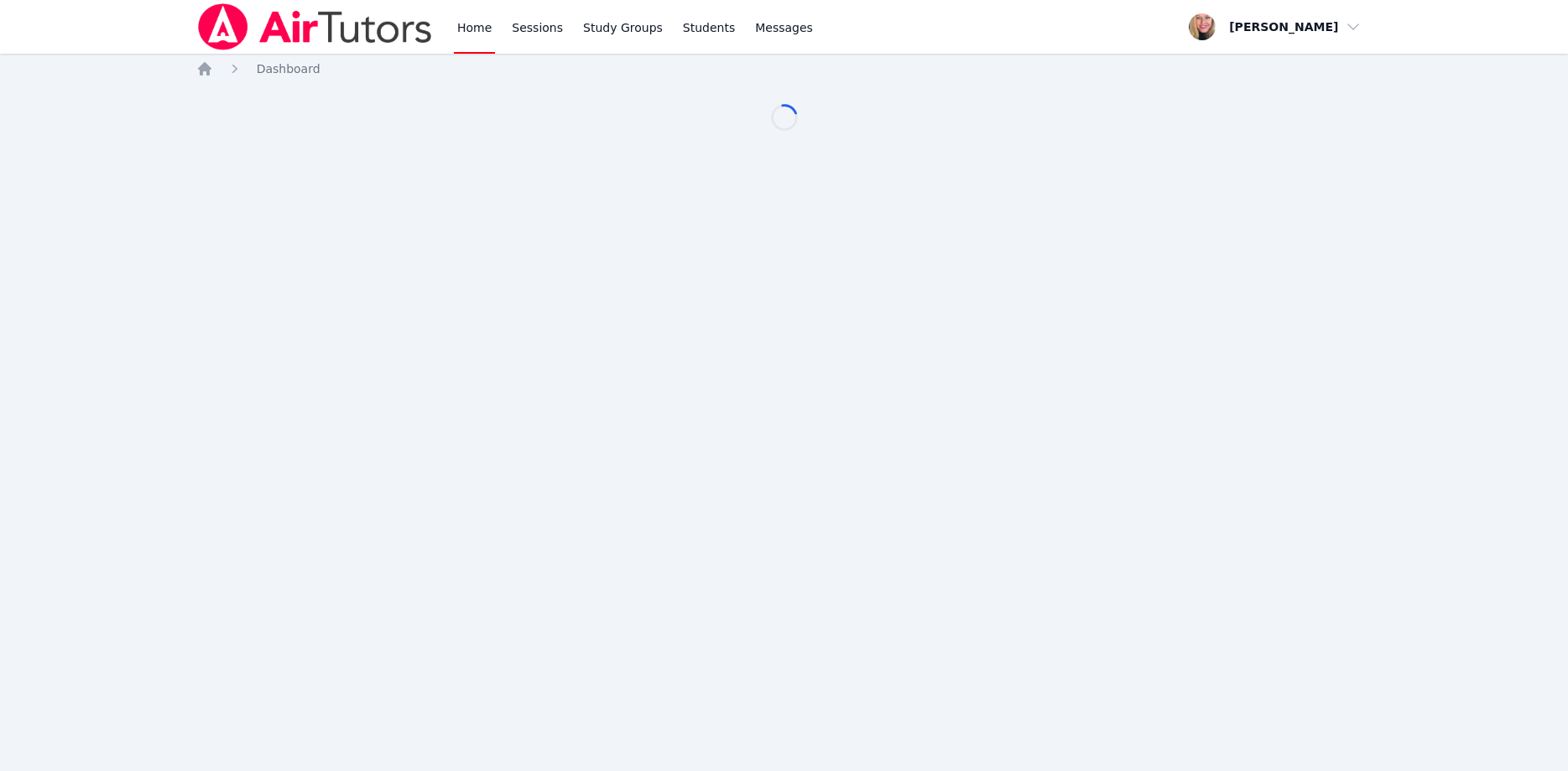
scroll to position [86, 0]
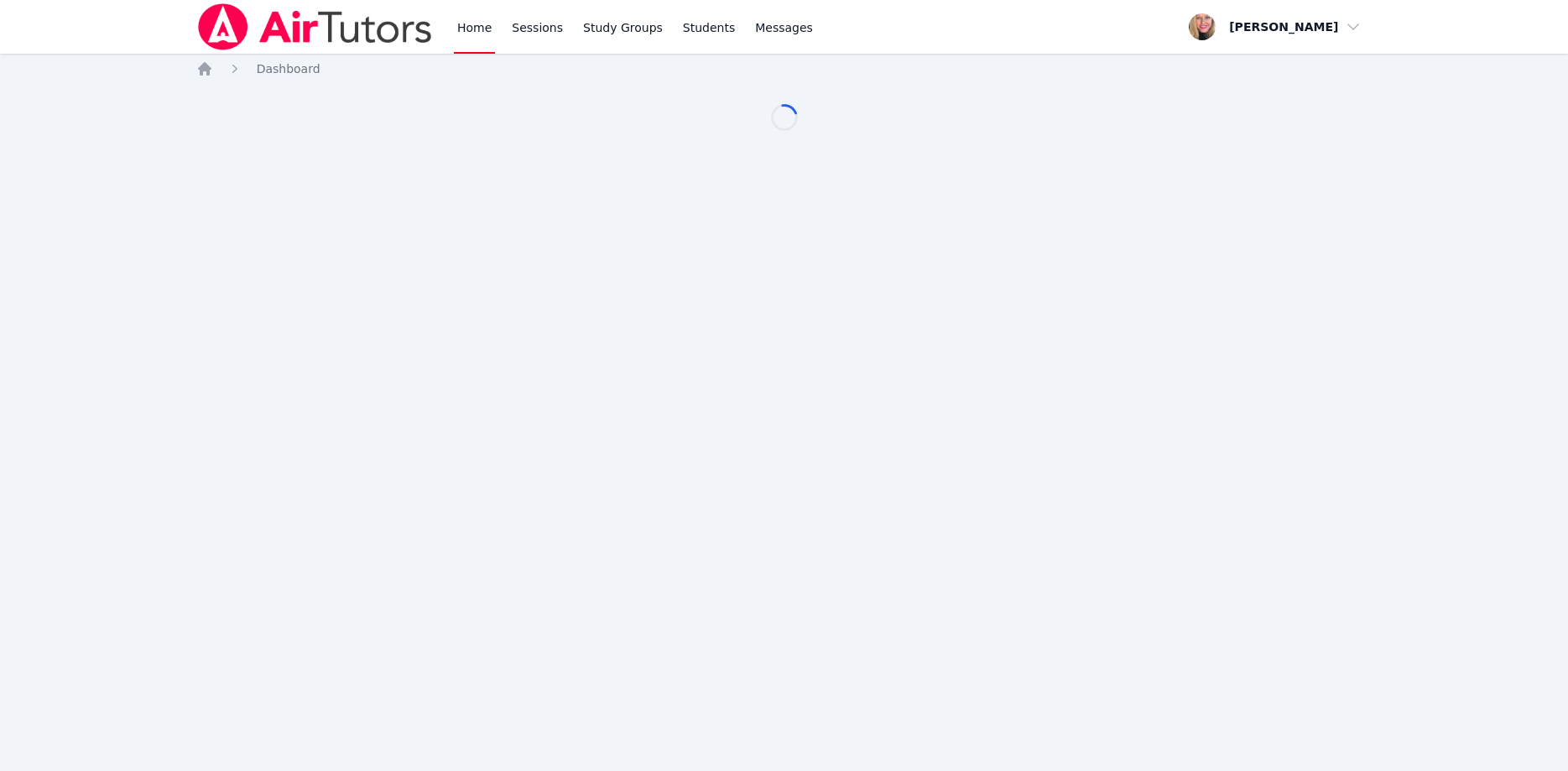
scroll to position [86, 0]
